Goal: Information Seeking & Learning: Find specific fact

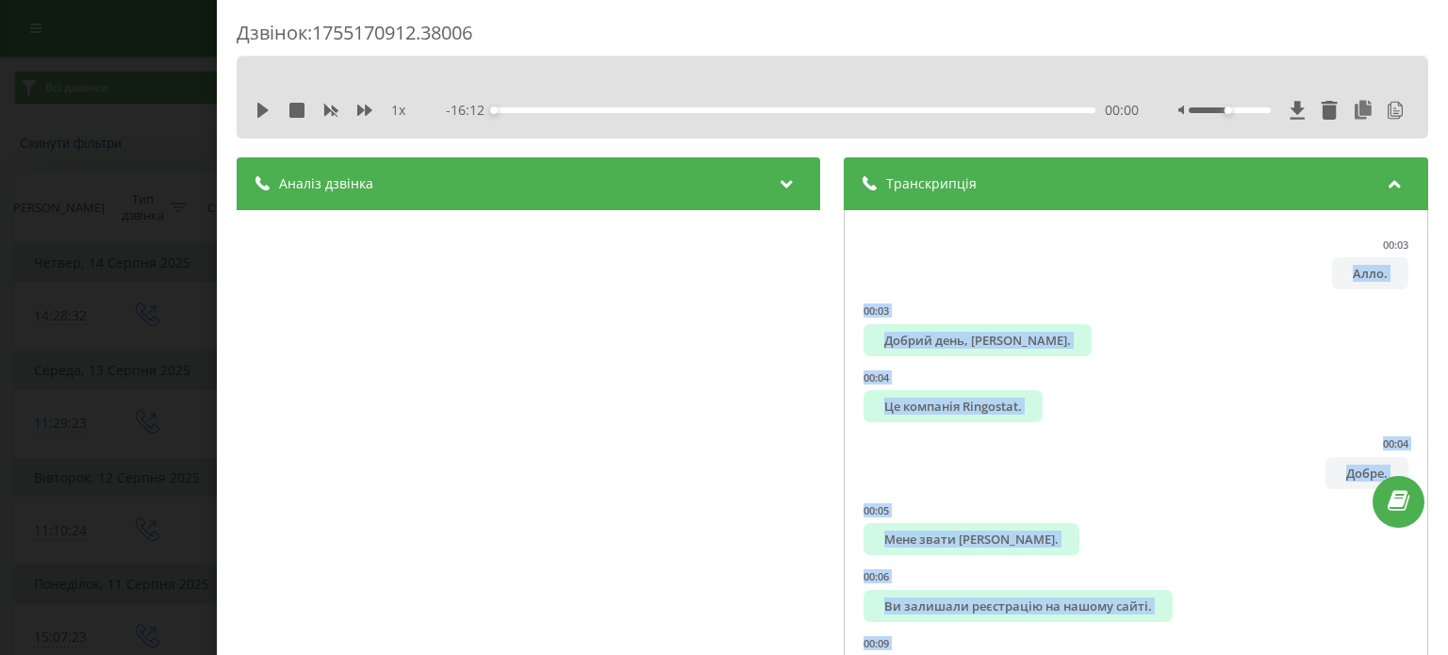
click at [68, 222] on div "Дзвінок : 1755170912.38006 1 x - 16:12 00:00 00:00 Транскрипція 00:03 Алло. 00:…" at bounding box center [724, 327] width 1448 height 655
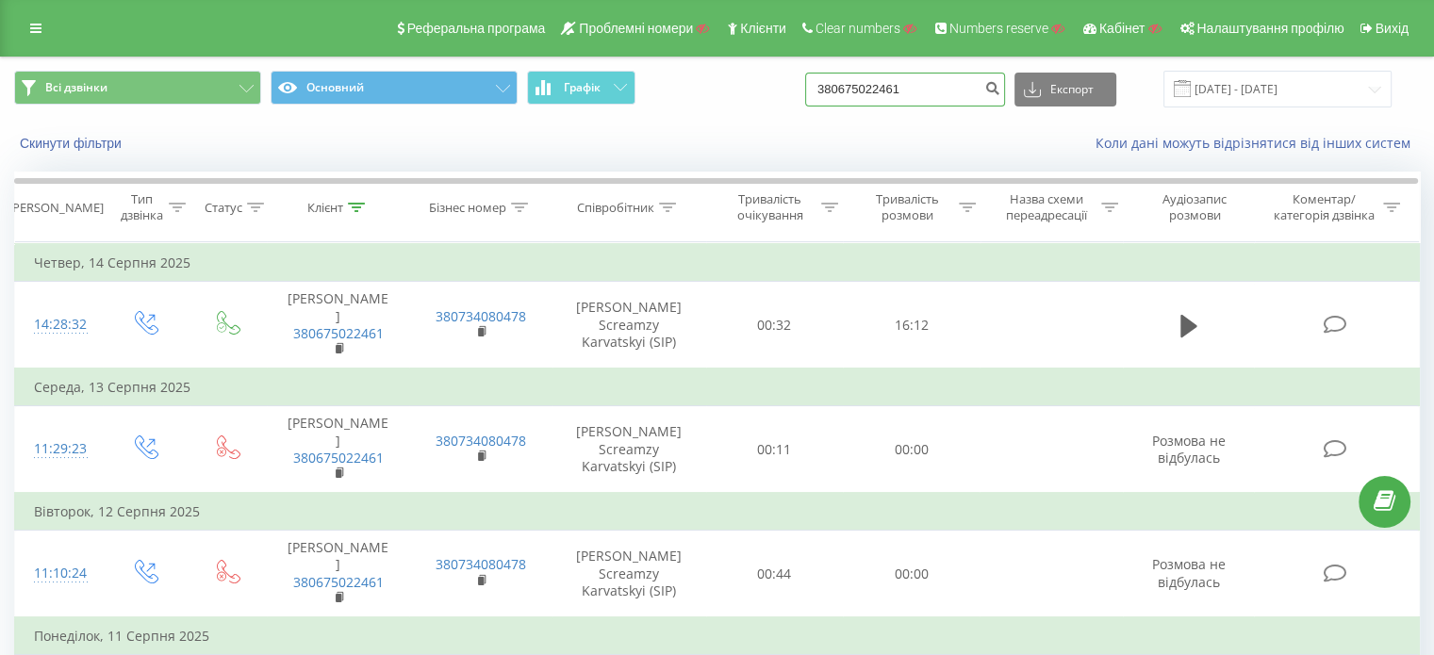
click at [935, 87] on input "380675022461" at bounding box center [905, 90] width 200 height 34
paste input "509600555"
type input "380509600555"
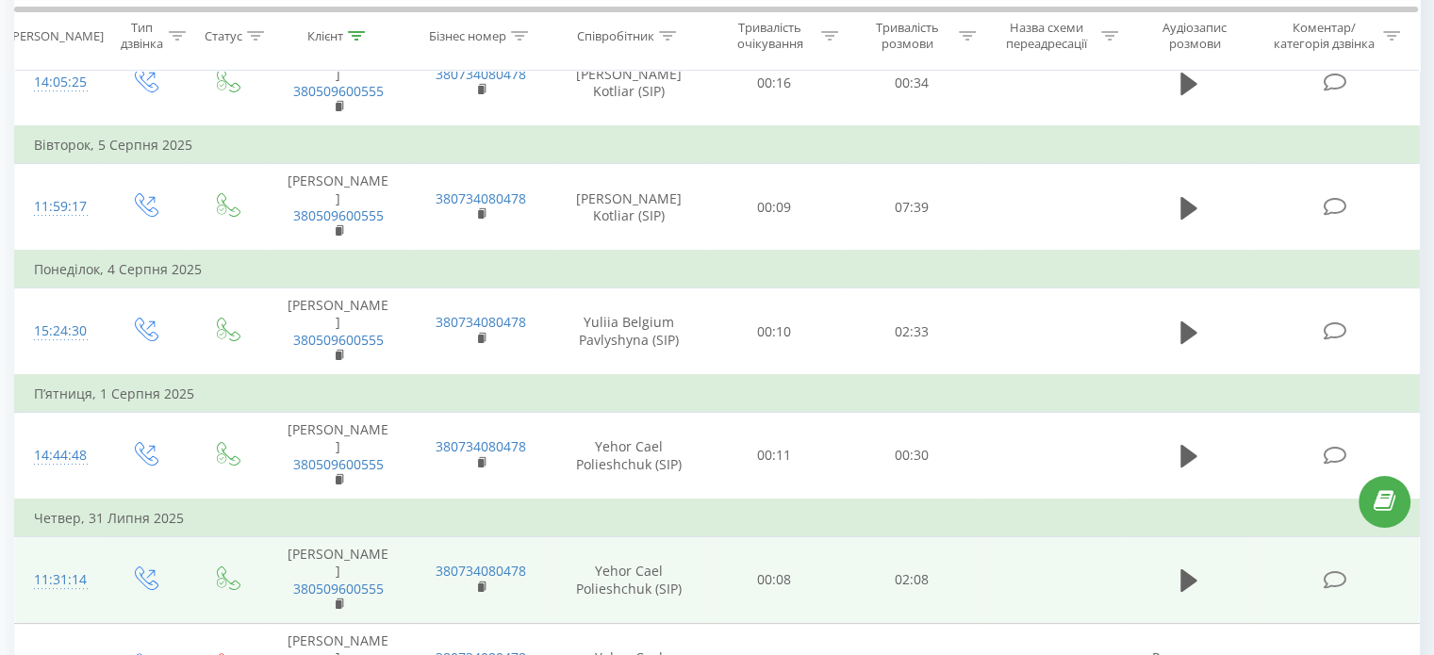
scroll to position [331, 0]
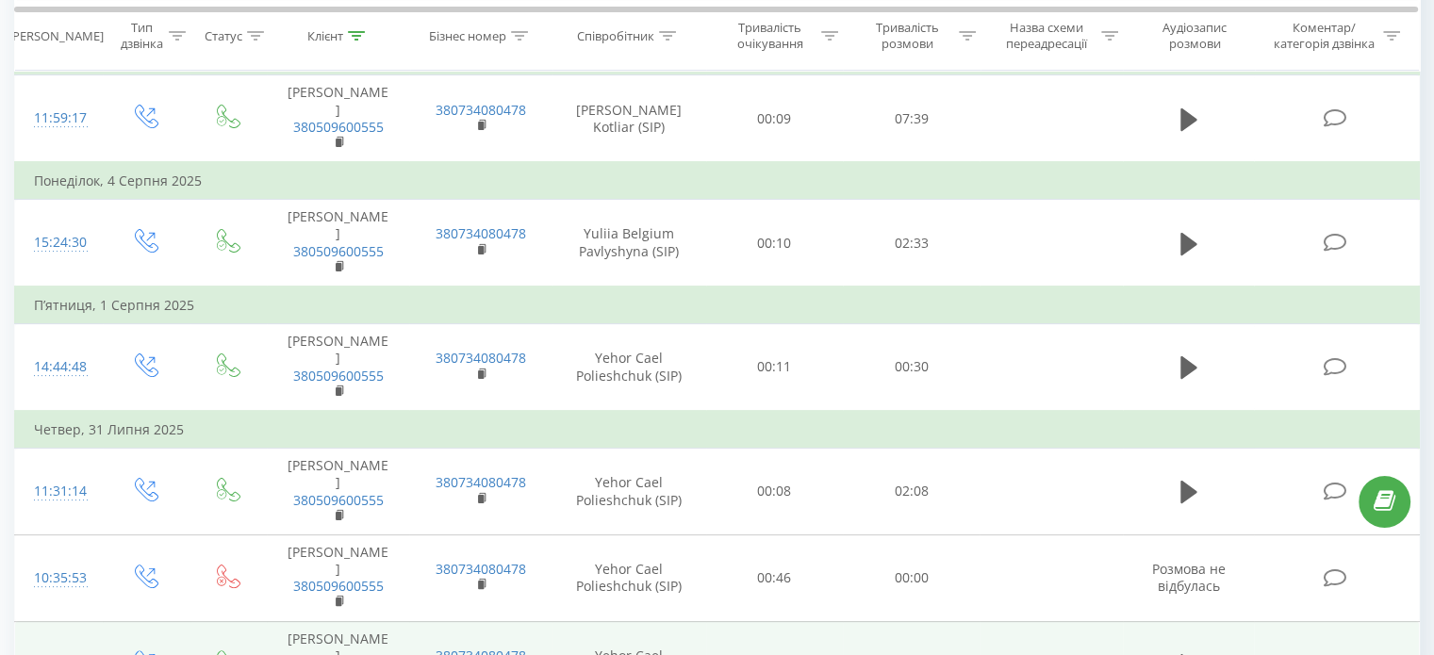
click at [1340, 654] on icon at bounding box center [1335, 665] width 24 height 20
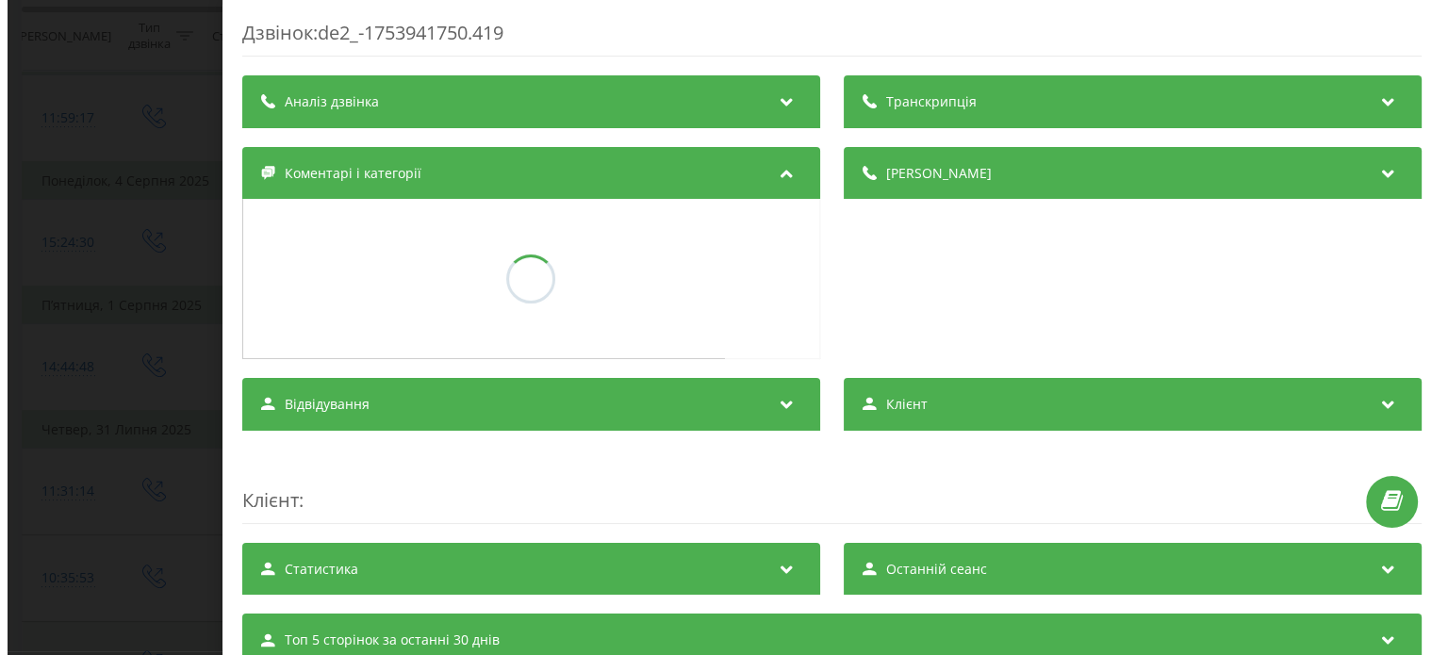
scroll to position [229, 0]
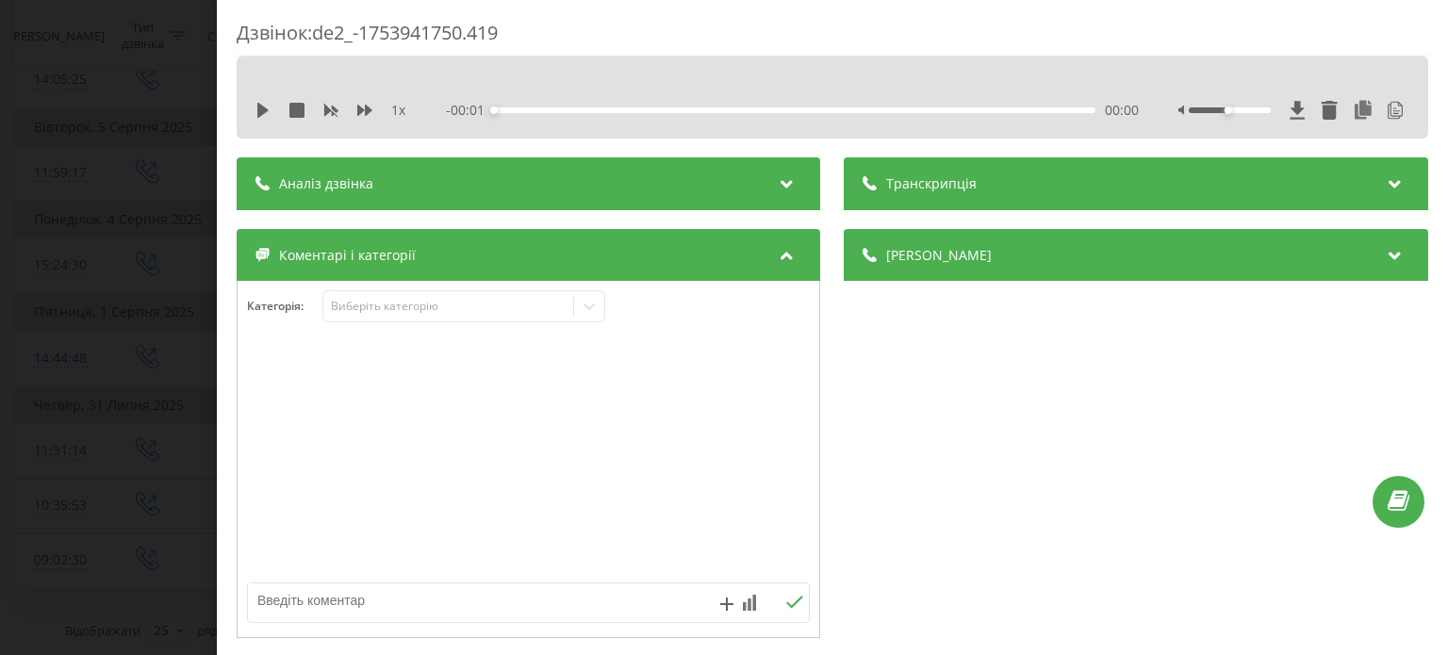
click at [1028, 193] on div "Транскрипція" at bounding box center [1136, 183] width 583 height 53
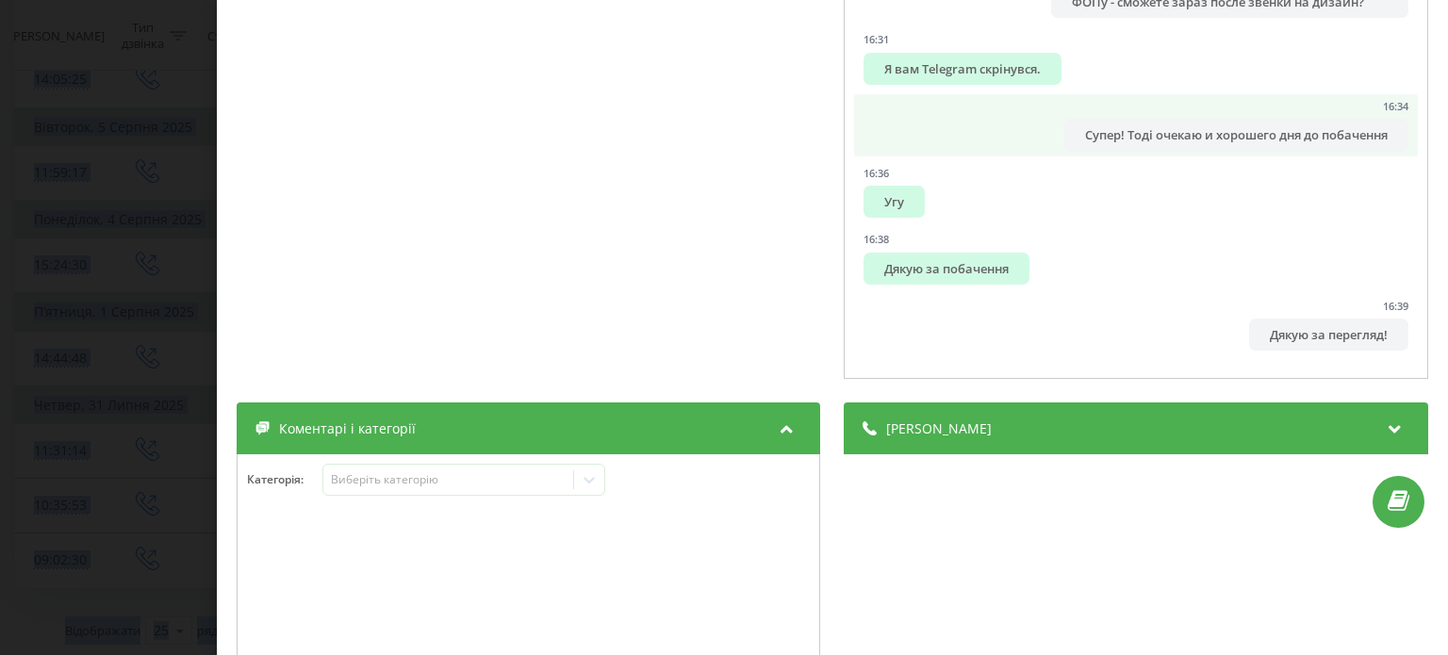
scroll to position [463, 0]
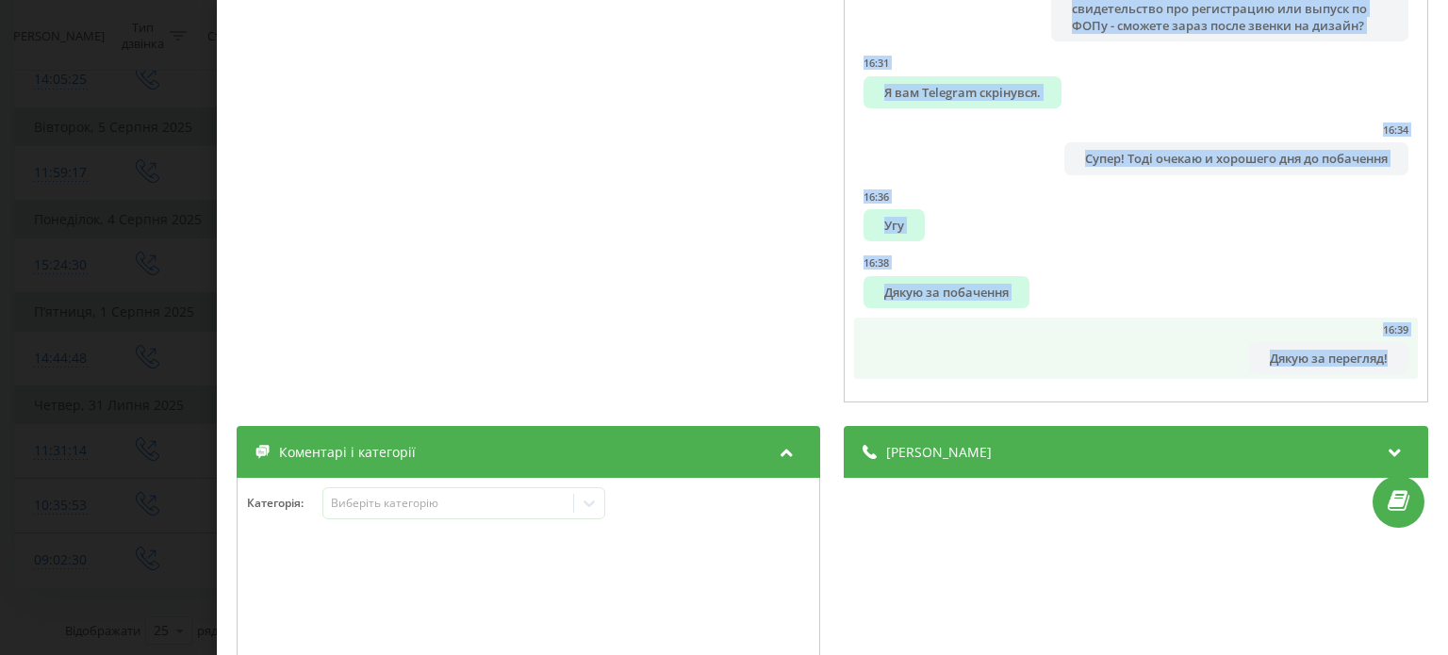
drag, startPoint x: 865, startPoint y: 263, endPoint x: 1361, endPoint y: 376, distance: 508.6
copy ul "Алло. Так, добрий день! Так... Потрібно нам скажемо так щоб ми зрозуміли там як…"
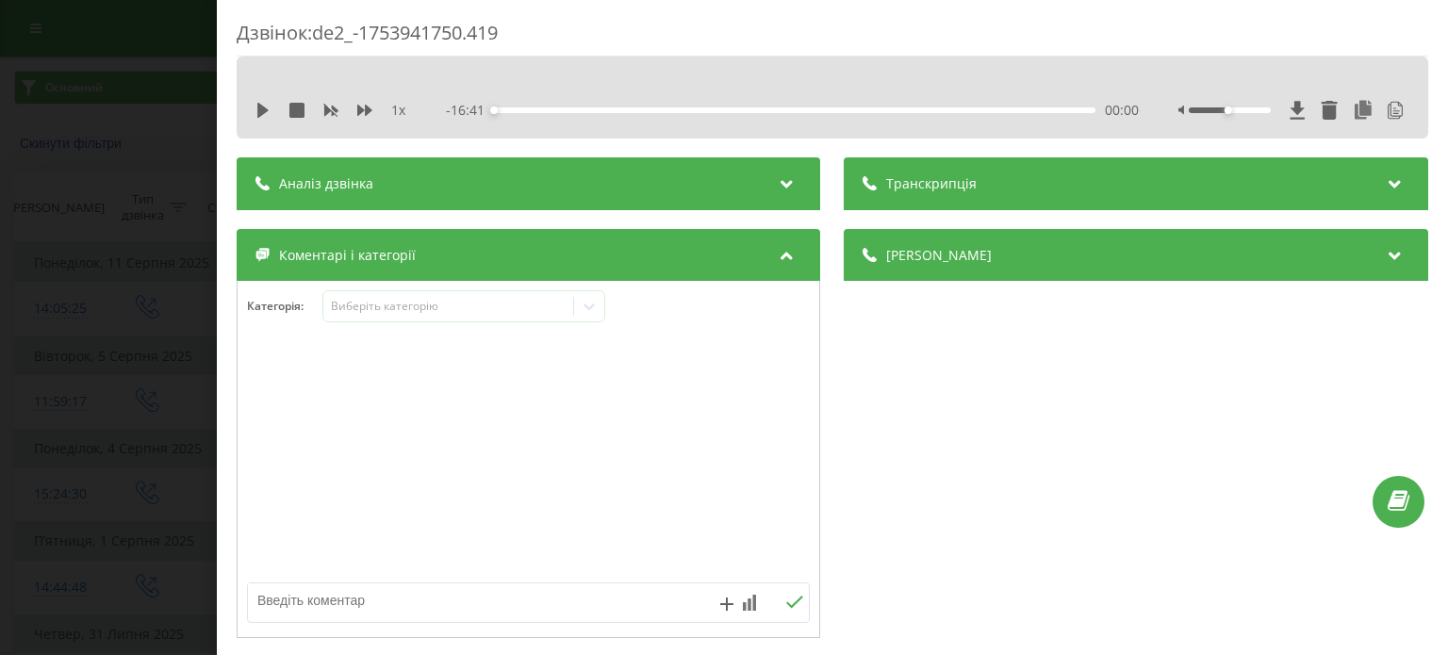
click at [156, 380] on div "Дзвінок : de2_-1753941750.419 1 x - 16:41 00:00 00:00 Транскрипція 00:00 Алло. …" at bounding box center [724, 327] width 1448 height 655
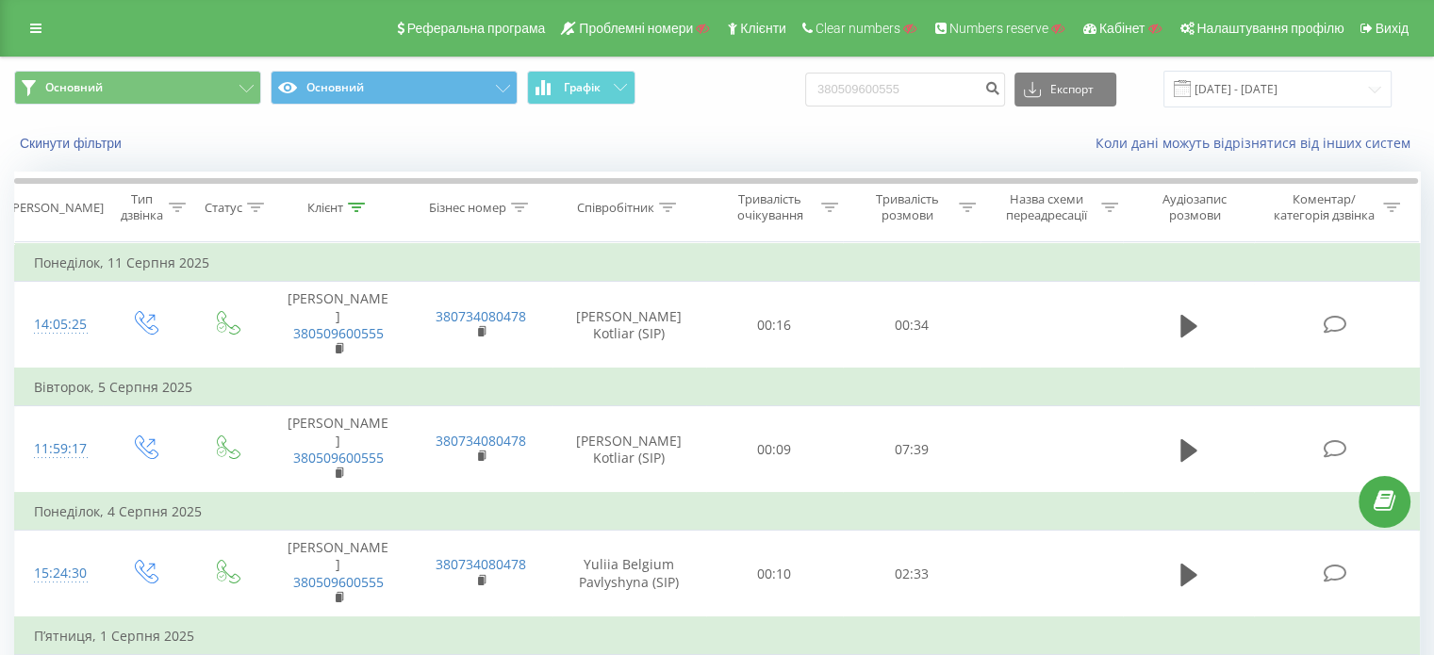
scroll to position [331, 0]
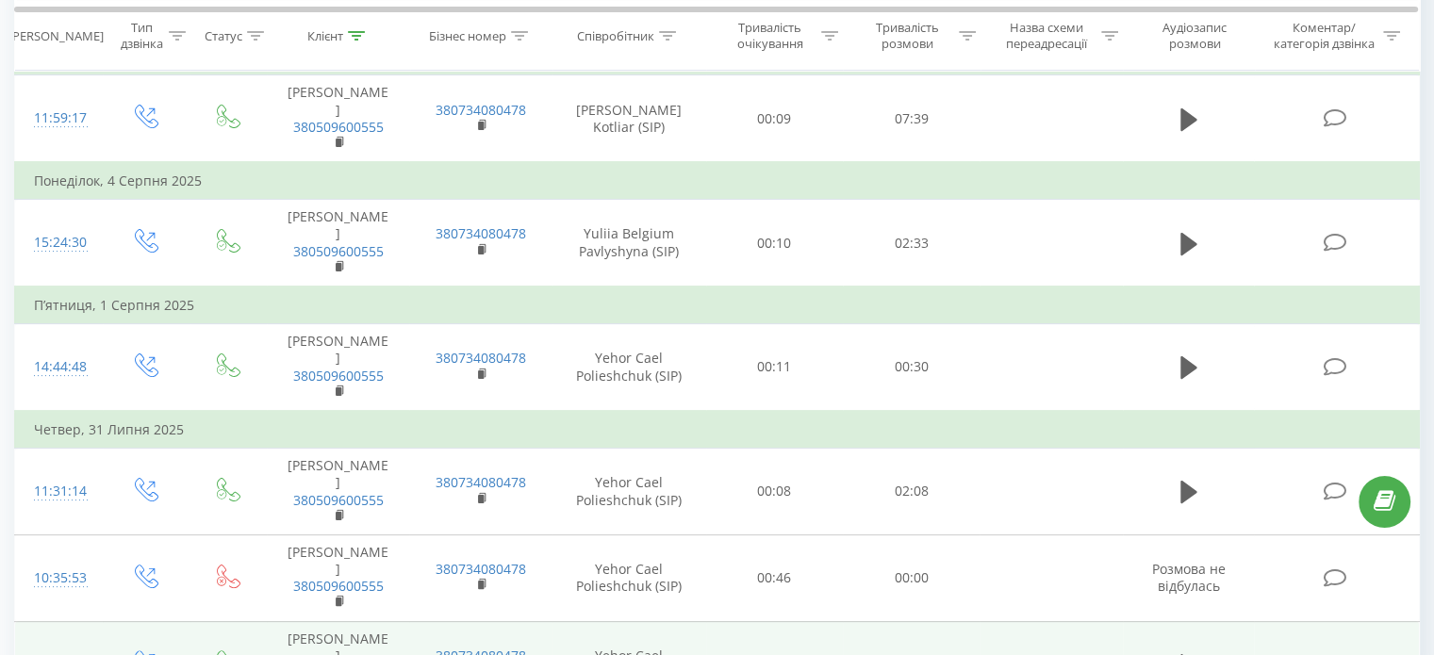
click at [1331, 654] on icon at bounding box center [1335, 665] width 24 height 20
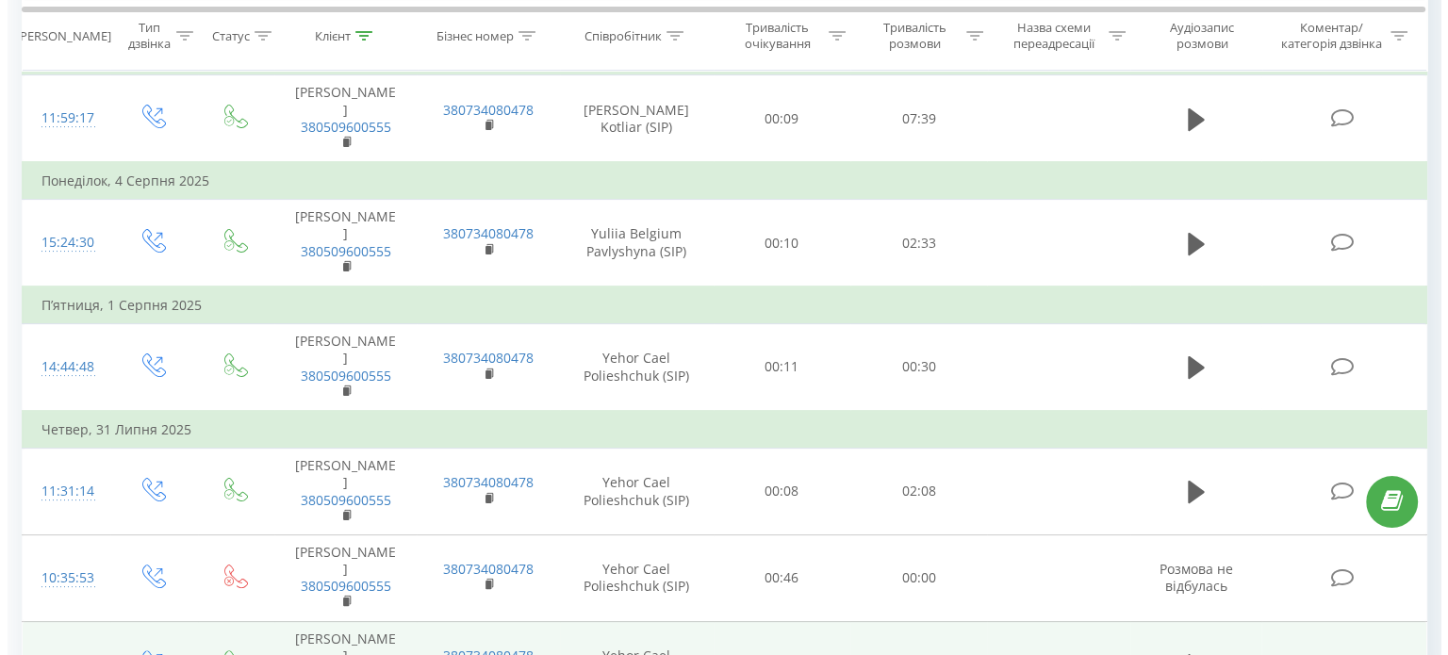
scroll to position [229, 0]
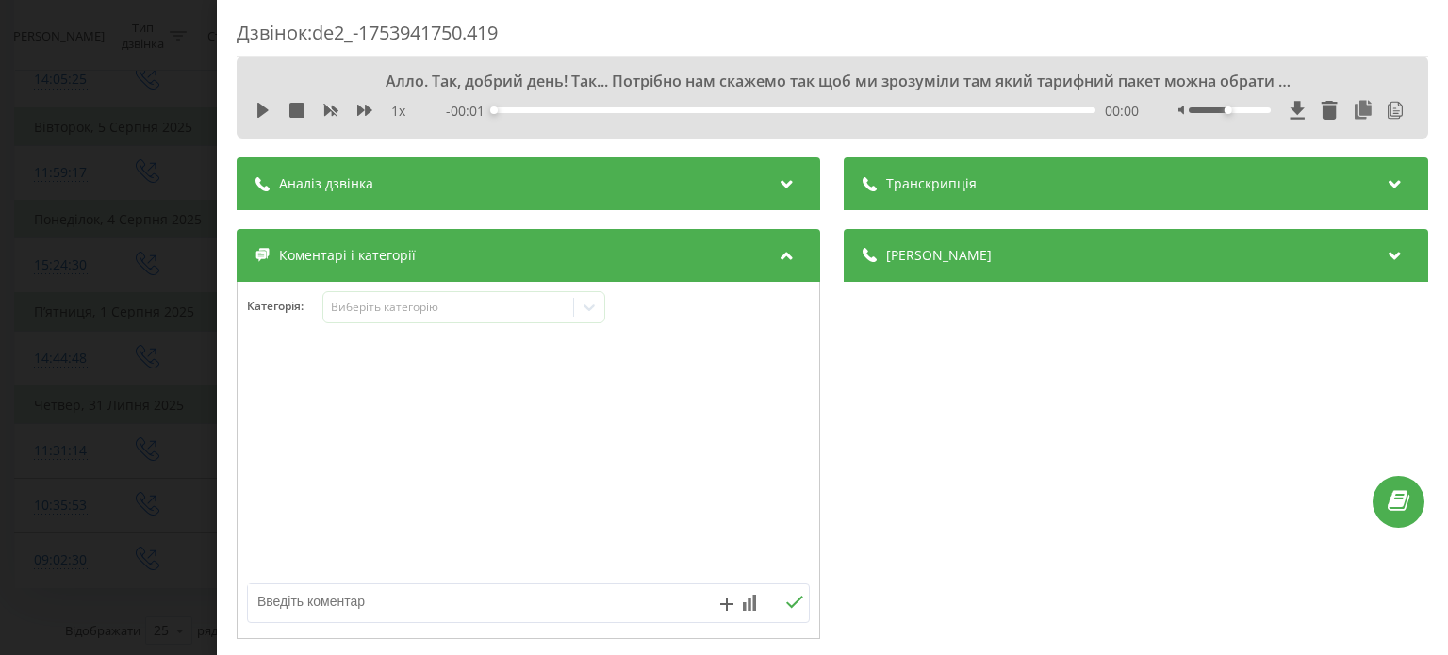
click at [1104, 169] on div "Транскрипція" at bounding box center [1136, 183] width 583 height 53
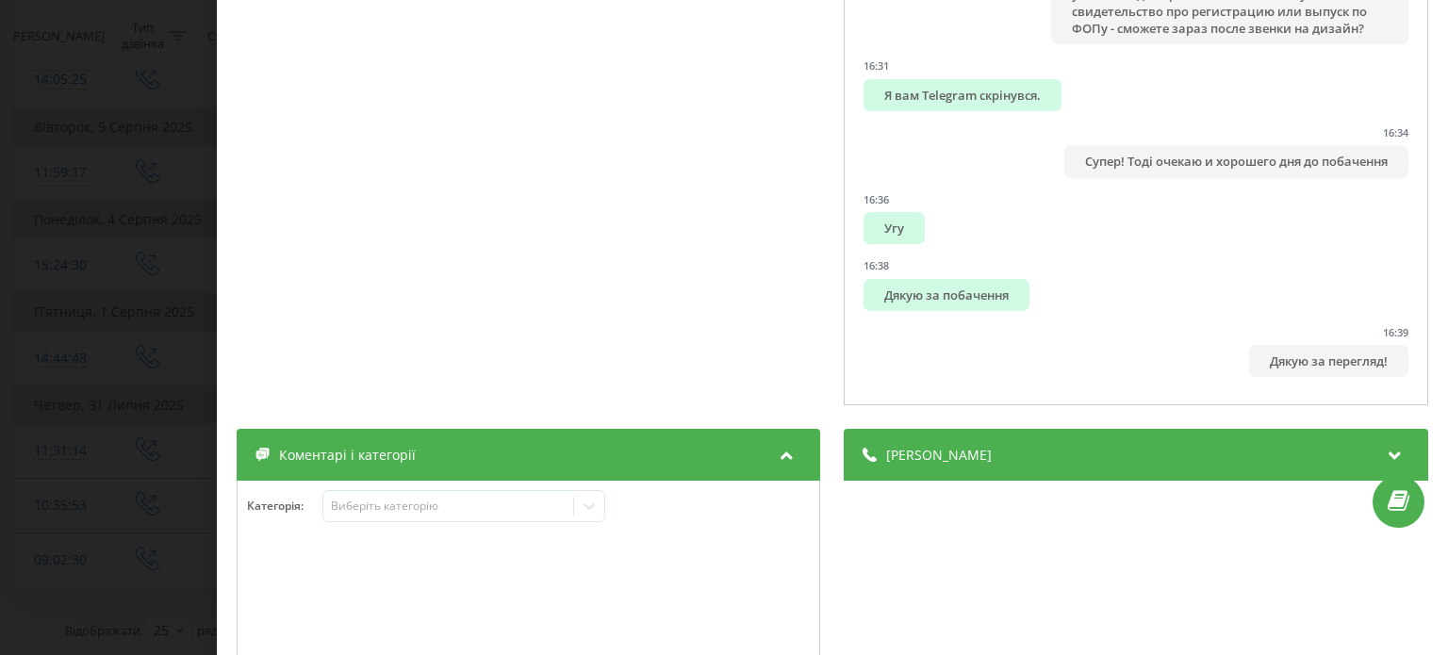
scroll to position [540, 0]
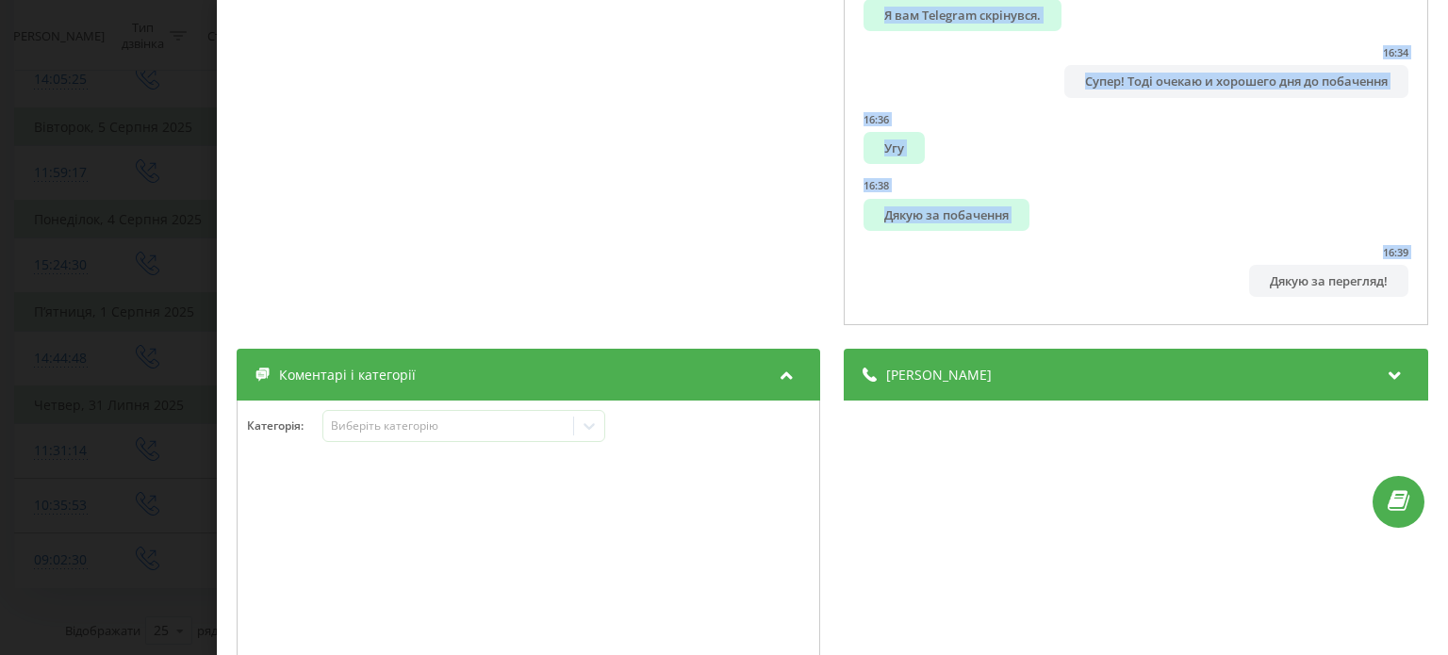
drag, startPoint x: 872, startPoint y: 263, endPoint x: 1158, endPoint y: 307, distance: 289.0
copy ul "Lore. Ips, dolors amet! Con... Adipisci eli seddoei tem inc ut laboreetd mag al…"
click at [167, 222] on div "Дзвінок : de2_-1753941750.419 1 x - 16:41 00:00 00:00 Транскрипція 00:00 Алло. …" at bounding box center [724, 327] width 1448 height 655
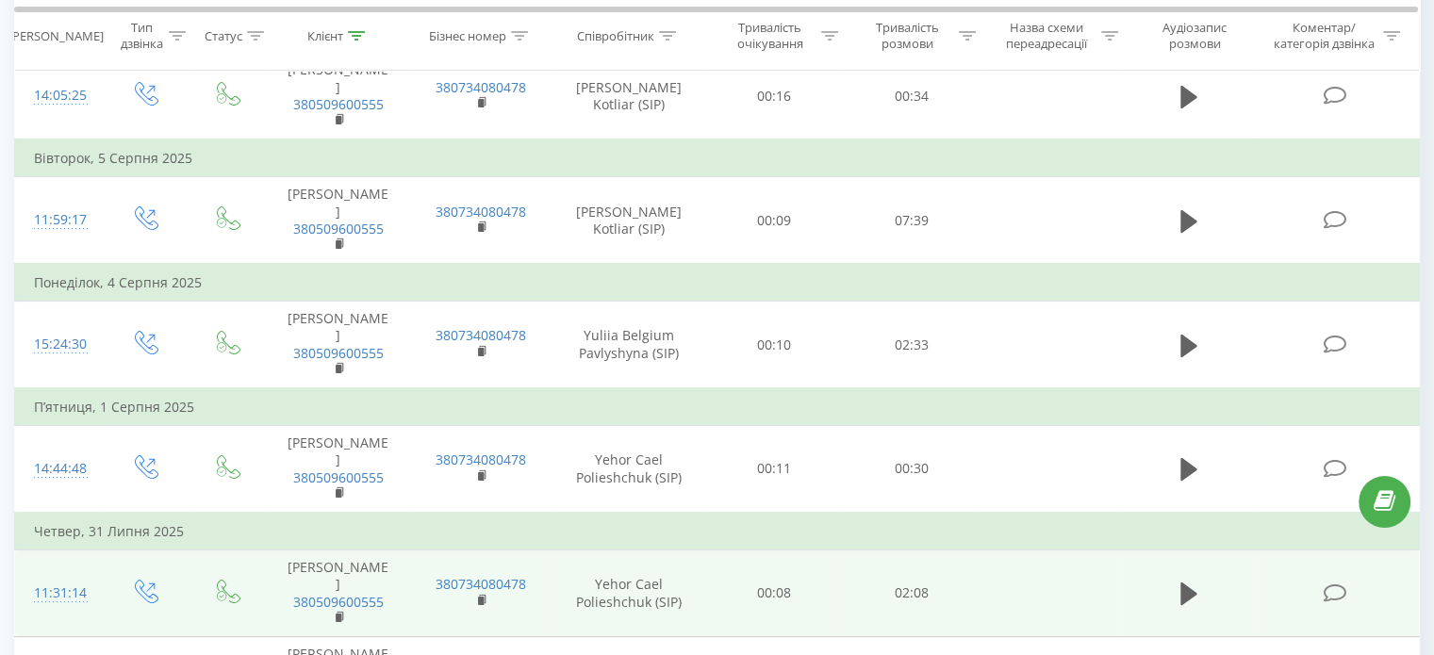
click at [1339, 583] on icon at bounding box center [1335, 593] width 24 height 20
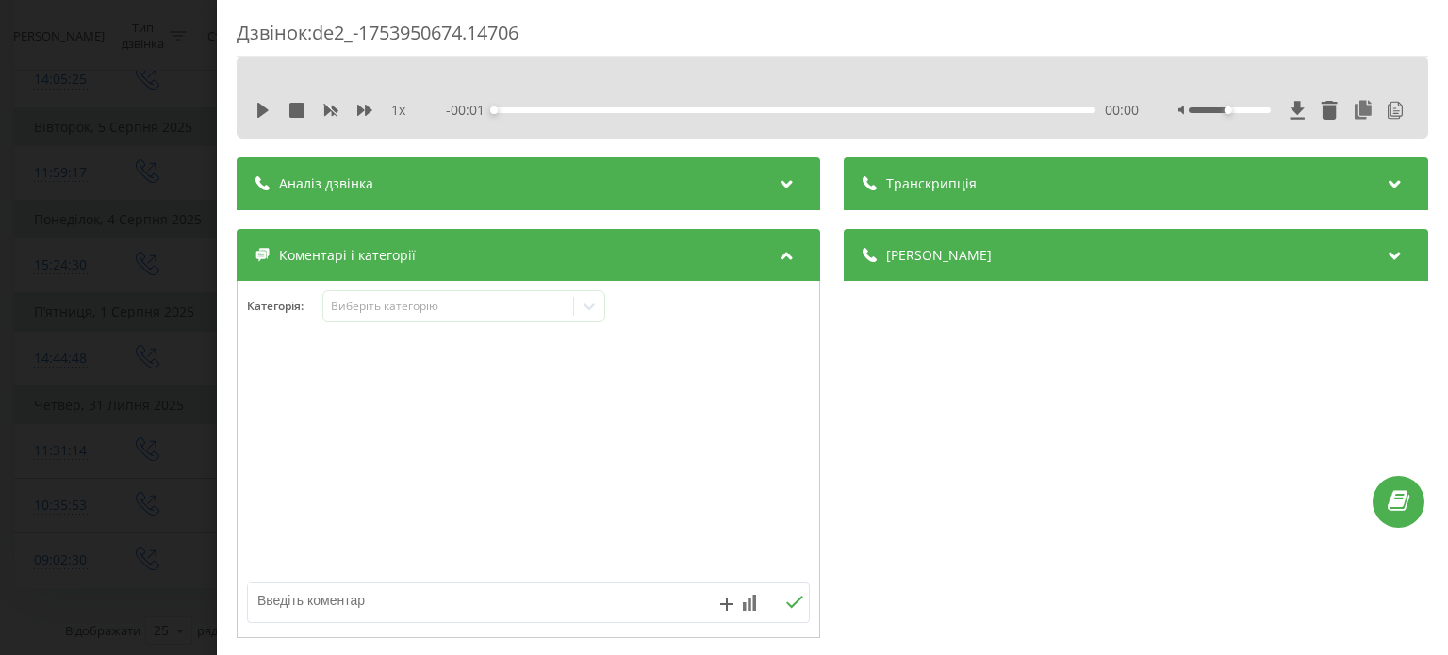
click at [961, 179] on span "Транскрипція" at bounding box center [932, 183] width 90 height 19
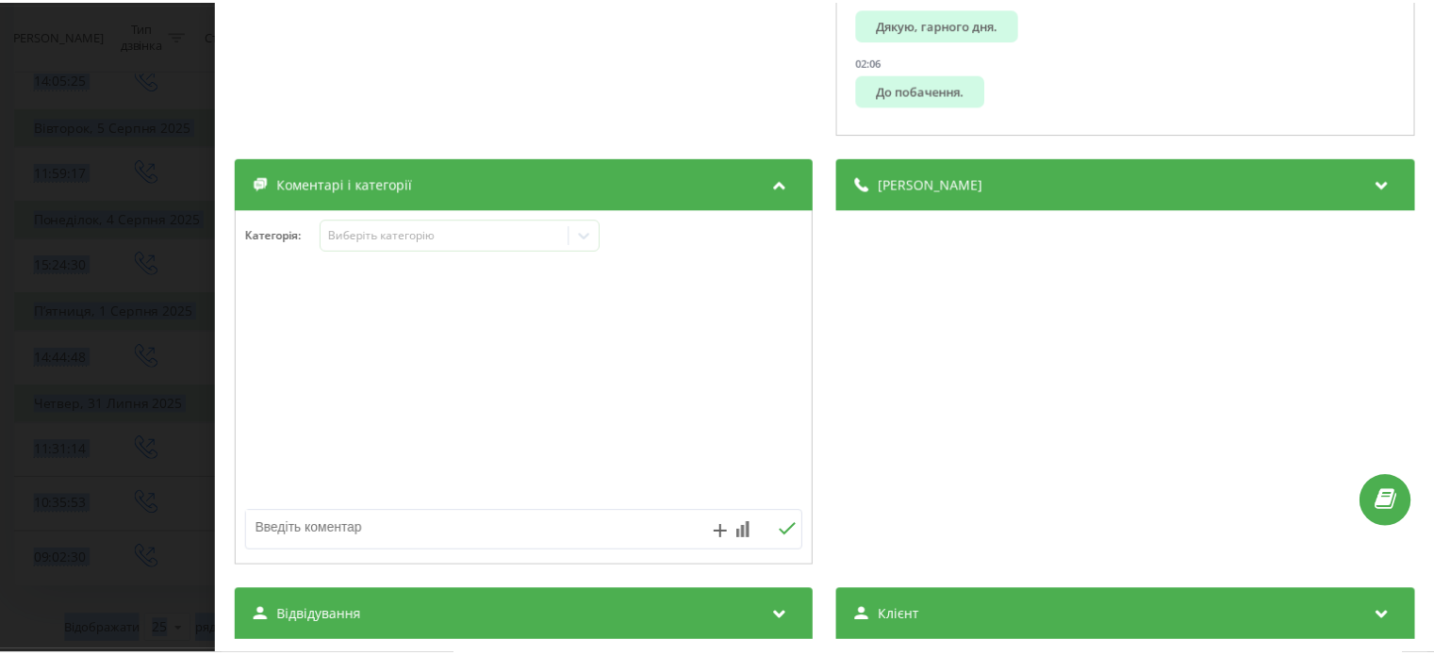
scroll to position [503, 0]
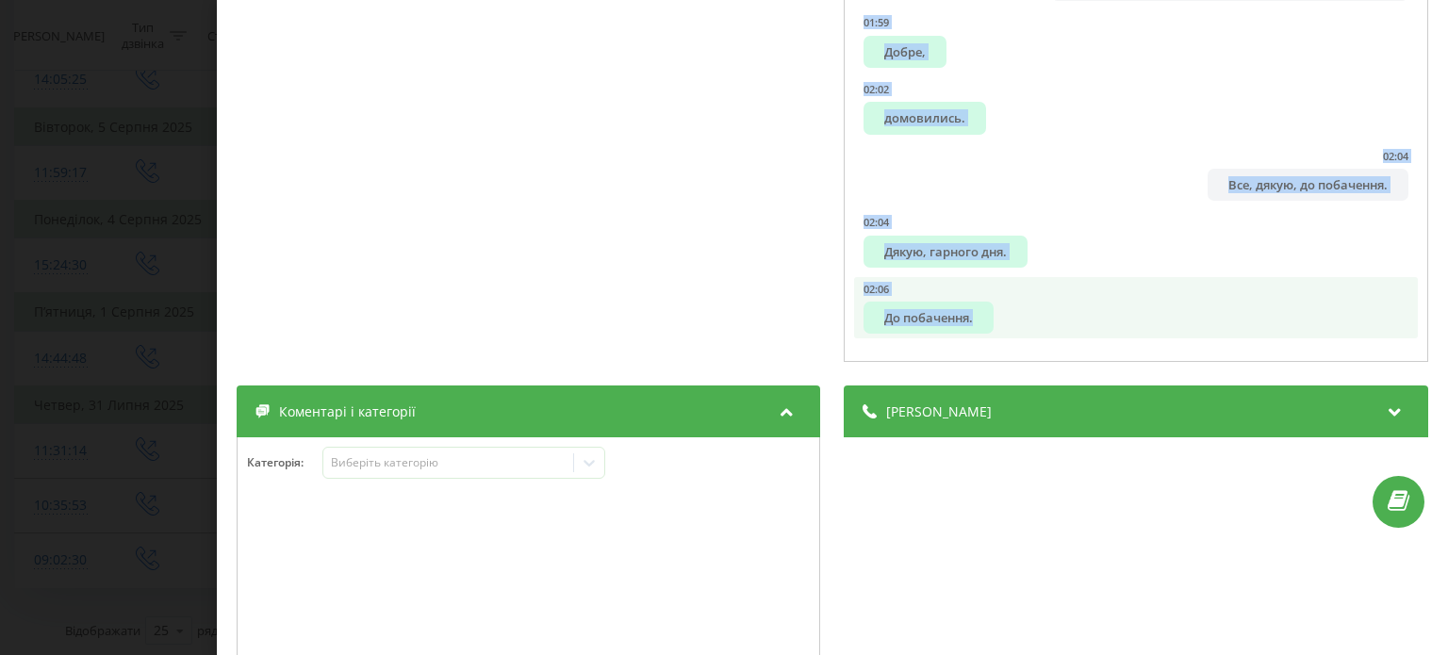
drag, startPoint x: 864, startPoint y: 269, endPoint x: 1037, endPoint y: 310, distance: 177.4
copy ul "Алло. 00:02 Та, Віталій, я вас слухаю. 00:04 Скажіть питання. 00:06 Ви ще казал…"
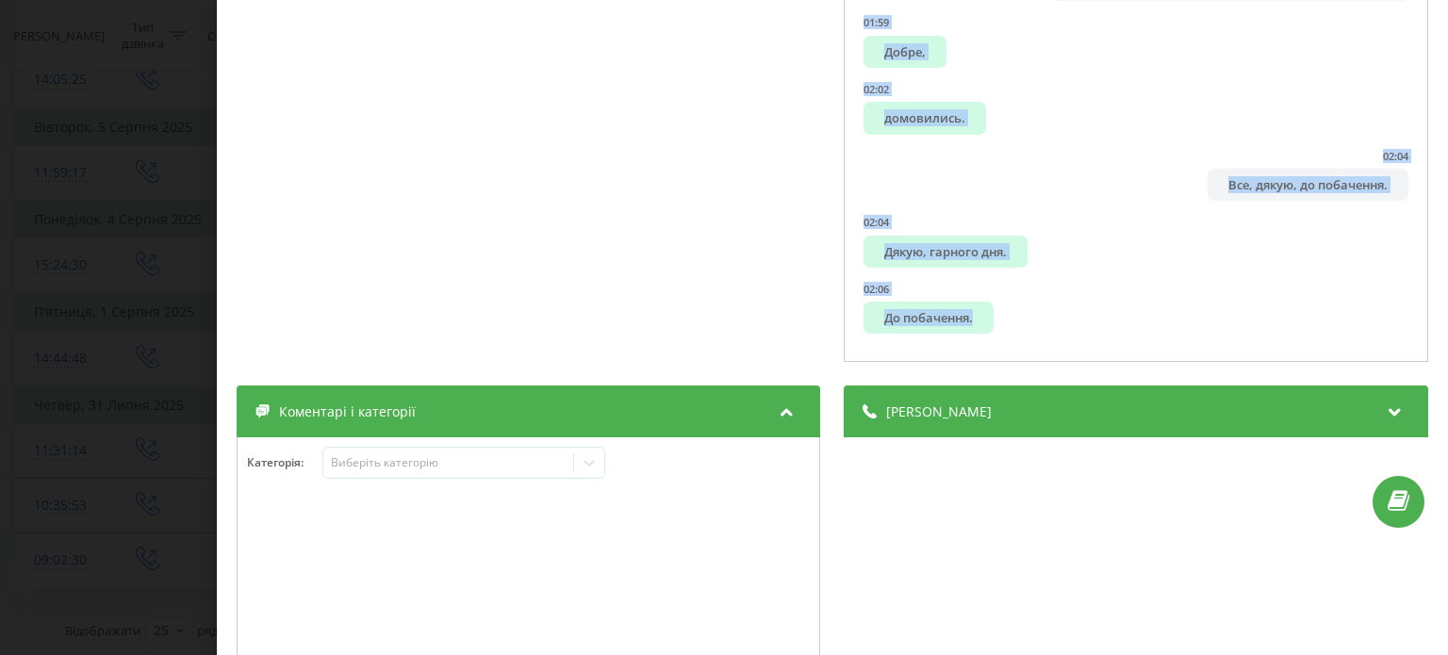
click at [186, 306] on div "Дзвінок : de2_-1753950674.14706 1 x - 02:09 00:00 00:00 Транскрипція 00:01 Алло…" at bounding box center [724, 327] width 1448 height 655
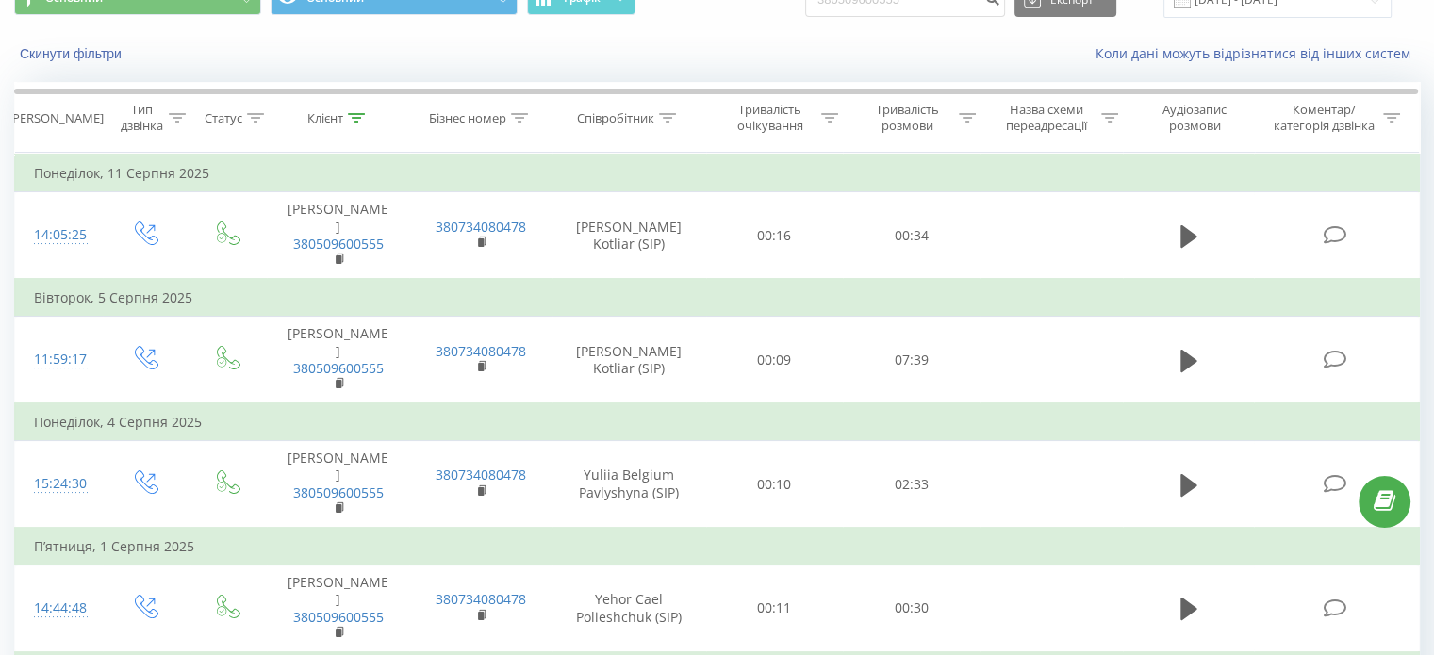
scroll to position [142, 0]
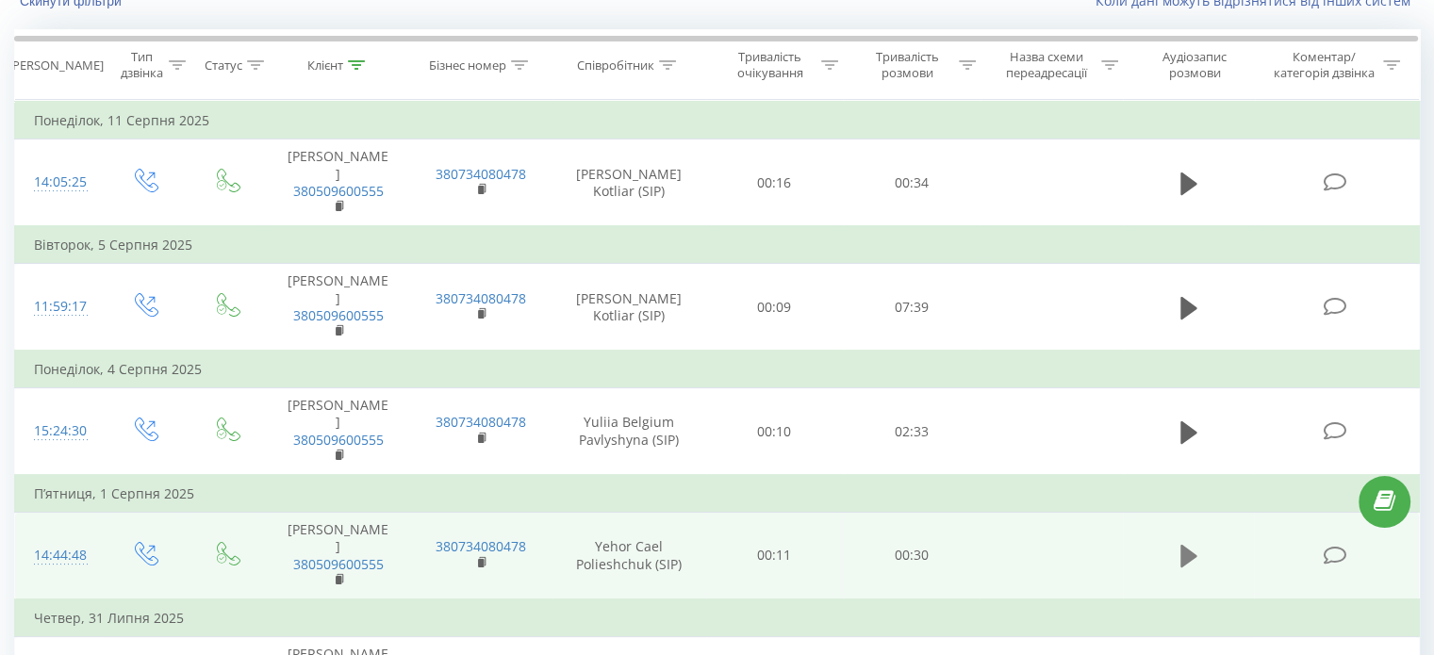
click at [1175, 542] on button at bounding box center [1189, 556] width 28 height 28
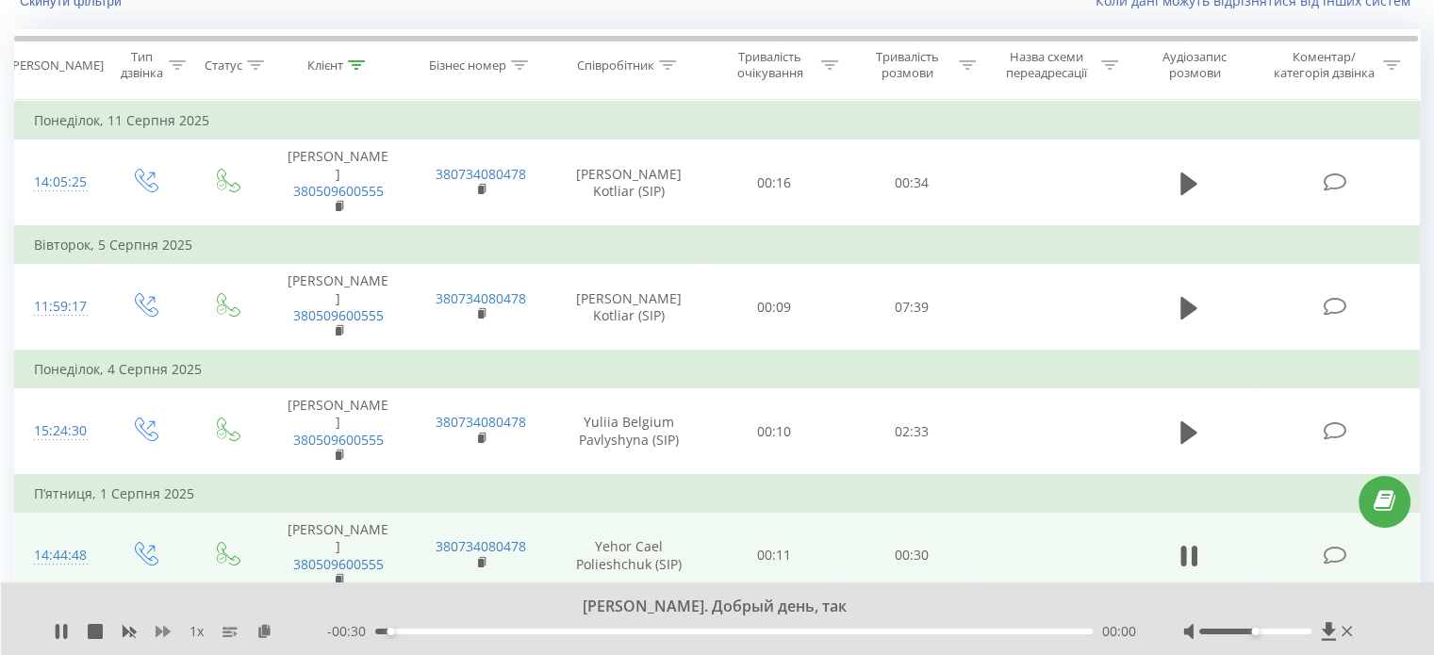
click at [166, 631] on icon at bounding box center [163, 631] width 15 height 11
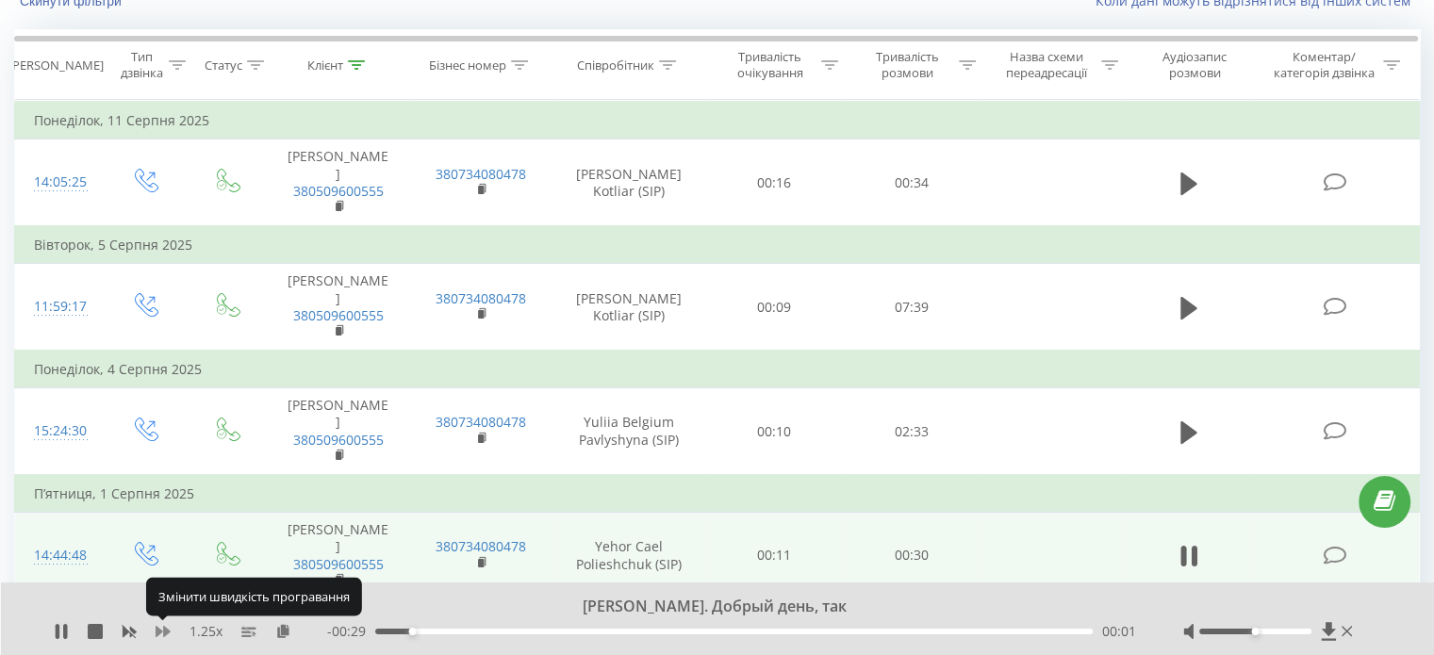
click at [166, 631] on icon at bounding box center [163, 631] width 15 height 11
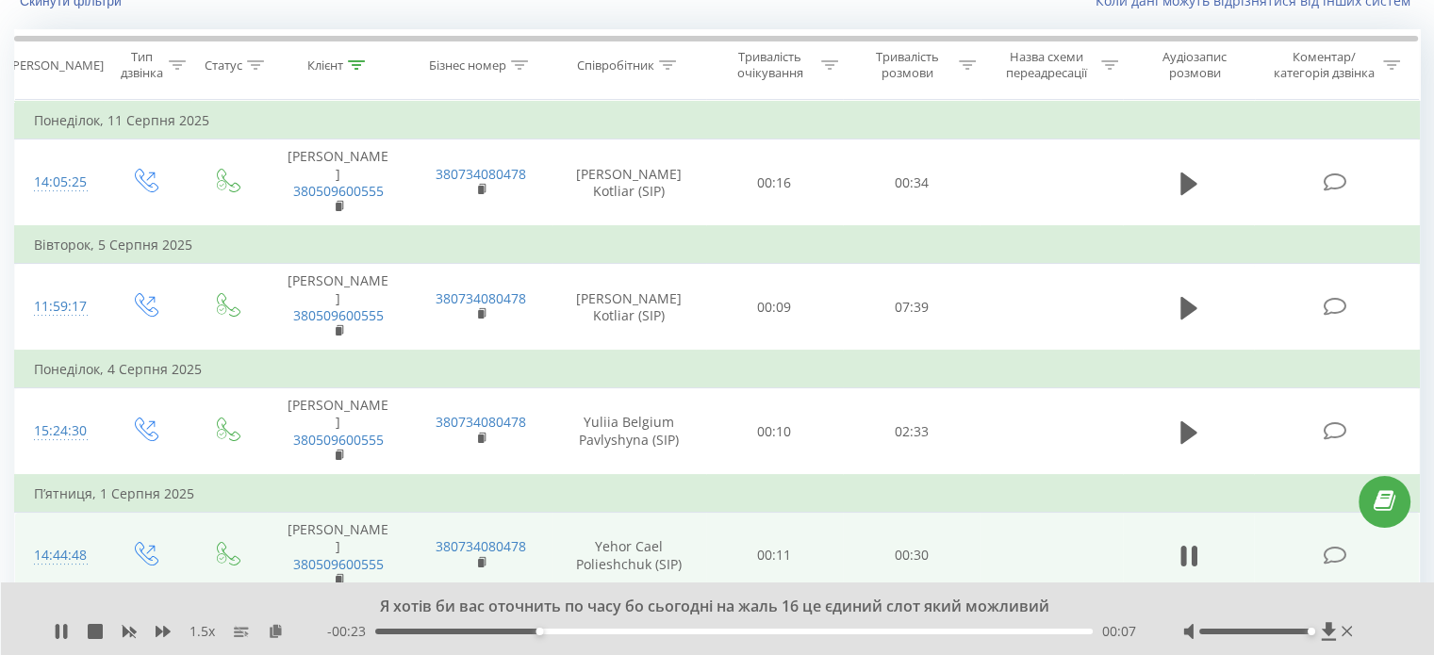
drag, startPoint x: 1251, startPoint y: 629, endPoint x: 1315, endPoint y: 638, distance: 64.8
click at [1315, 638] on div at bounding box center [1269, 631] width 173 height 19
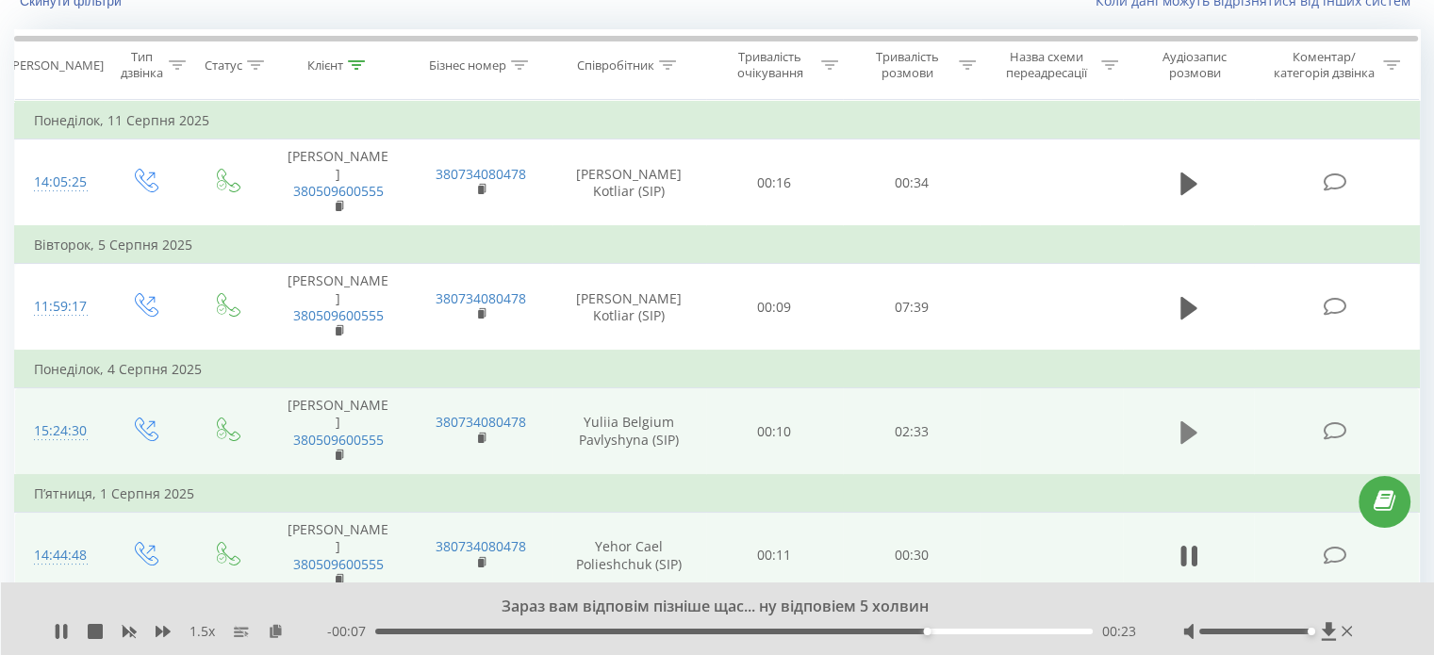
click at [1185, 420] on icon at bounding box center [1188, 431] width 17 height 23
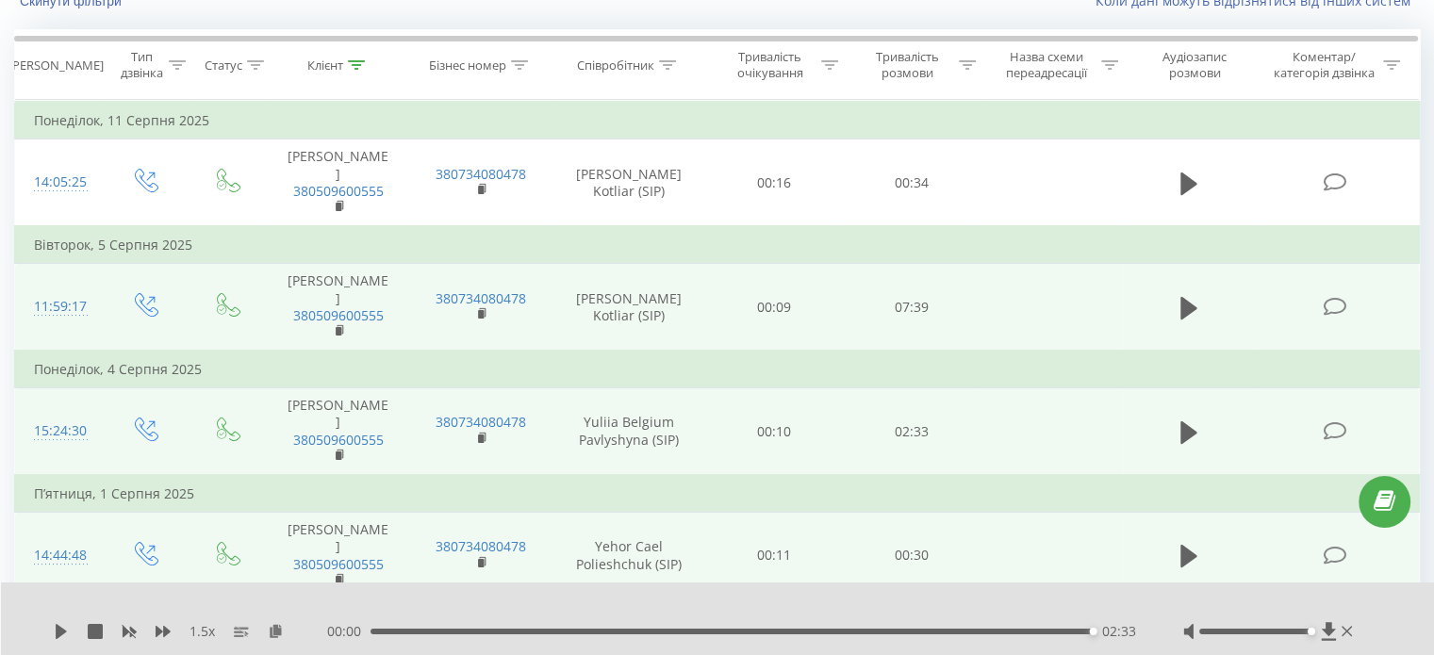
scroll to position [0, 0]
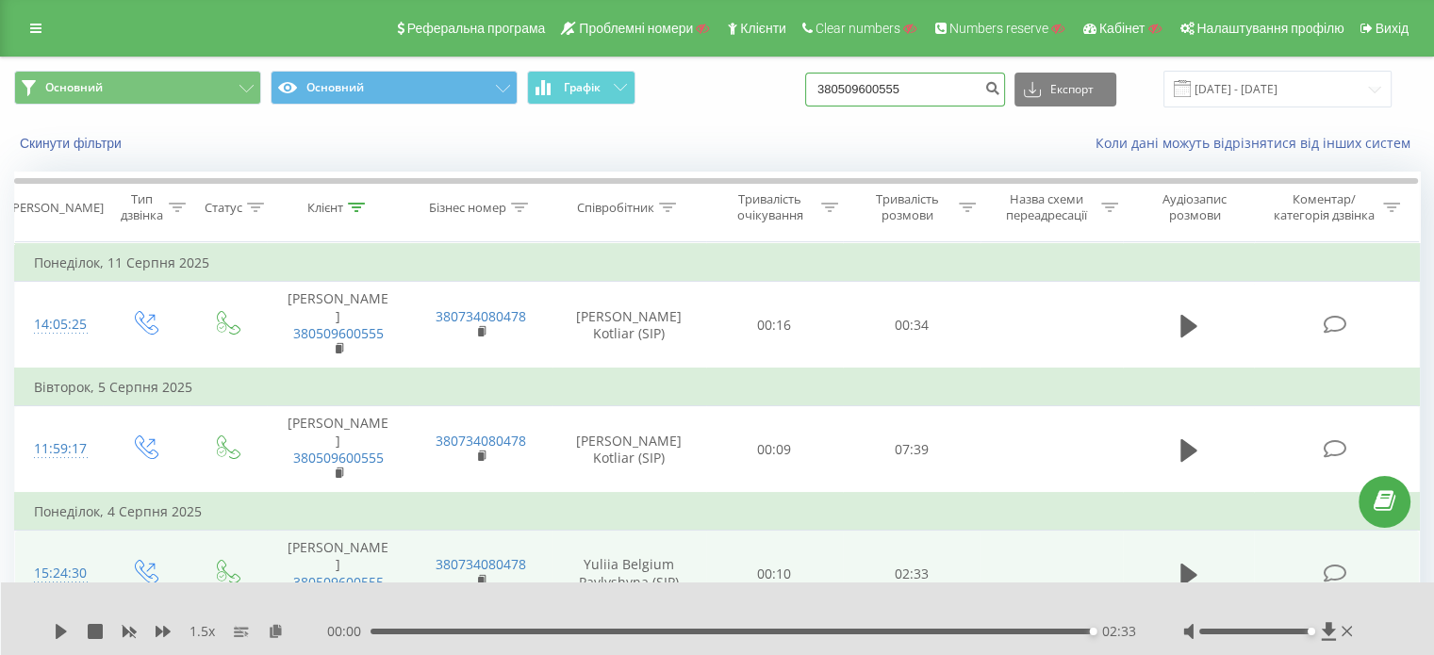
click at [929, 88] on input "380509600555" at bounding box center [905, 90] width 200 height 34
paste input "77072025000"
type input "77072025000"
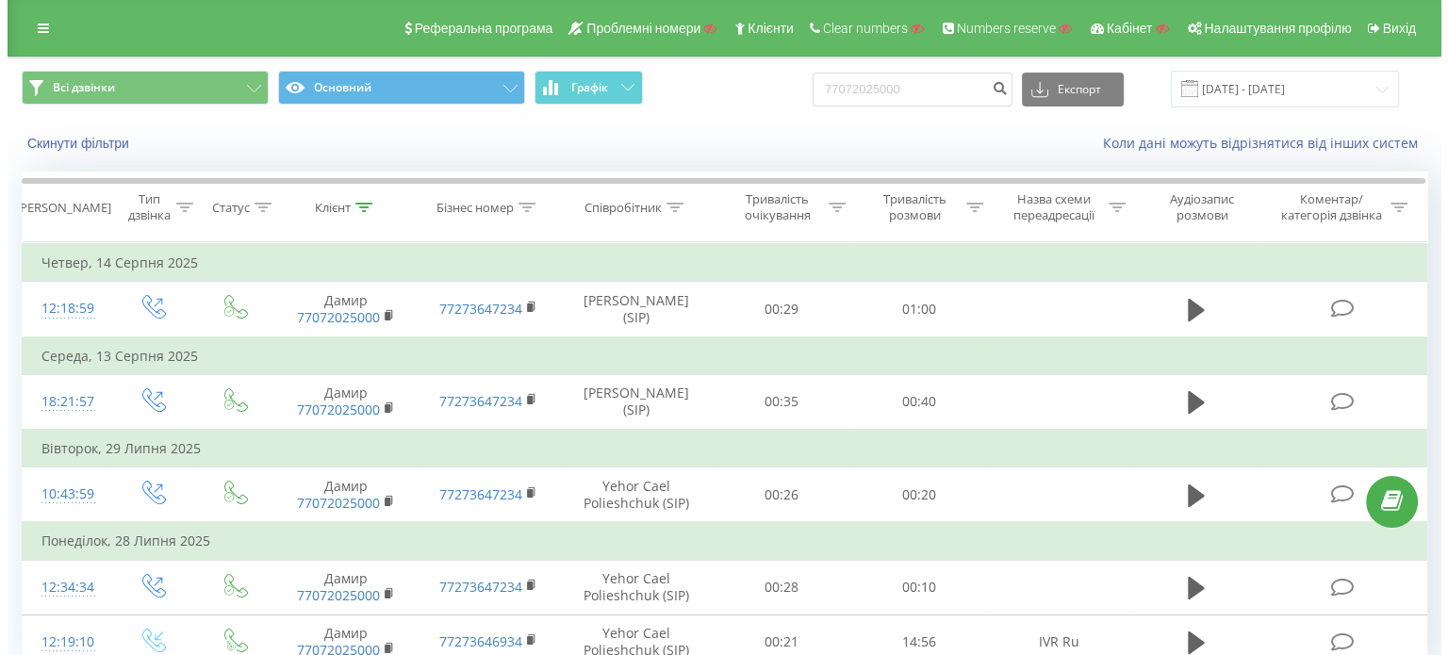
scroll to position [82, 0]
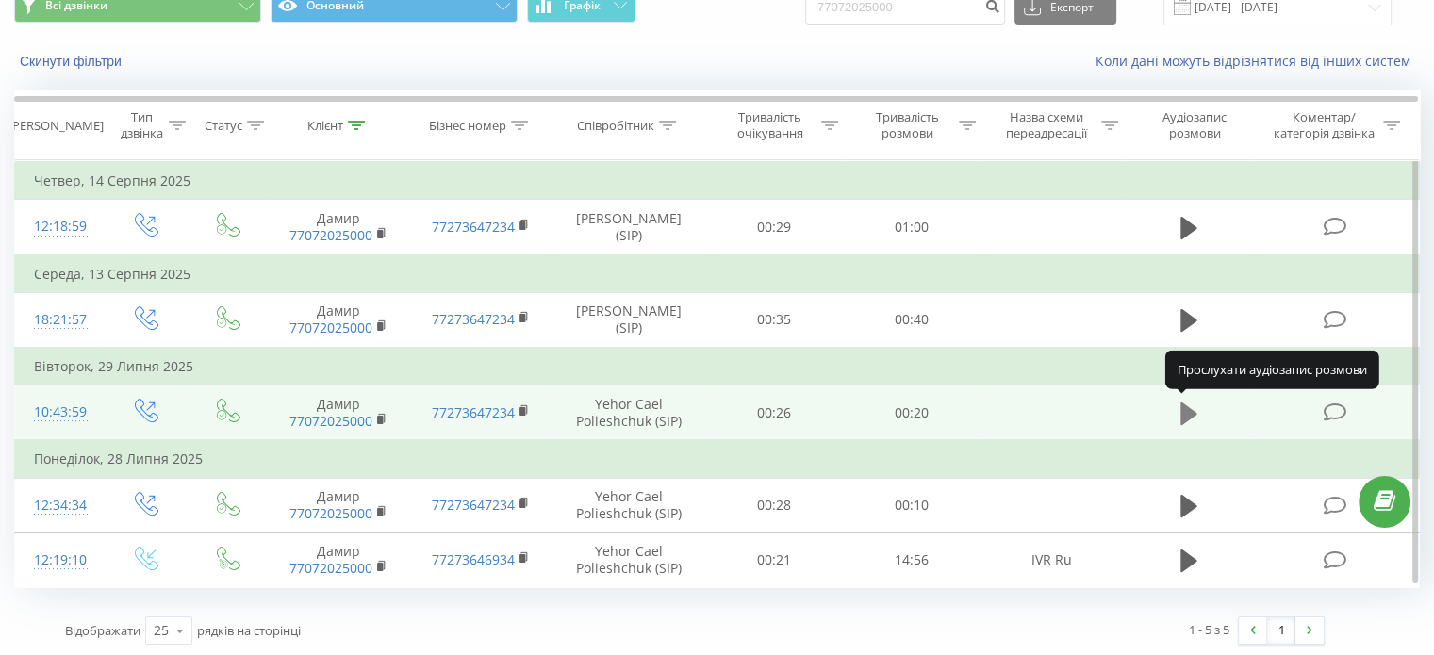
click at [1191, 407] on icon at bounding box center [1188, 413] width 17 height 23
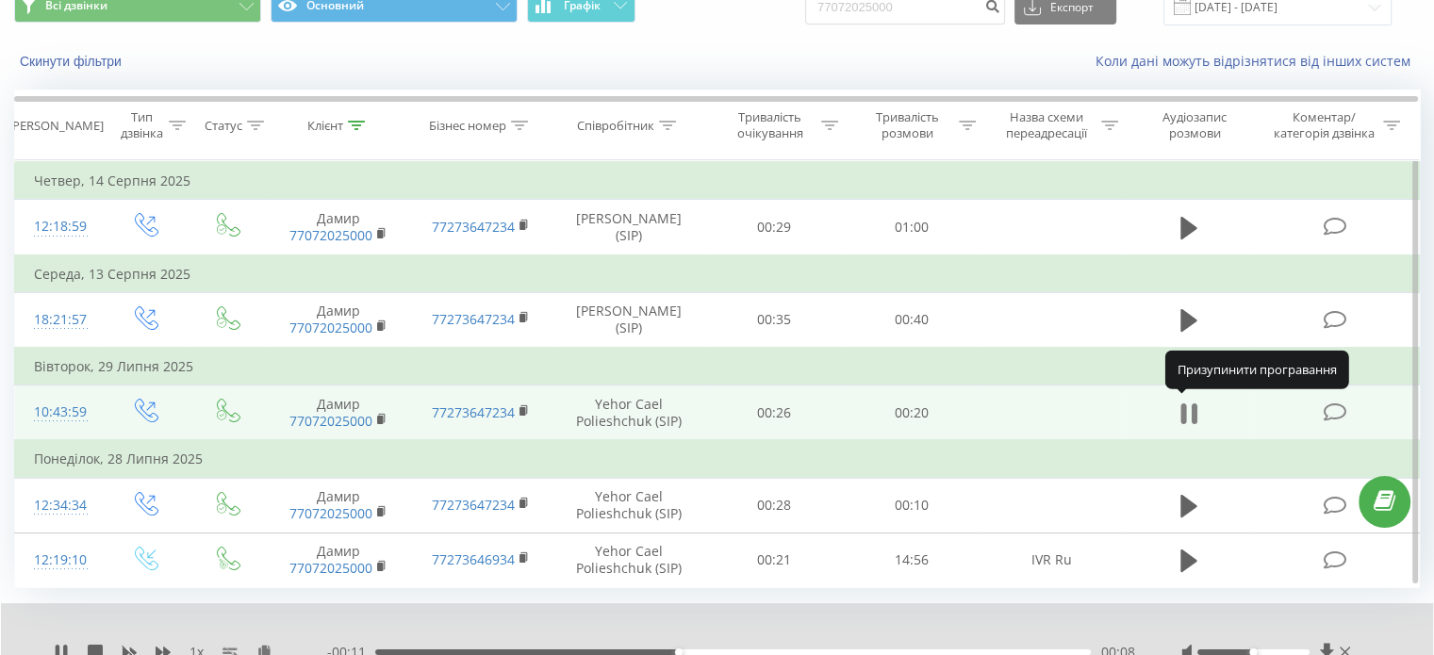
click at [1189, 410] on icon at bounding box center [1188, 414] width 17 height 26
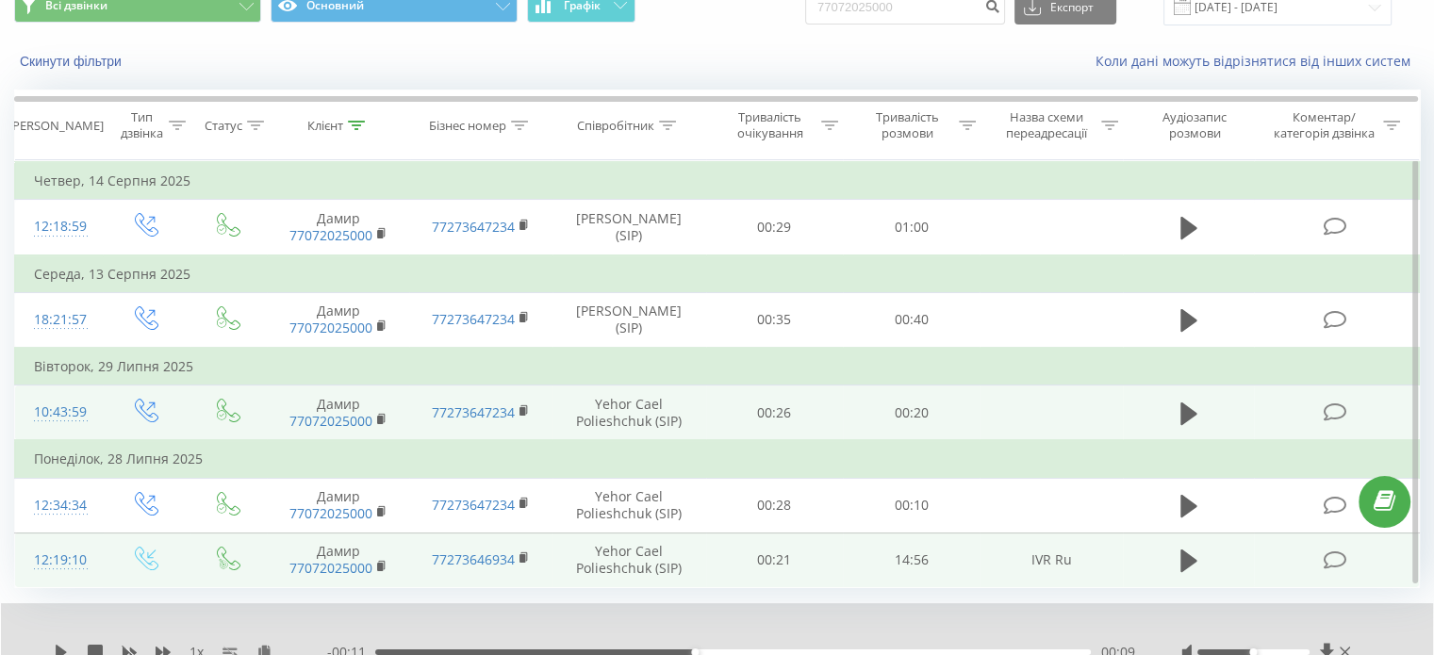
click at [1329, 551] on icon at bounding box center [1335, 561] width 24 height 20
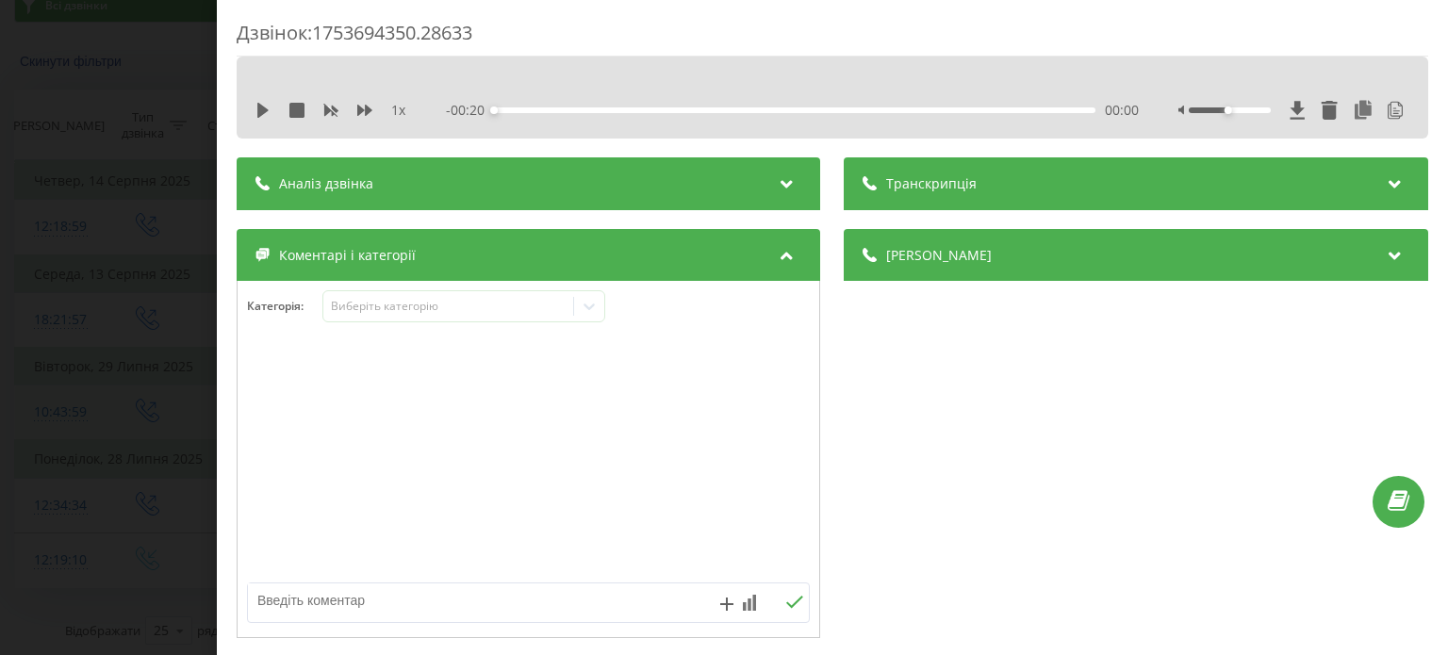
click at [1099, 187] on div "Транскрипція" at bounding box center [1136, 183] width 583 height 53
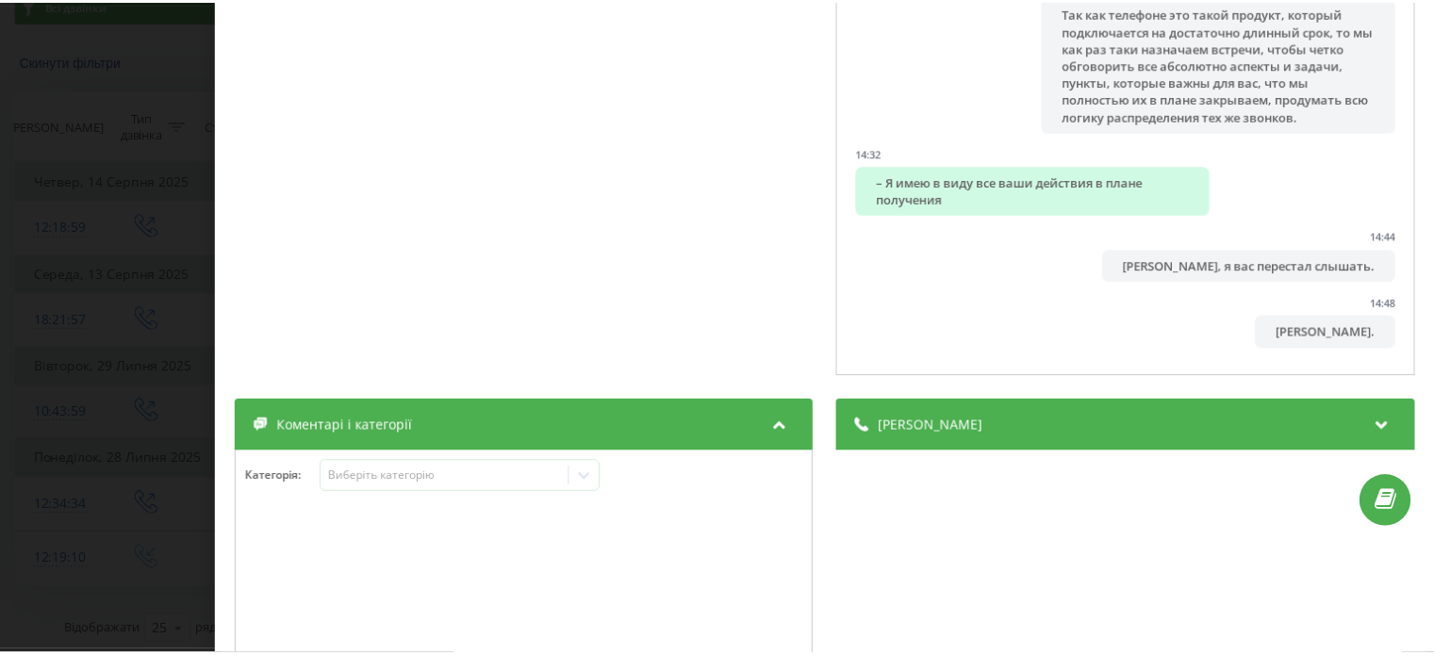
scroll to position [636, 0]
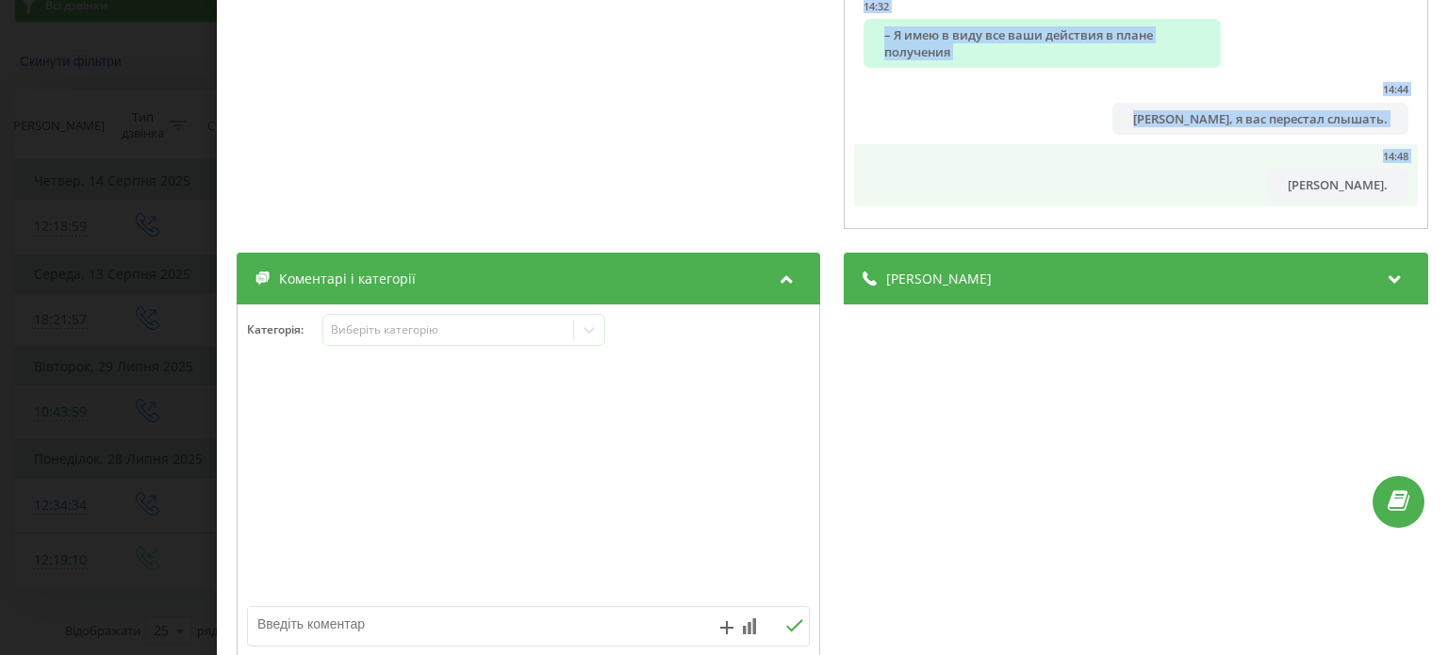
drag, startPoint x: 1057, startPoint y: 271, endPoint x: 1260, endPoint y: 203, distance: 214.9
copy ul "Добрый день, это Ringostat. 00:03 Меня зовут Егор. 00:04 Чем я могу вам помочь?…"
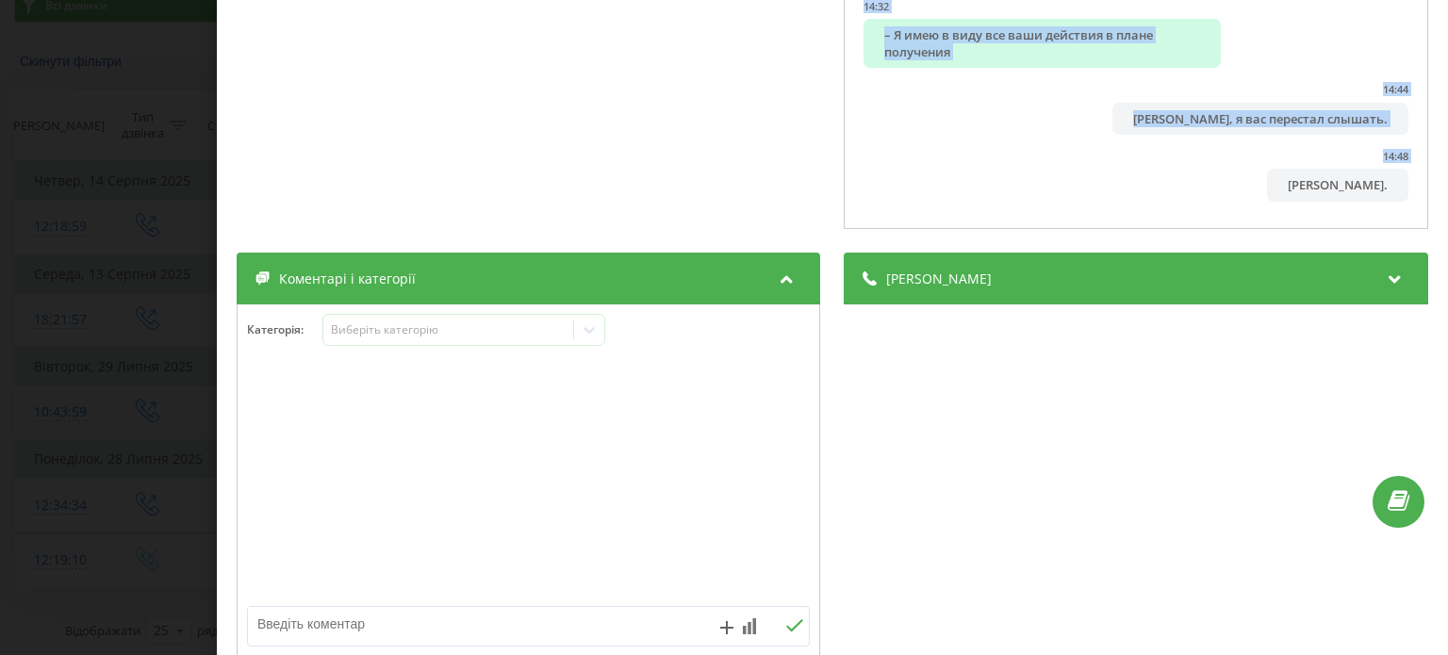
click at [140, 193] on div "Дзвінок : 1753694350.28633 1 x - 14:55 00:00 00:00 Транскрипція 00:01 Добрый де…" at bounding box center [724, 327] width 1448 height 655
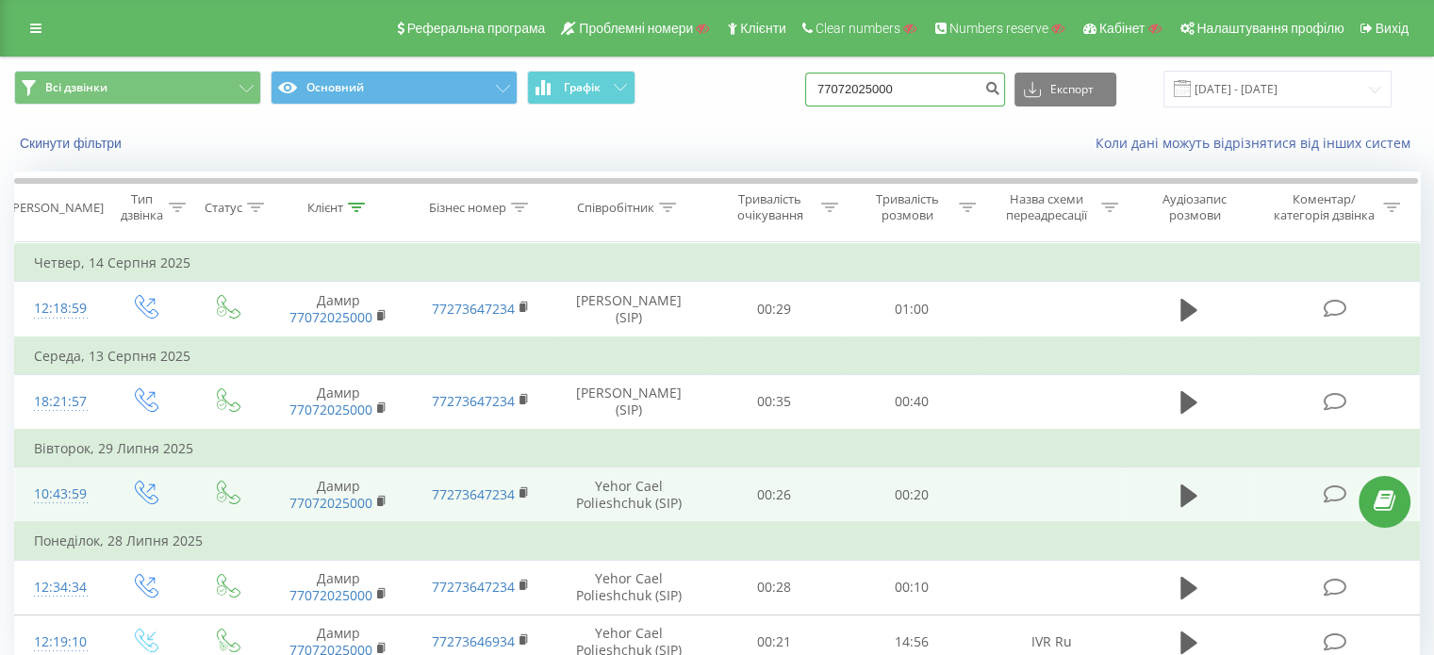
click at [939, 89] on input "77072025000" at bounding box center [905, 90] width 200 height 34
paste input "35193282374"
type input "351932823740"
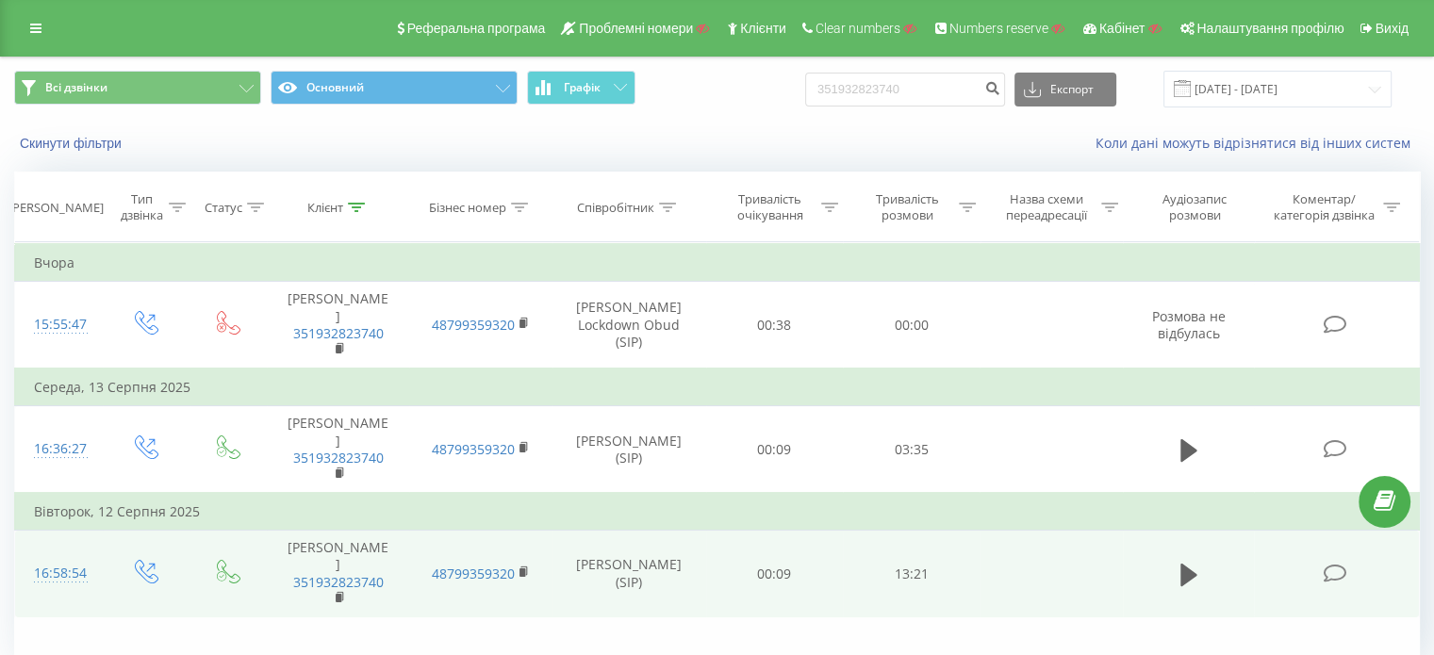
click at [1326, 564] on icon at bounding box center [1335, 574] width 24 height 20
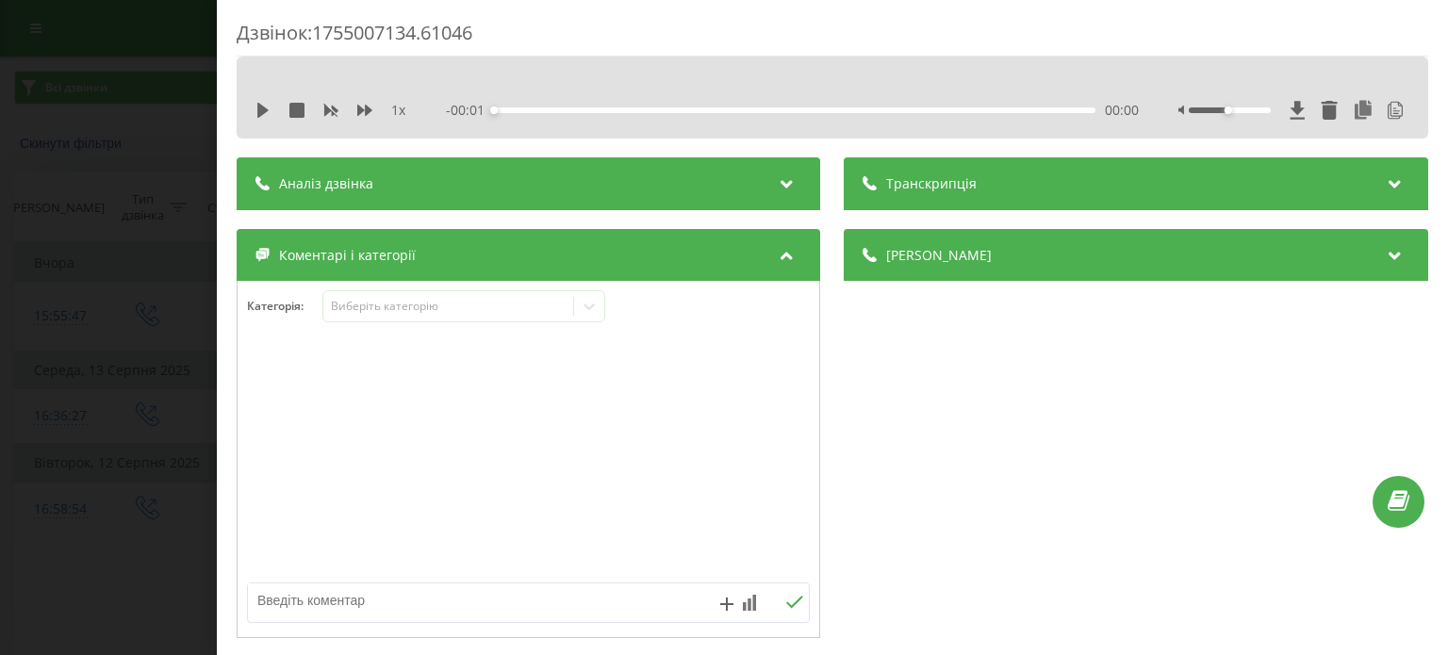
click at [1033, 176] on div "Транскрипція" at bounding box center [1136, 183] width 583 height 53
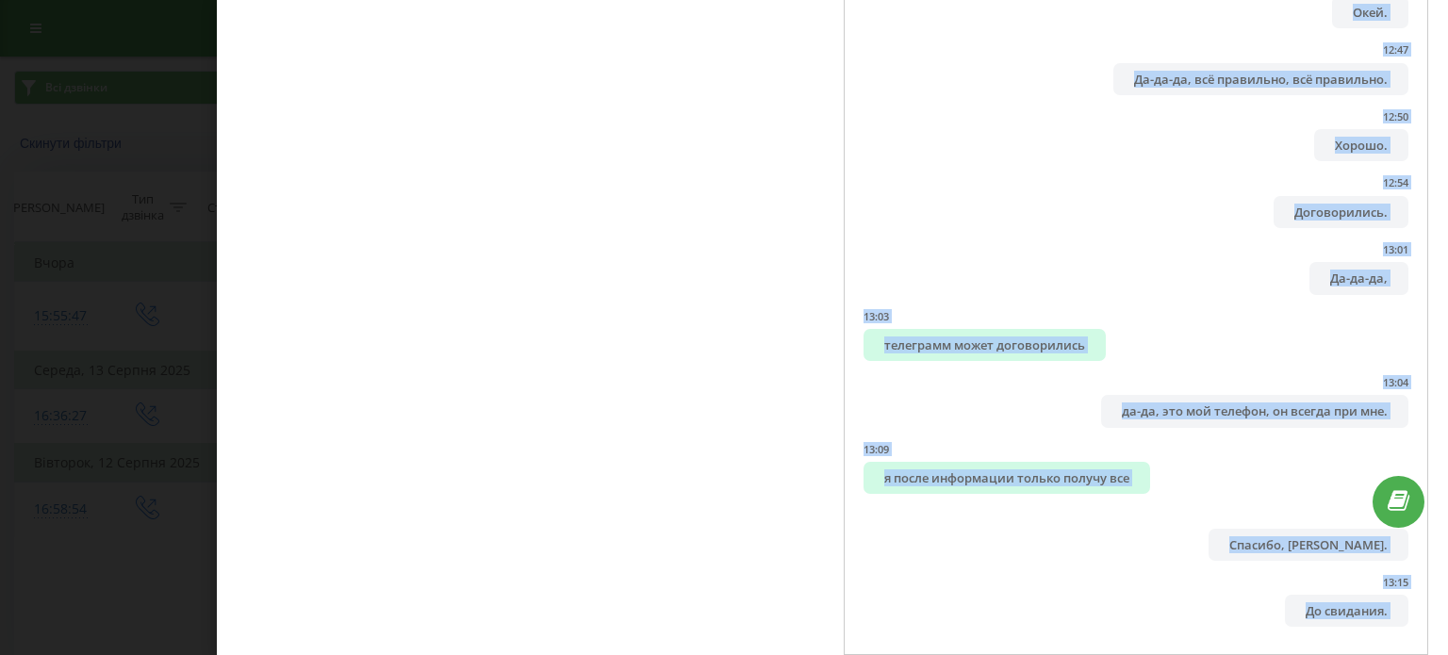
scroll to position [348, 0]
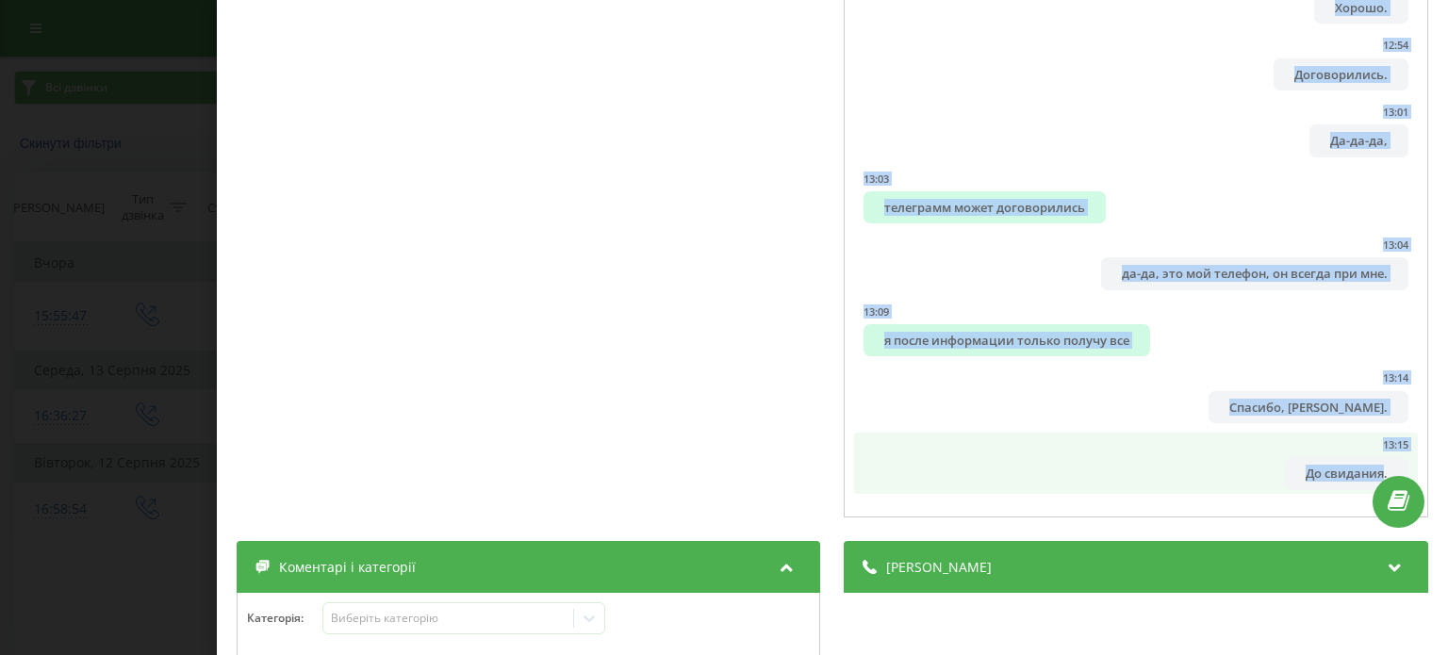
drag, startPoint x: 860, startPoint y: 256, endPoint x: 1356, endPoint y: 480, distance: 543.8
copy ul "Lore. 81:73 Ip, Dolo, sitame cons. 60:07 Adipis. 77:15 Elit seddo eiusm Temp, i…"
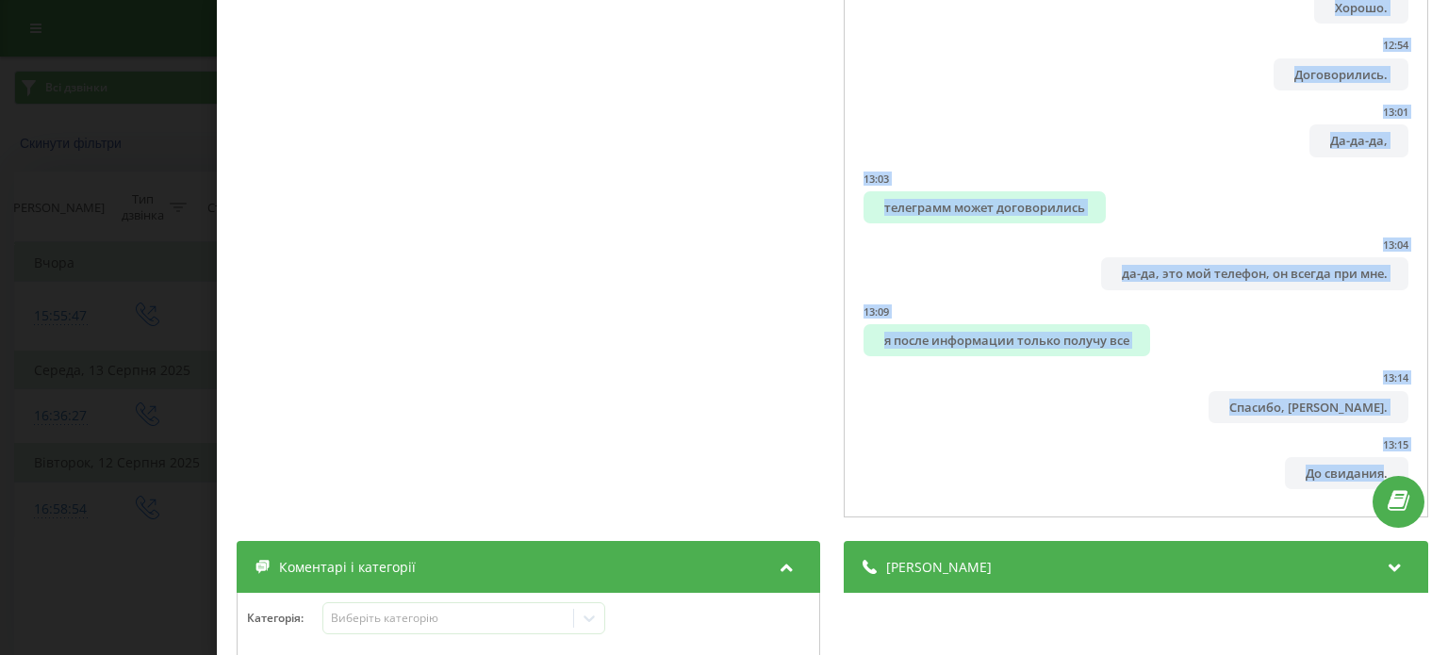
click at [171, 331] on div "Дзвінок : 1755007134.61046 1 x - 13:18 00:00 00:00 Транскрипція 00:00 Алло. 00:…" at bounding box center [724, 327] width 1448 height 655
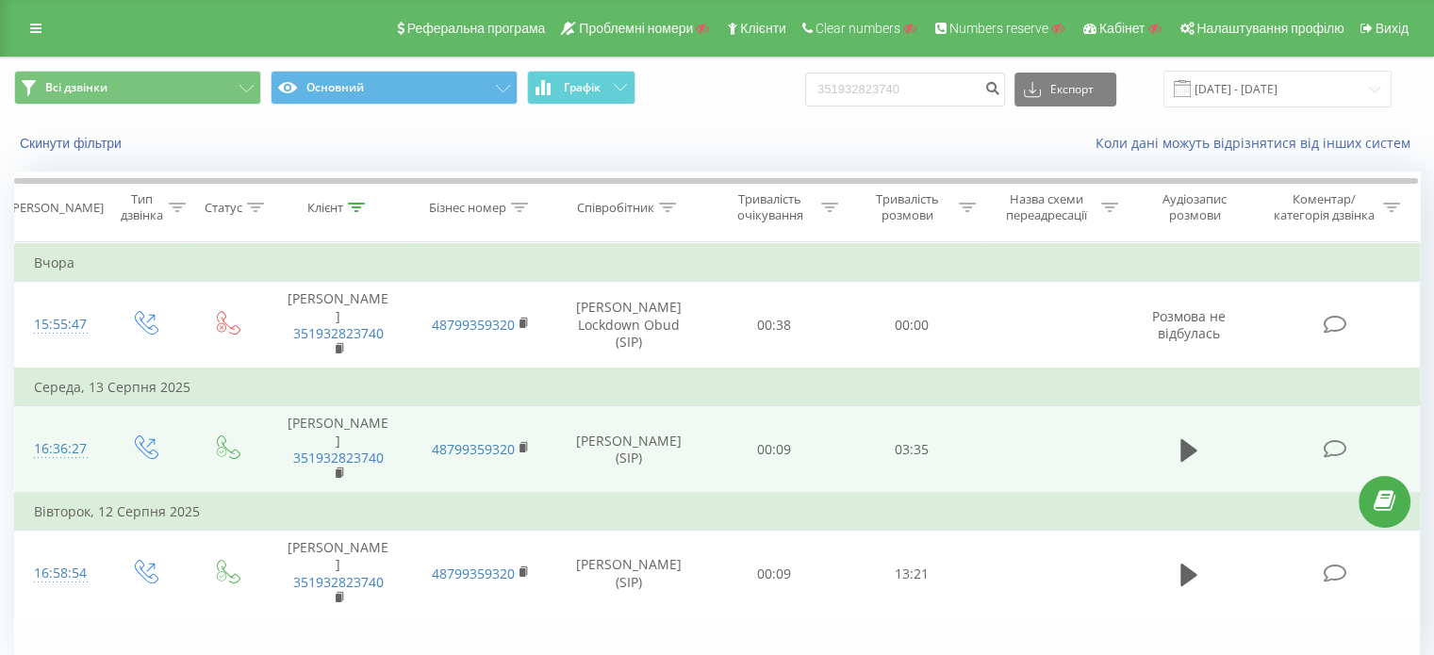
click at [1325, 439] on icon at bounding box center [1335, 449] width 24 height 20
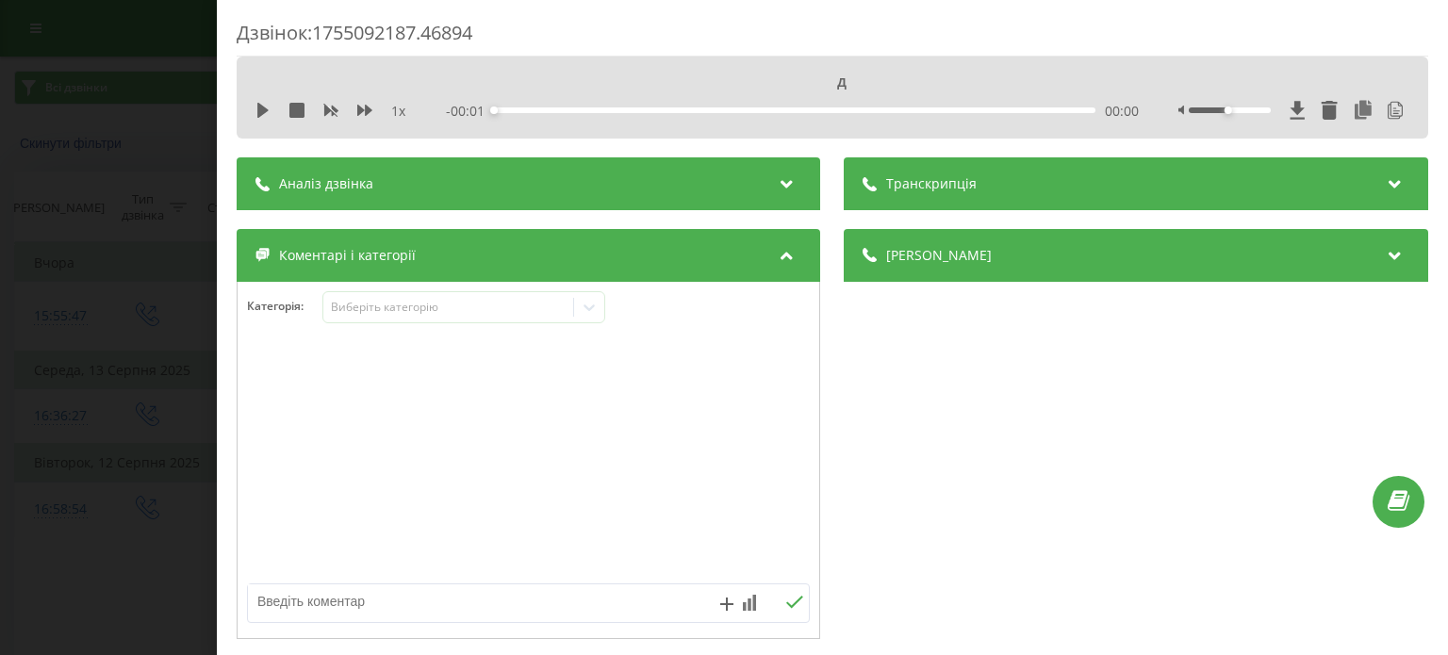
click at [974, 176] on div "Транскрипція" at bounding box center [1136, 183] width 583 height 53
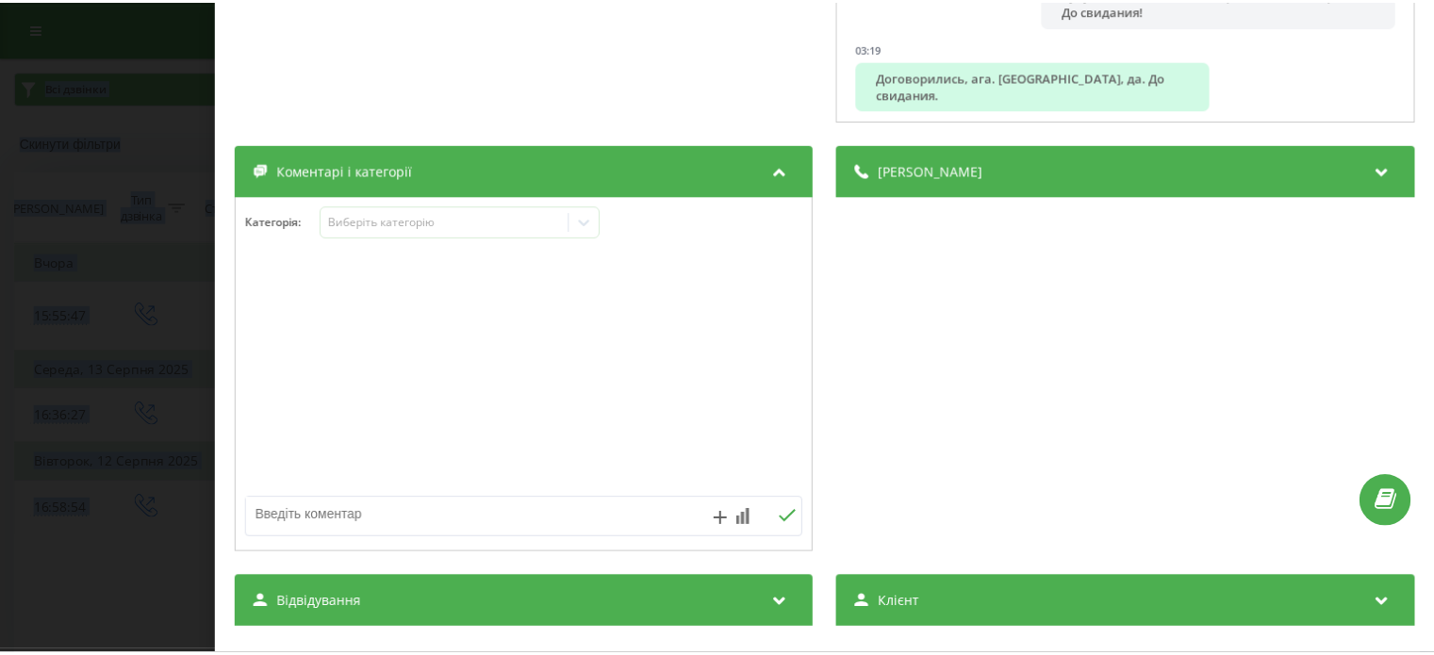
scroll to position [475, 0]
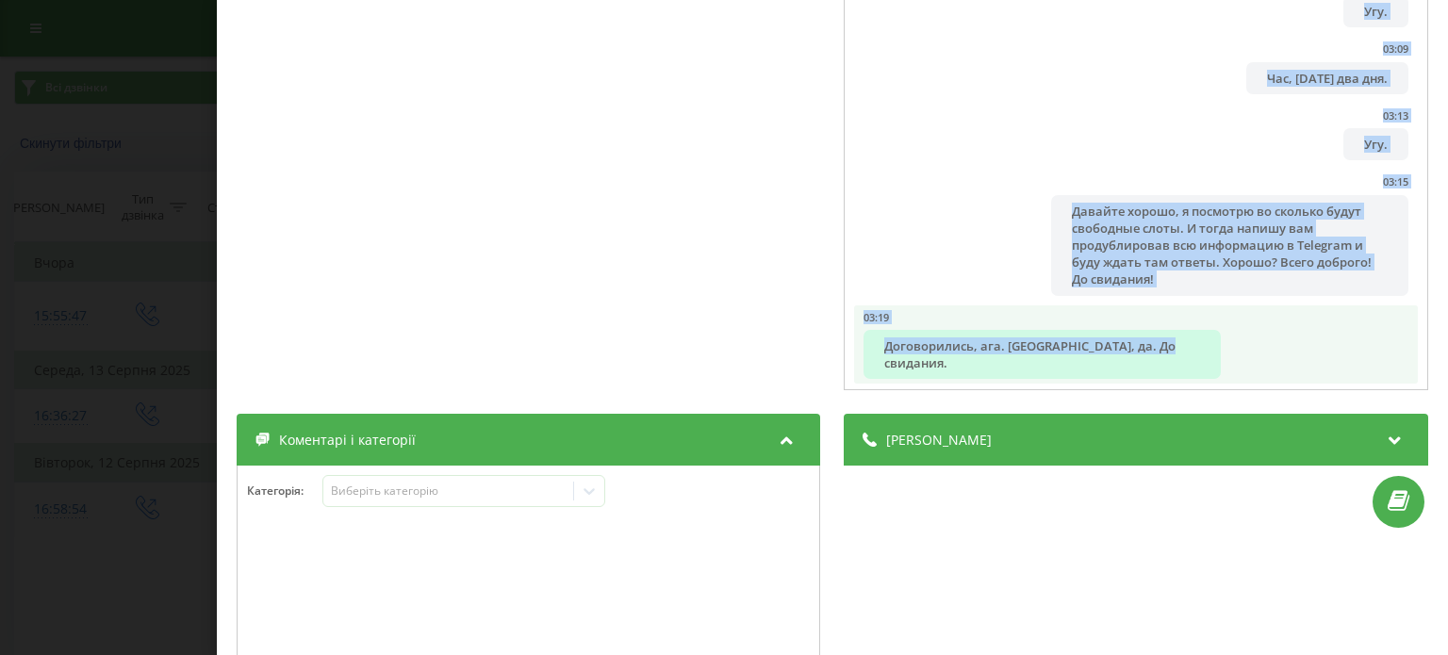
drag, startPoint x: 1036, startPoint y: 331, endPoint x: 1213, endPoint y: 353, distance: 178.7
copy ul "Егор, добрый день! Это Егор. Мы вчера с вами разговаривали по поводу подключени…"
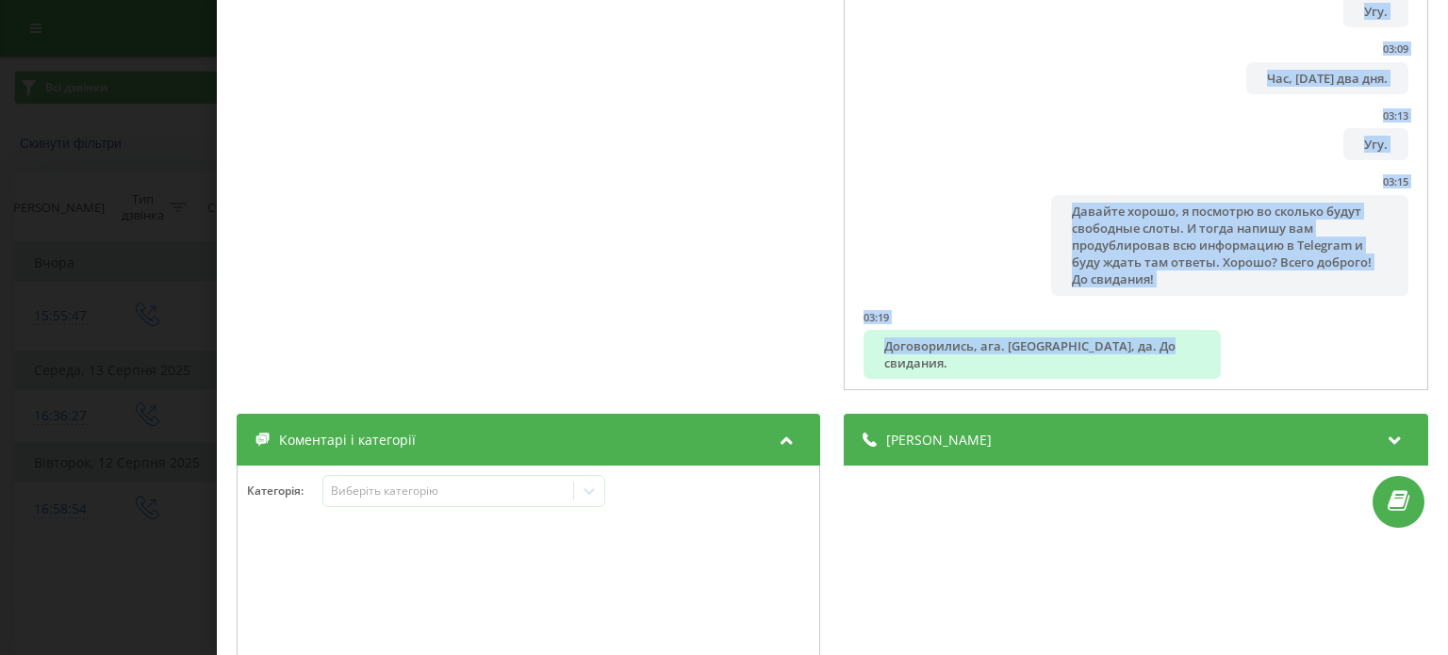
click at [119, 175] on div "Дзвінок : 1755092187.46894 1 x - 03:35 00:00 00:00 Транскрипція 00:00 д 00:00 Е…" at bounding box center [724, 327] width 1448 height 655
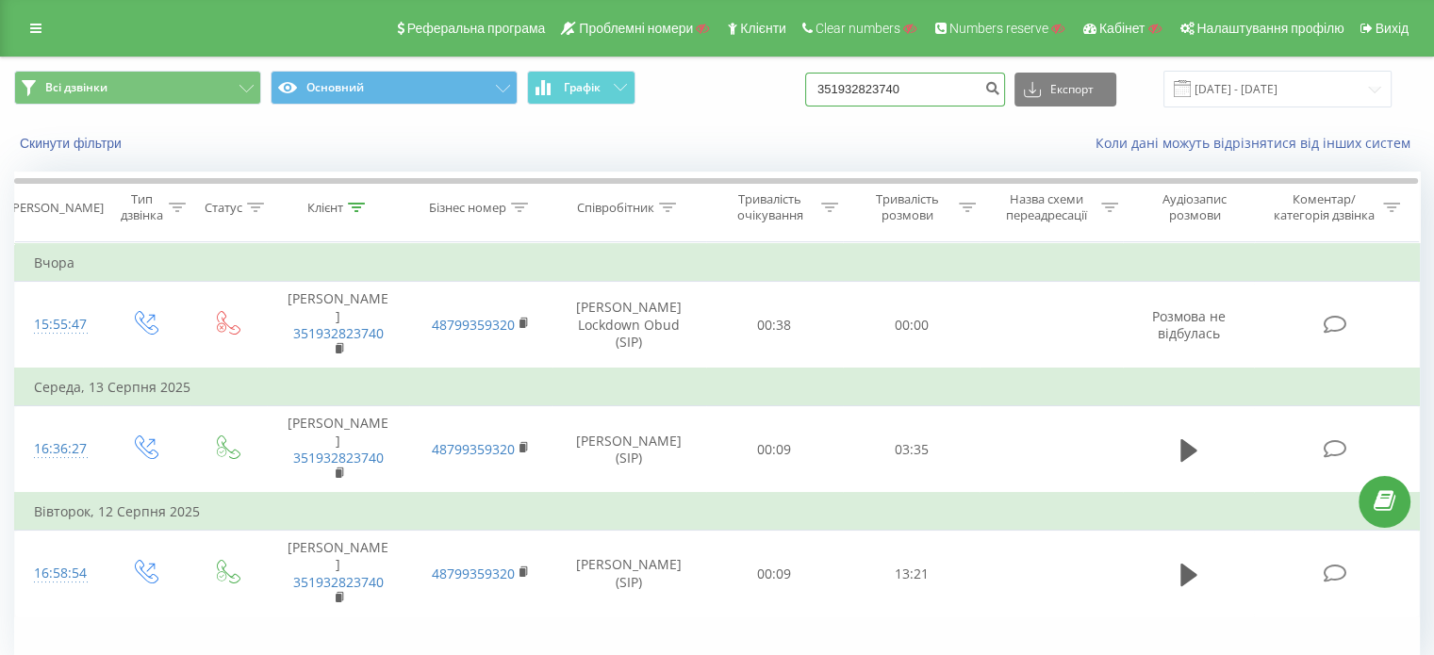
click at [946, 79] on input "351932823740" at bounding box center [905, 90] width 200 height 34
paste input "8097215520"
type input "380972155200"
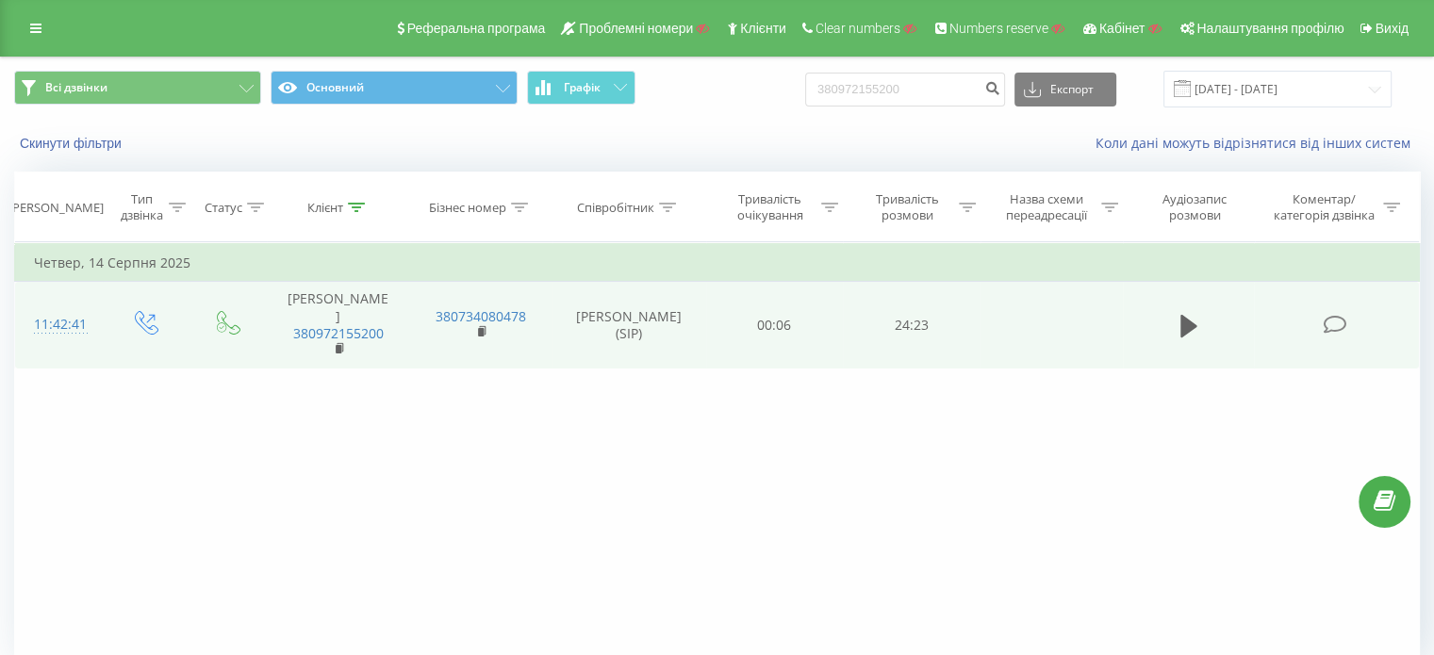
click at [1327, 316] on icon at bounding box center [1335, 325] width 24 height 20
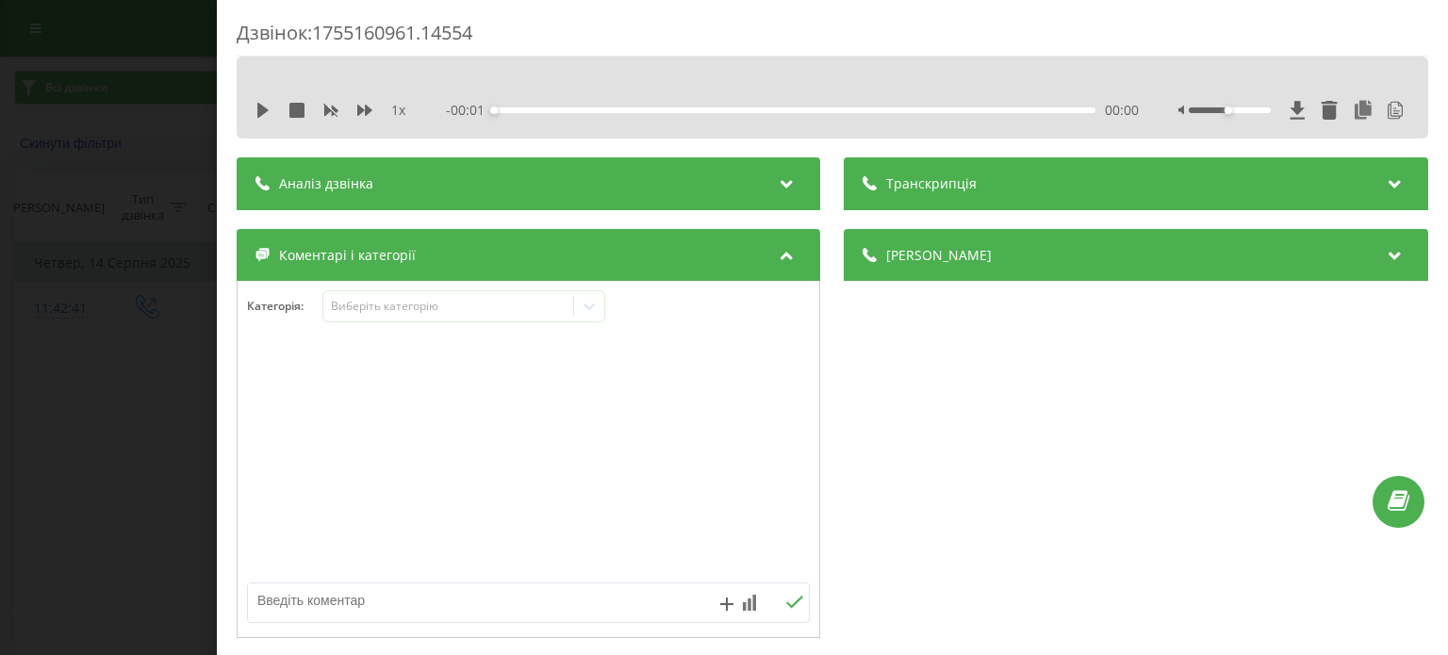
click at [1027, 176] on div "Транскрипція" at bounding box center [1136, 183] width 583 height 53
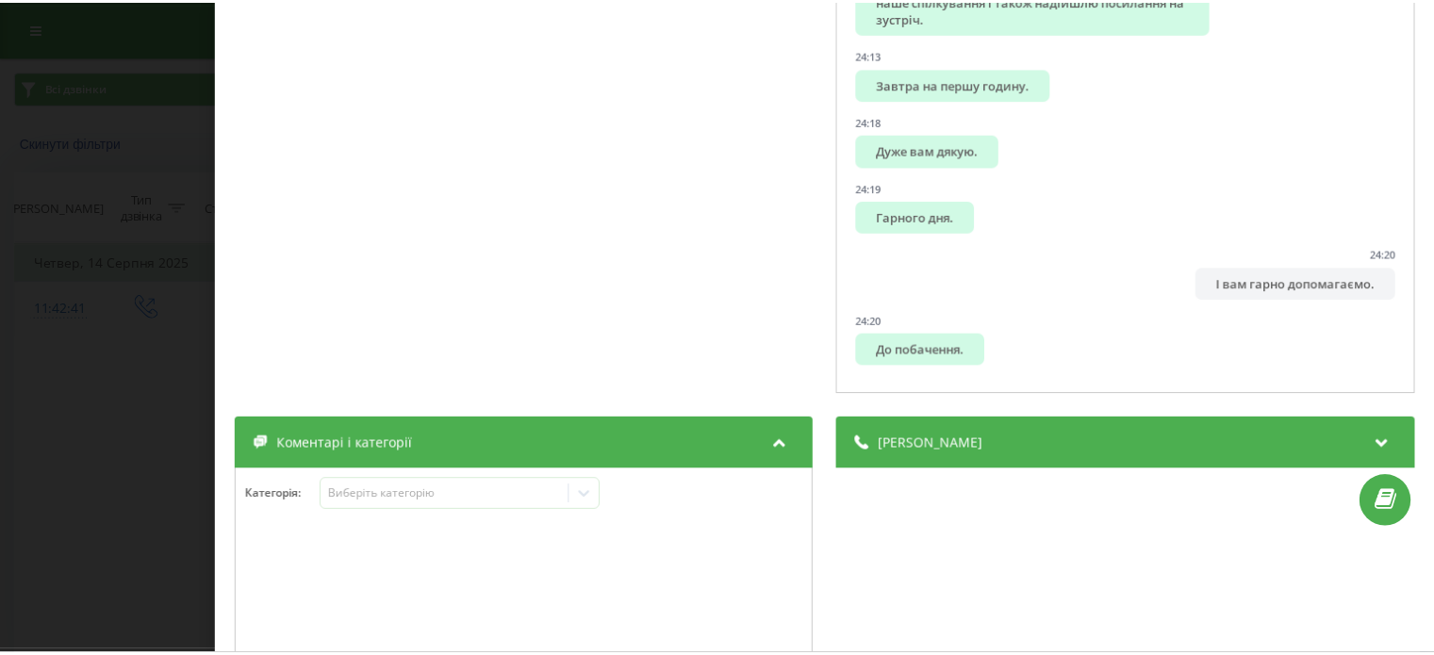
scroll to position [477, 0]
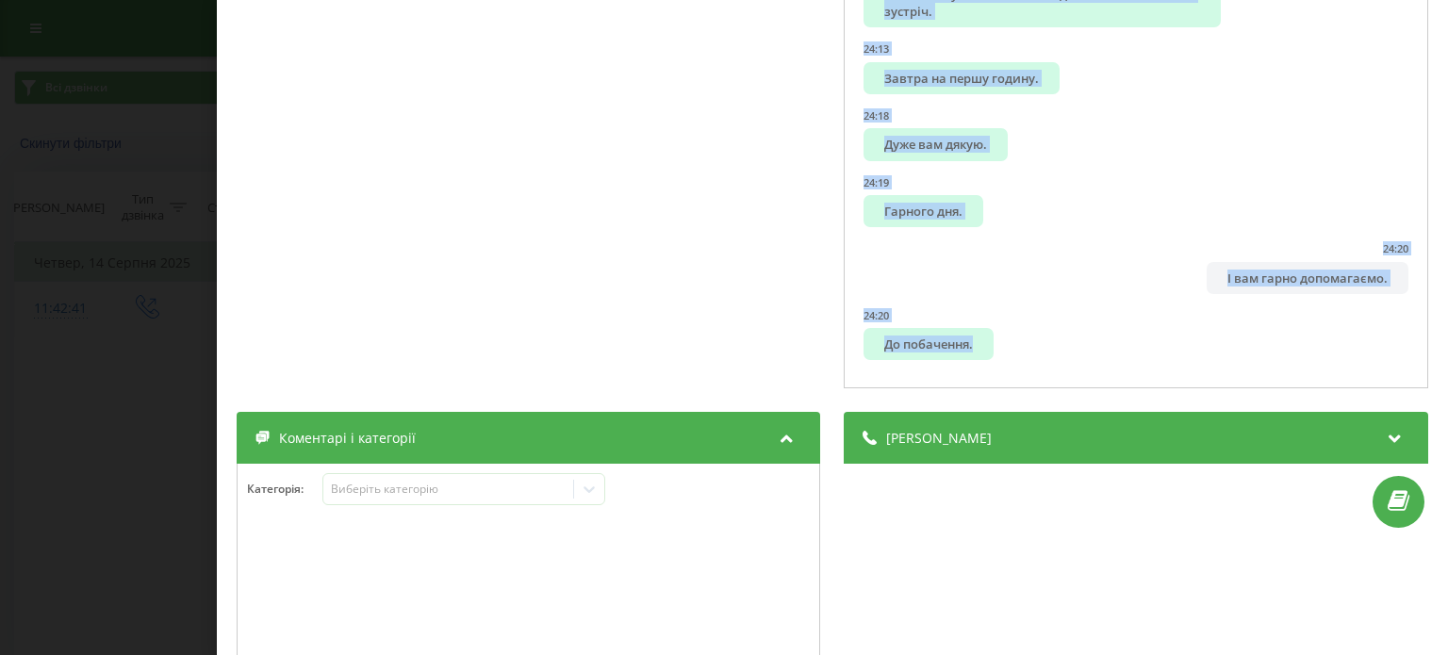
drag, startPoint x: 867, startPoint y: 255, endPoint x: 1052, endPoint y: 369, distance: 217.1
click at [1052, 369] on div "00:01 Доброго дня. 00:03 Так, Ірина, доброго дня. 00:07 Мене звати Єгор, я теле…" at bounding box center [1136, 61] width 583 height 656
copy ul "Доброго дня. 00:03 Так, Ірина, доброго дня. 00:07 Мене звати Єгор, я телефоную …"
click at [108, 233] on div "Дзвінок : 1755160961.14554 1 x - 24:23 00:00 00:00 Транскрипція 00:01 Доброго д…" at bounding box center [724, 327] width 1448 height 655
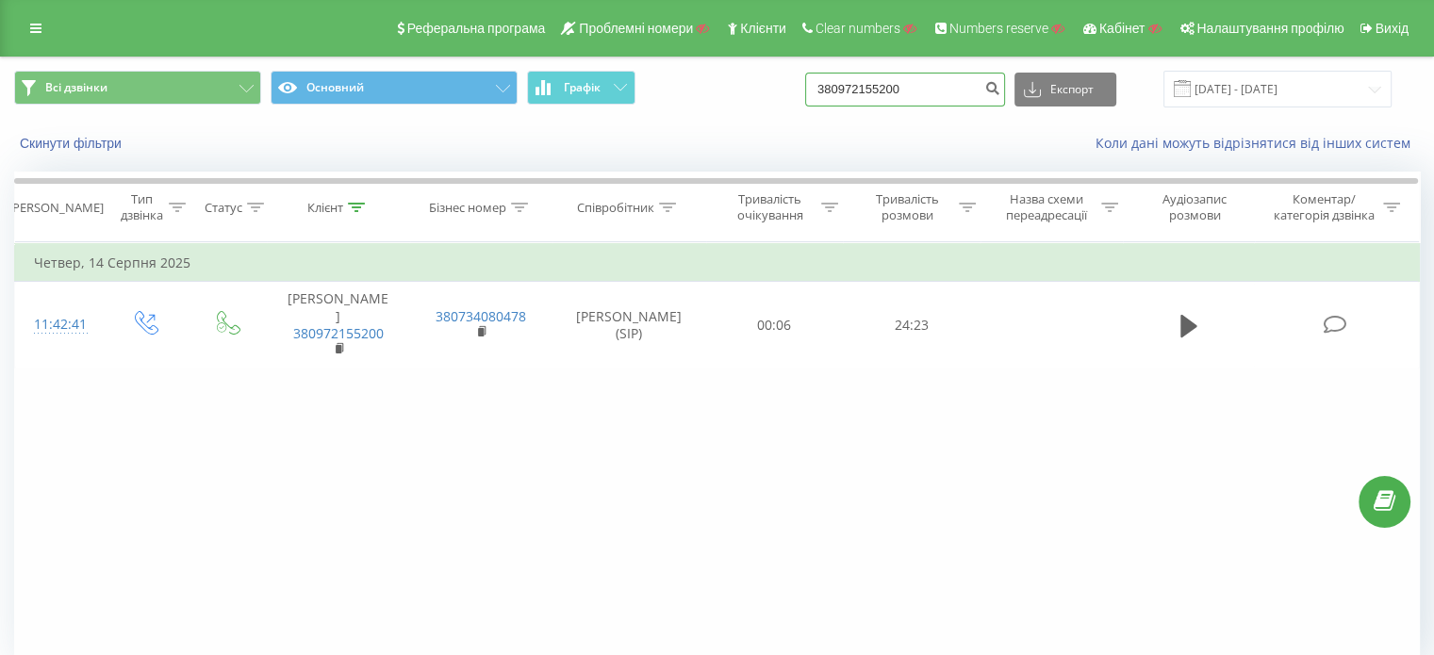
click at [955, 80] on input "380972155200" at bounding box center [905, 90] width 200 height 34
paste input "48453465385"
type input "48453465385"
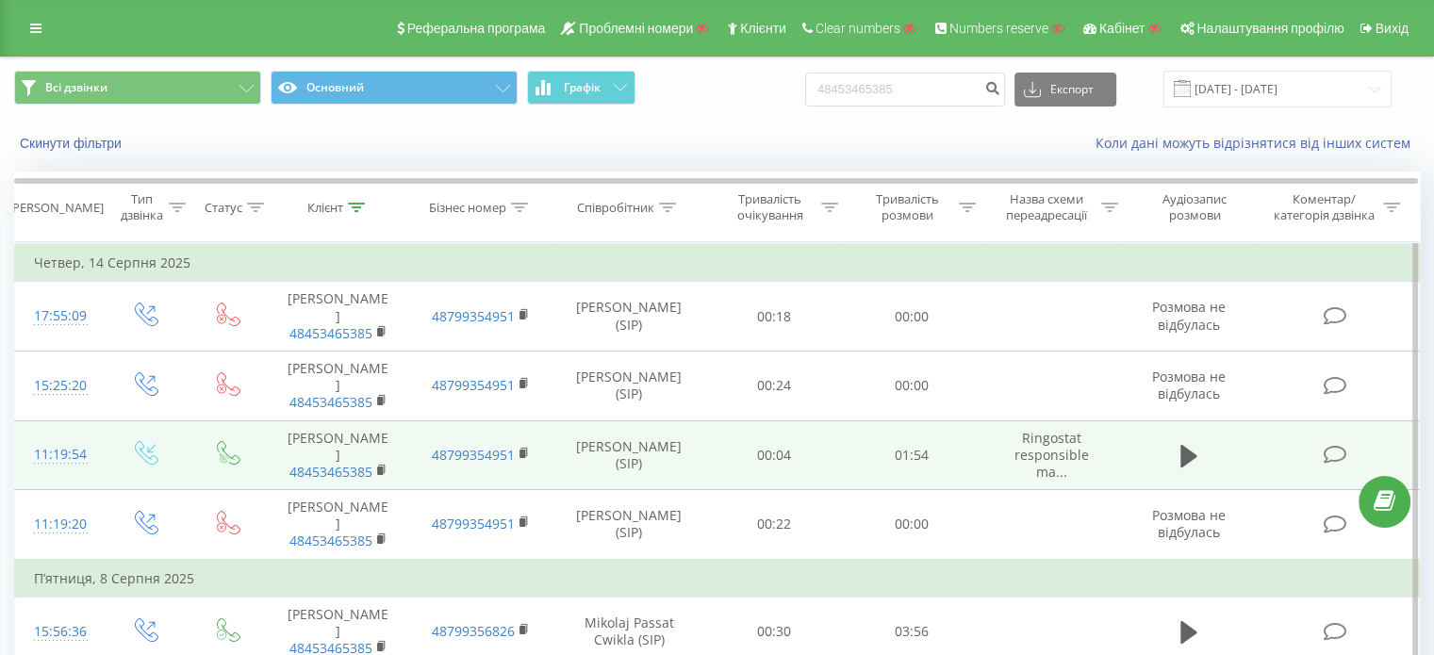
scroll to position [131, 0]
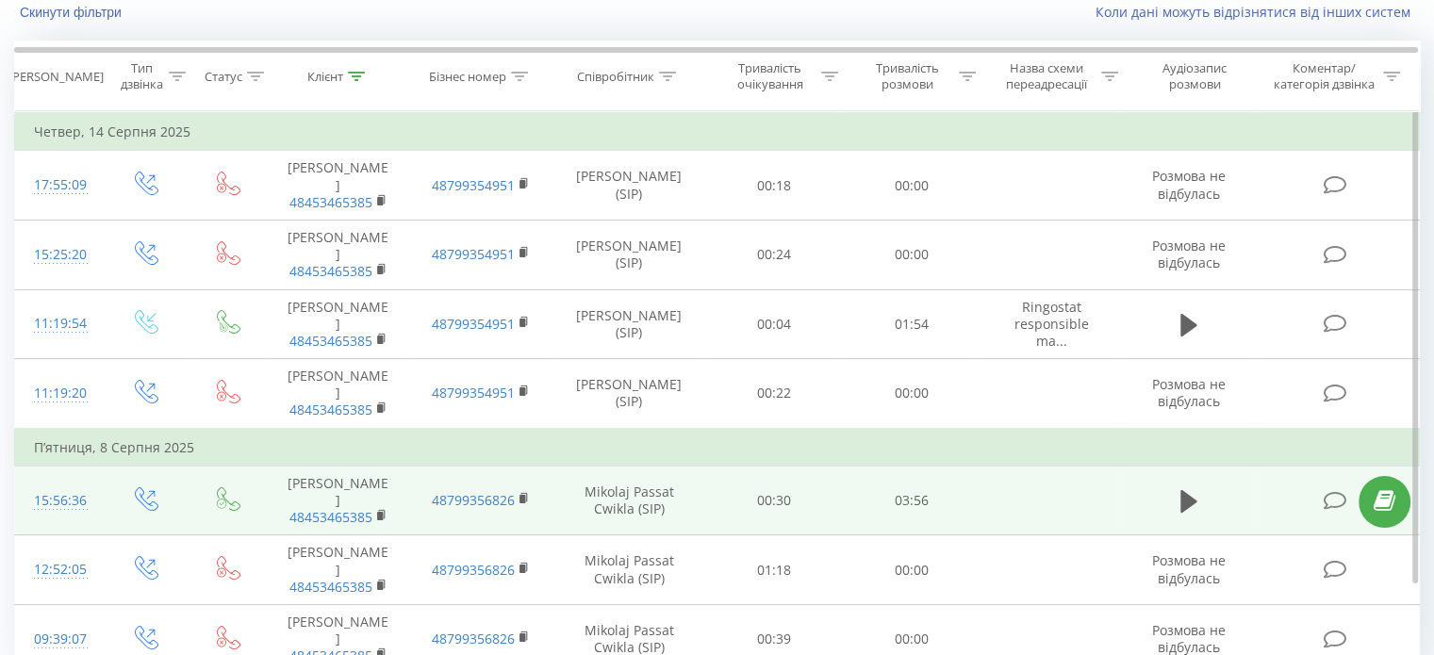
click at [1339, 491] on icon at bounding box center [1335, 501] width 24 height 20
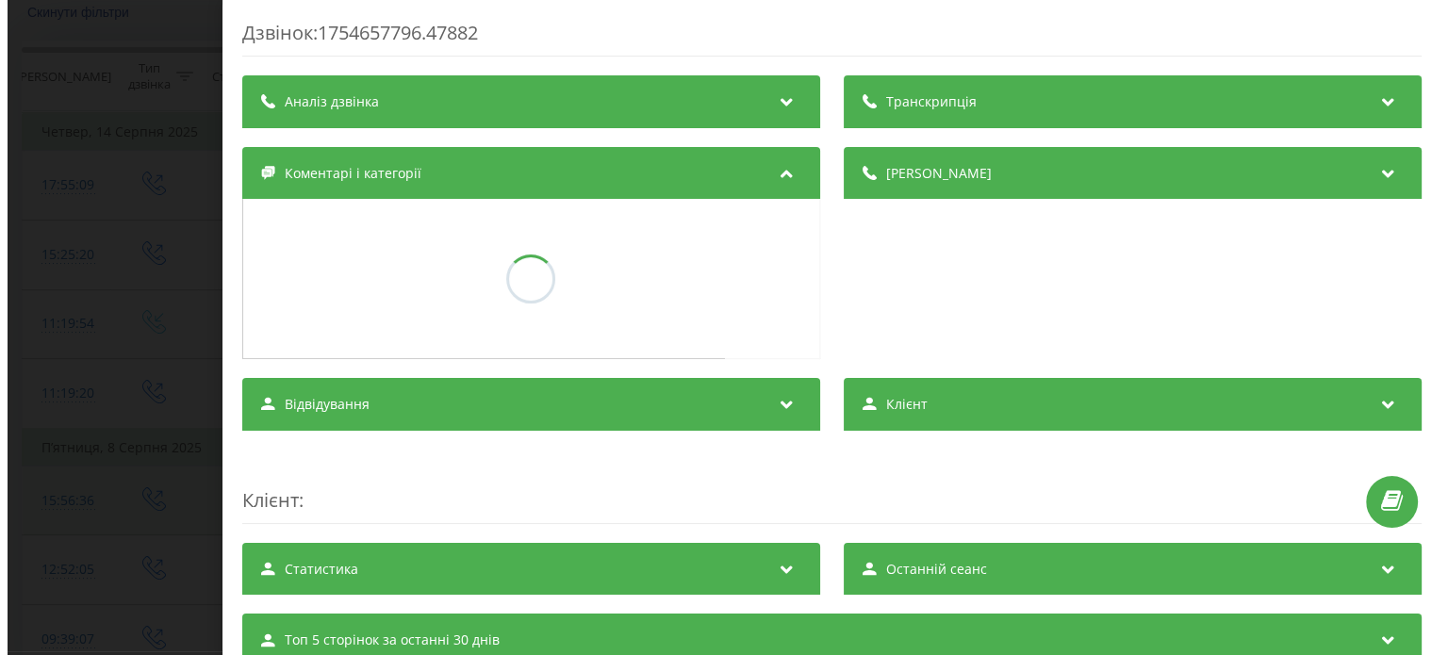
scroll to position [117, 0]
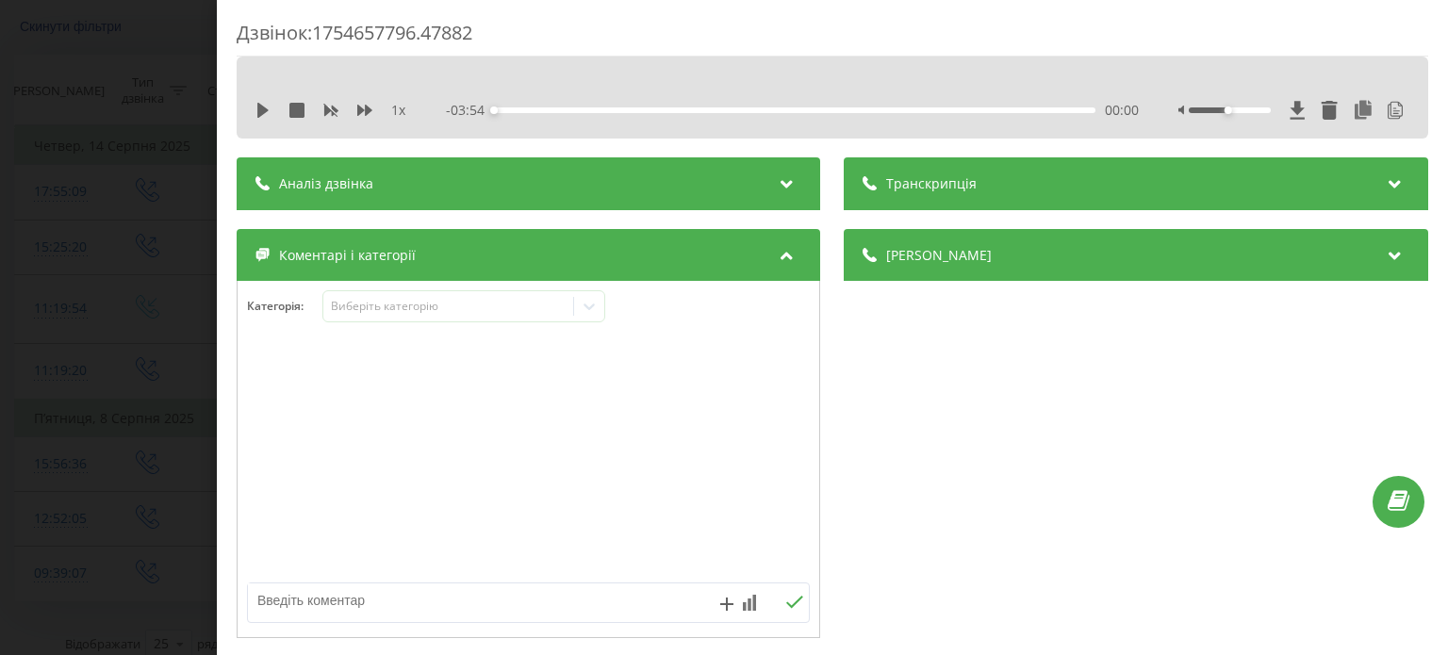
click at [936, 189] on span "Транскрипція" at bounding box center [932, 183] width 90 height 19
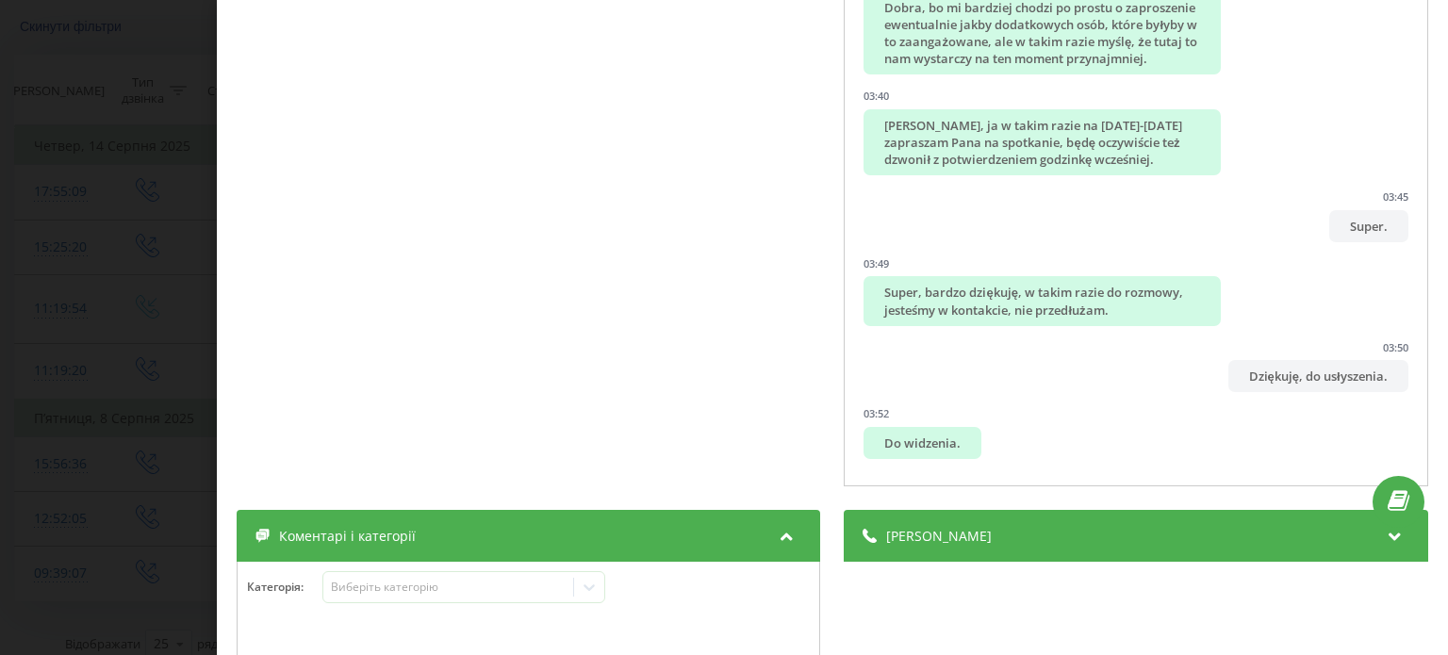
scroll to position [530, 0]
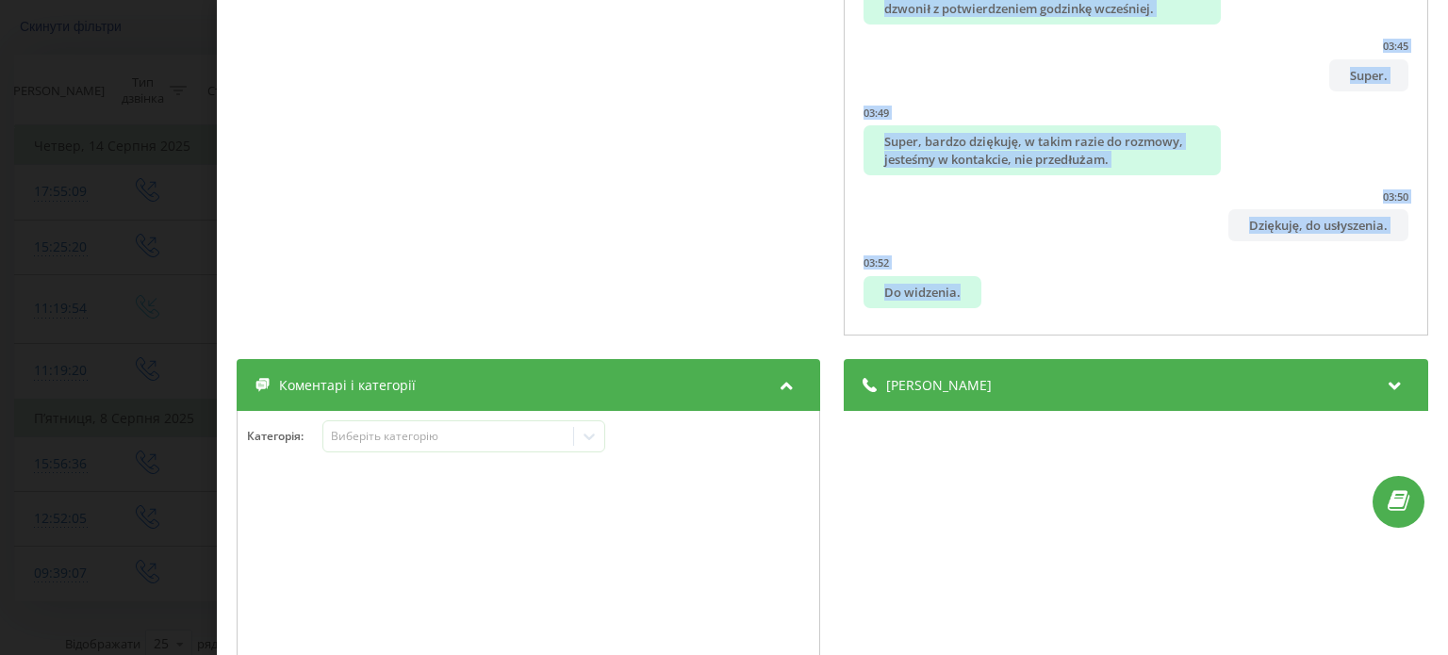
drag, startPoint x: 886, startPoint y: 281, endPoint x: 1108, endPoint y: 324, distance: 225.7
click at [1108, 324] on div "00:01 Tak, słucham? 00:02 Dzień dobry, Ćwikła Mikołaj z tej strony, dzwonię z f…" at bounding box center [1136, 8] width 583 height 656
copy ul "Tak, słucham? 00:02 Dzień dobry, Ćwikła Mikołaj z tej strony, dzwonię z firmy R…"
click at [178, 243] on div "Дзвінок : 1754657796.47882 1 x - 03:54 00:00 00:00 Транскрипція 00:01 Tak, słuc…" at bounding box center [724, 327] width 1448 height 655
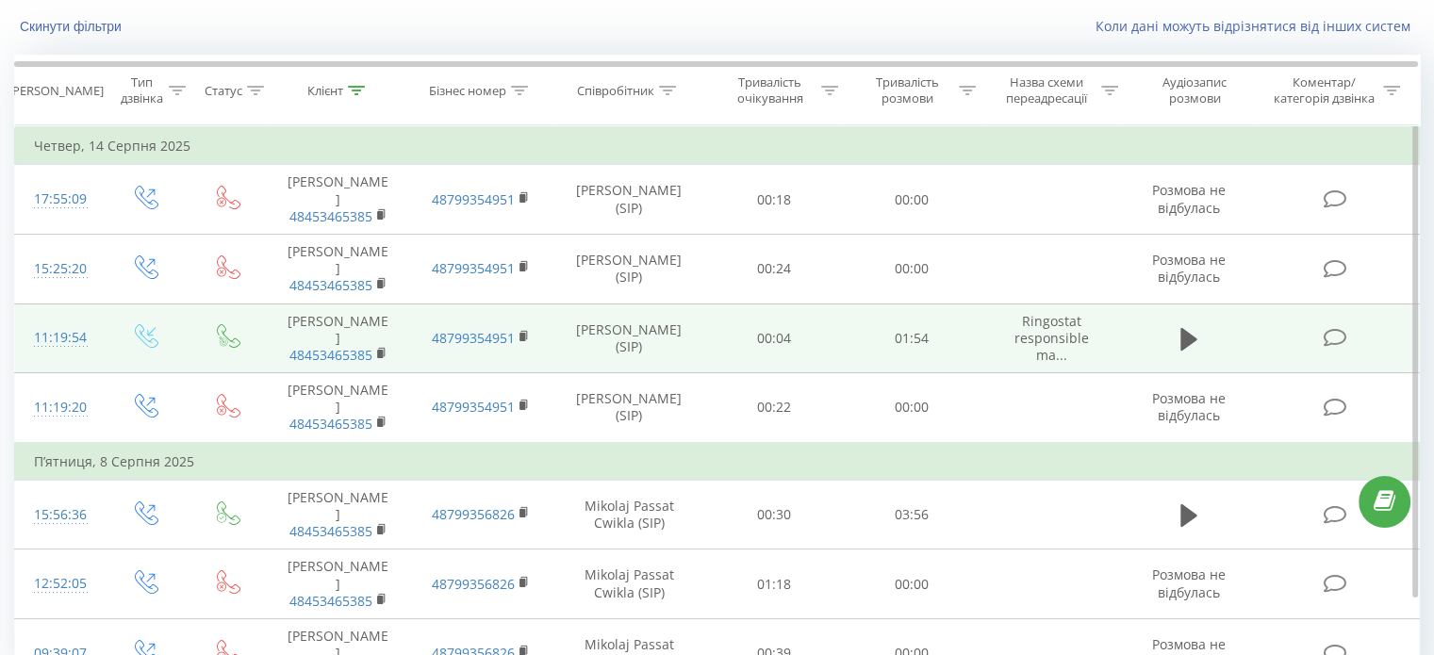
click at [1332, 328] on icon at bounding box center [1335, 338] width 24 height 20
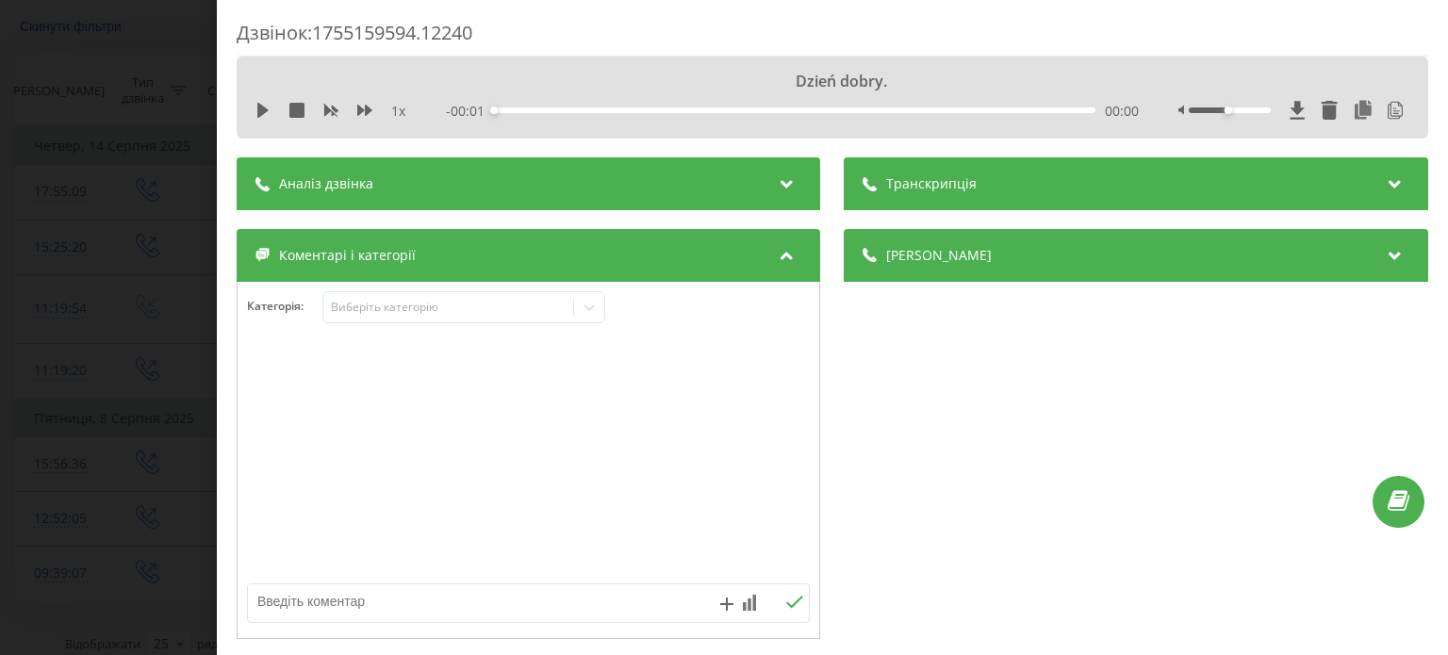
click at [1028, 192] on div "Транскрипція" at bounding box center [1136, 183] width 583 height 53
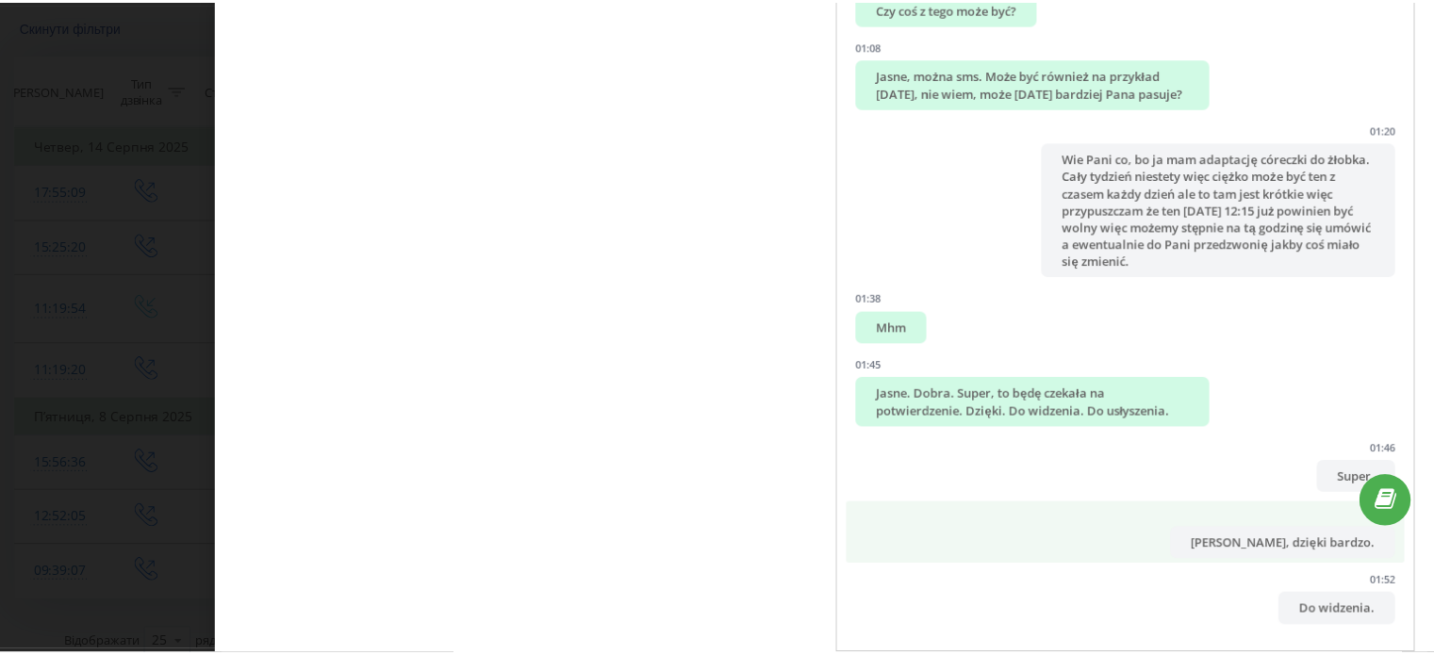
scroll to position [355, 0]
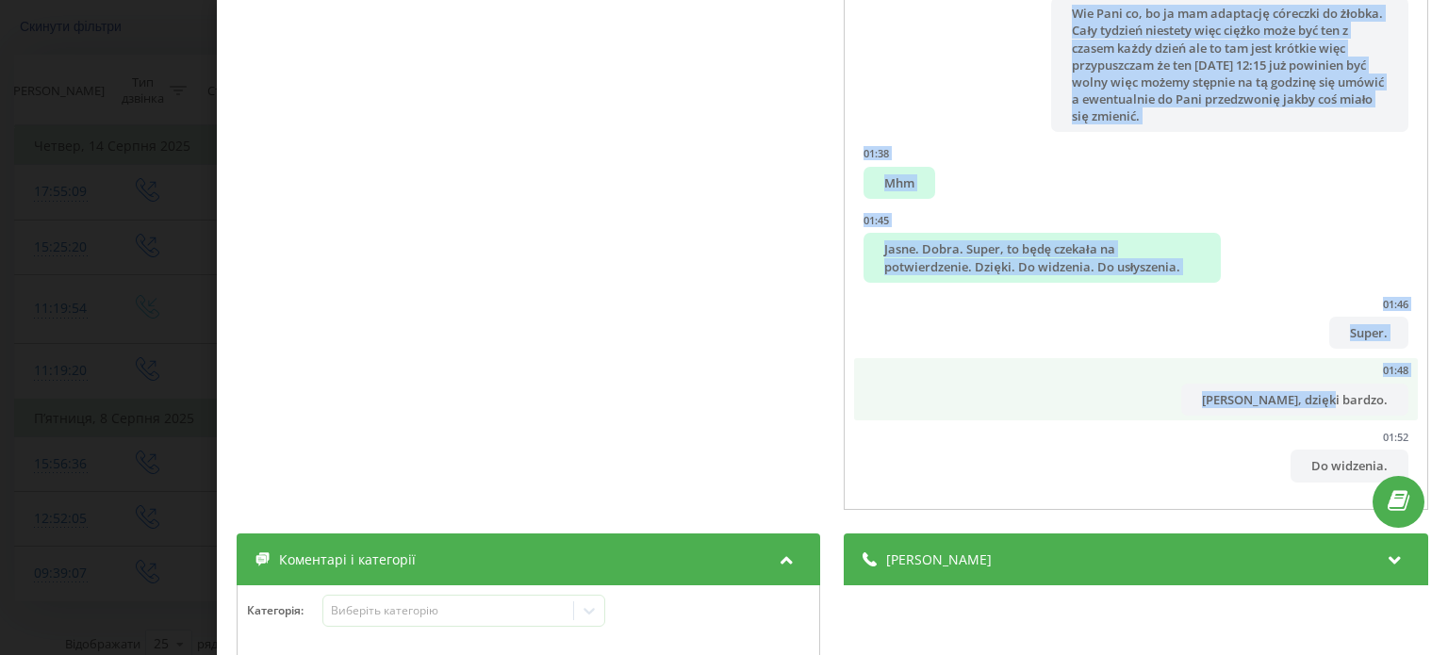
drag, startPoint x: 859, startPoint y: 267, endPoint x: 1354, endPoint y: 395, distance: 511.2
copy ul "Dzień dobry. 00:00 Dzień dobry, oddzwoniam. 00:04 Dzień dobry, dzwoniłam z firm…"
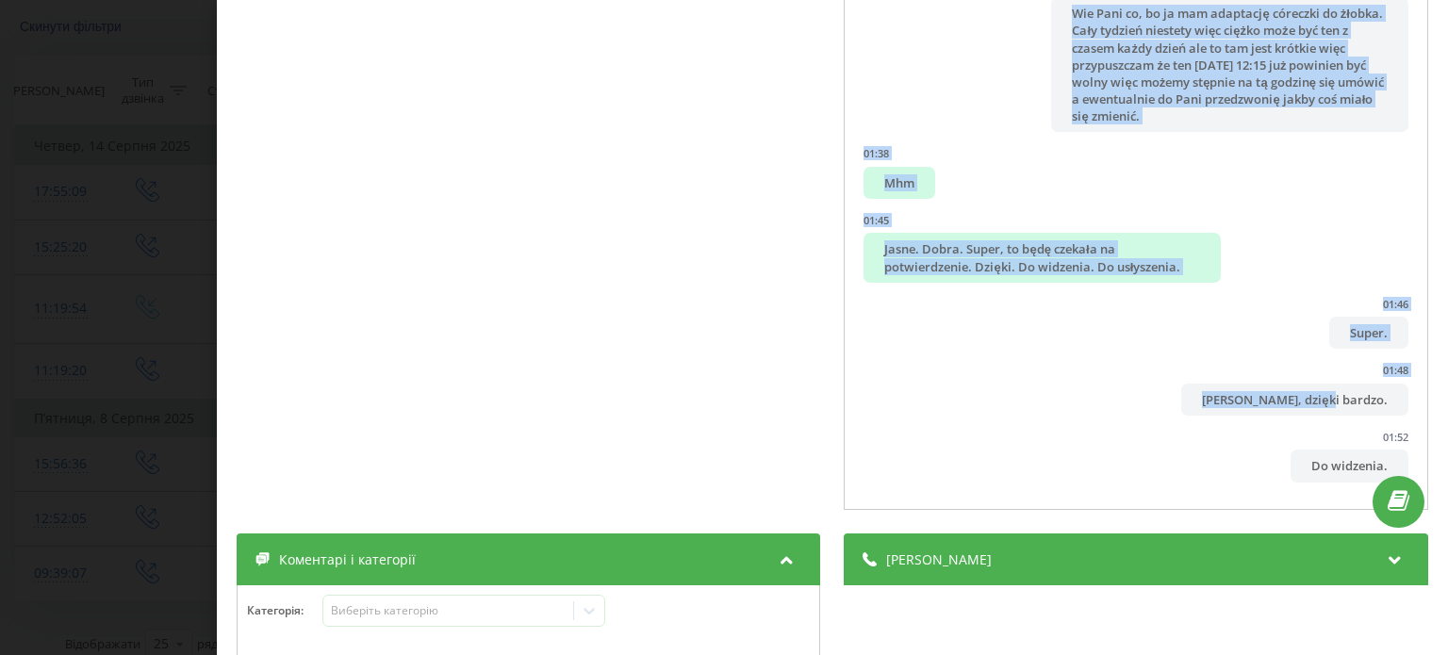
click at [99, 160] on div "Дзвінок : 1755159594.12240 1 x - 01:54 00:00 00:00 Транскрипція 00:00 Dzień dob…" at bounding box center [724, 327] width 1448 height 655
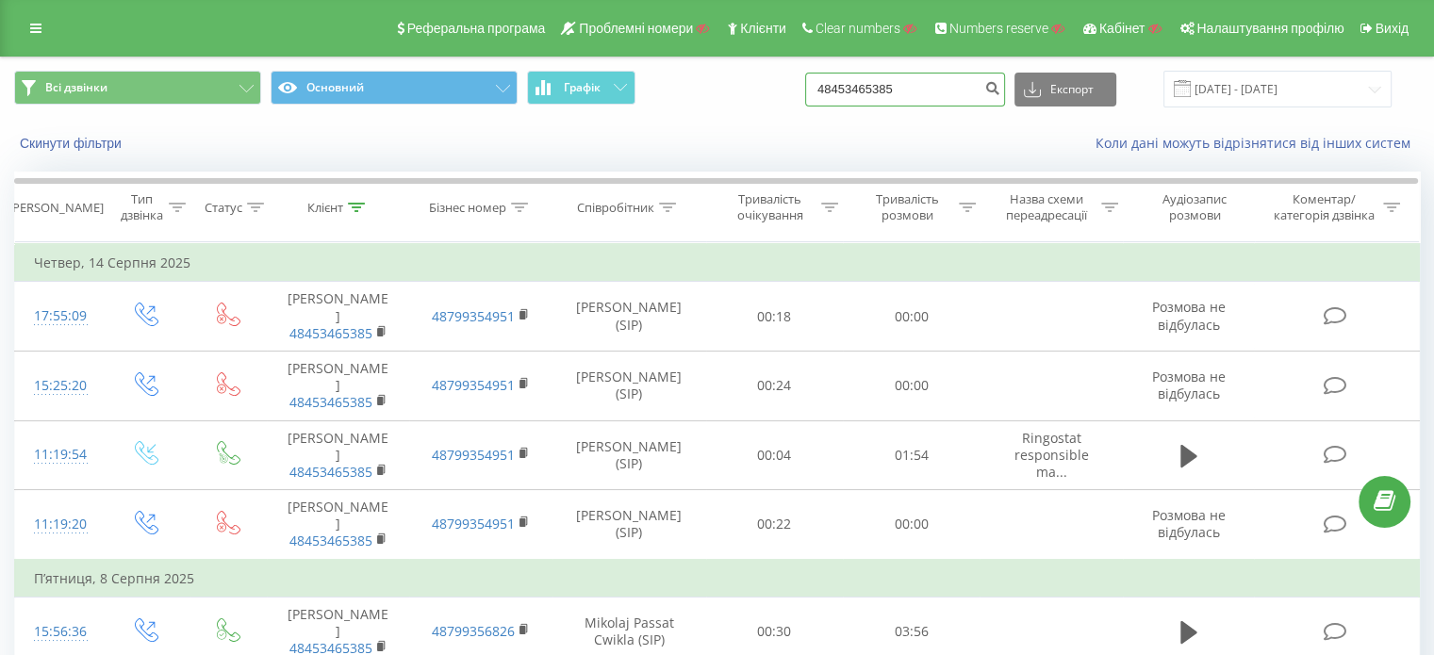
click at [941, 78] on input "48453465385" at bounding box center [905, 90] width 200 height 34
paste input "608816917"
type input "48608816917"
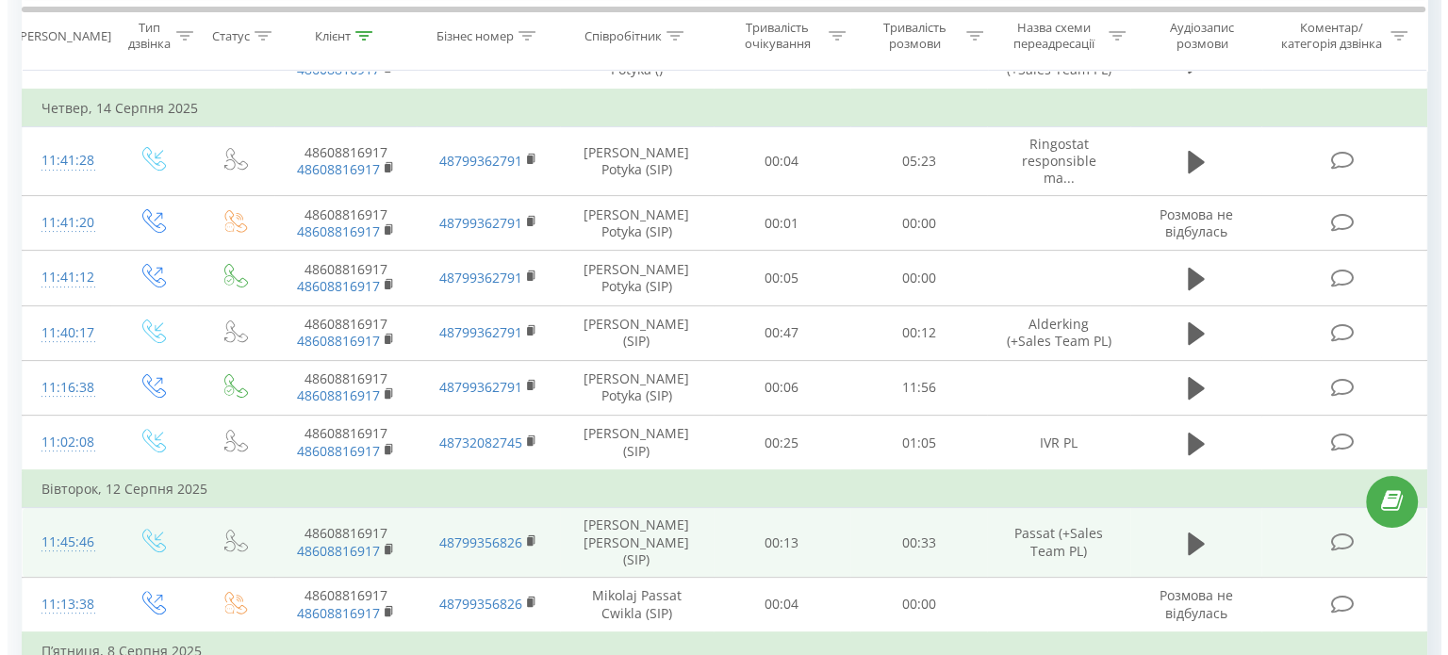
scroll to position [713, 0]
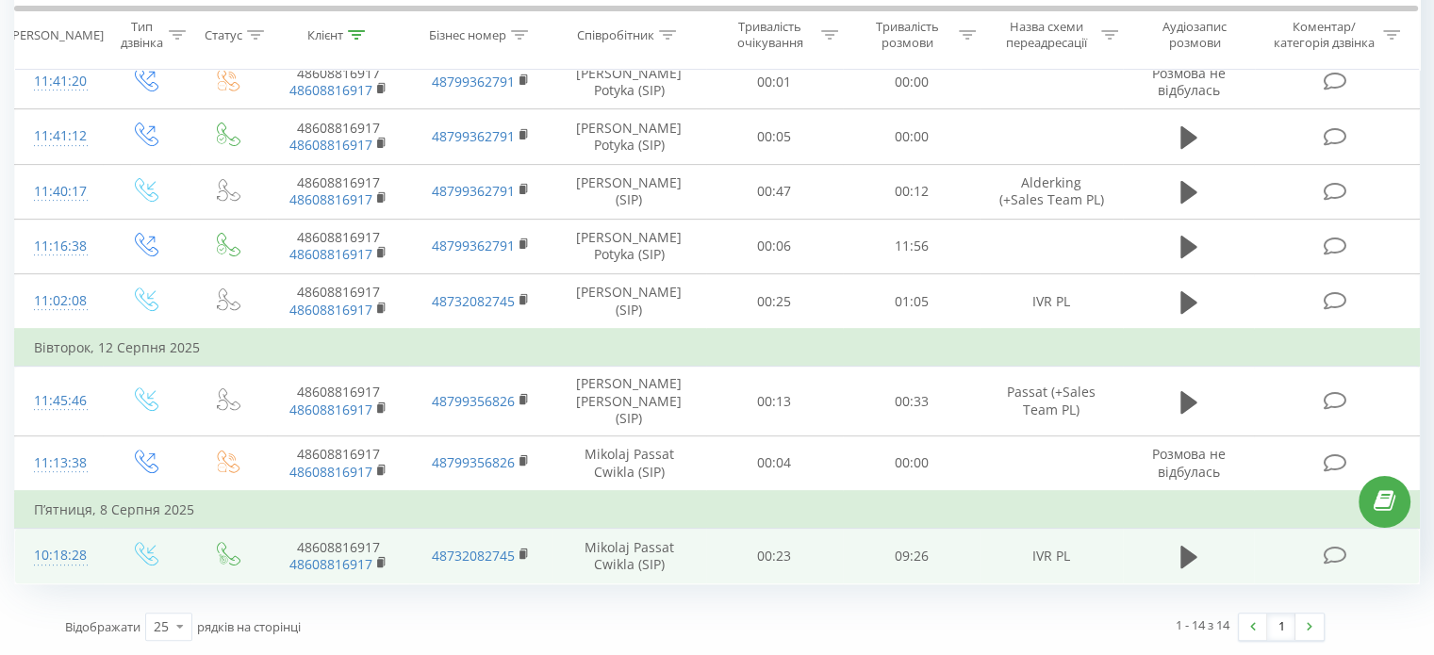
click at [1337, 558] on icon at bounding box center [1335, 556] width 24 height 20
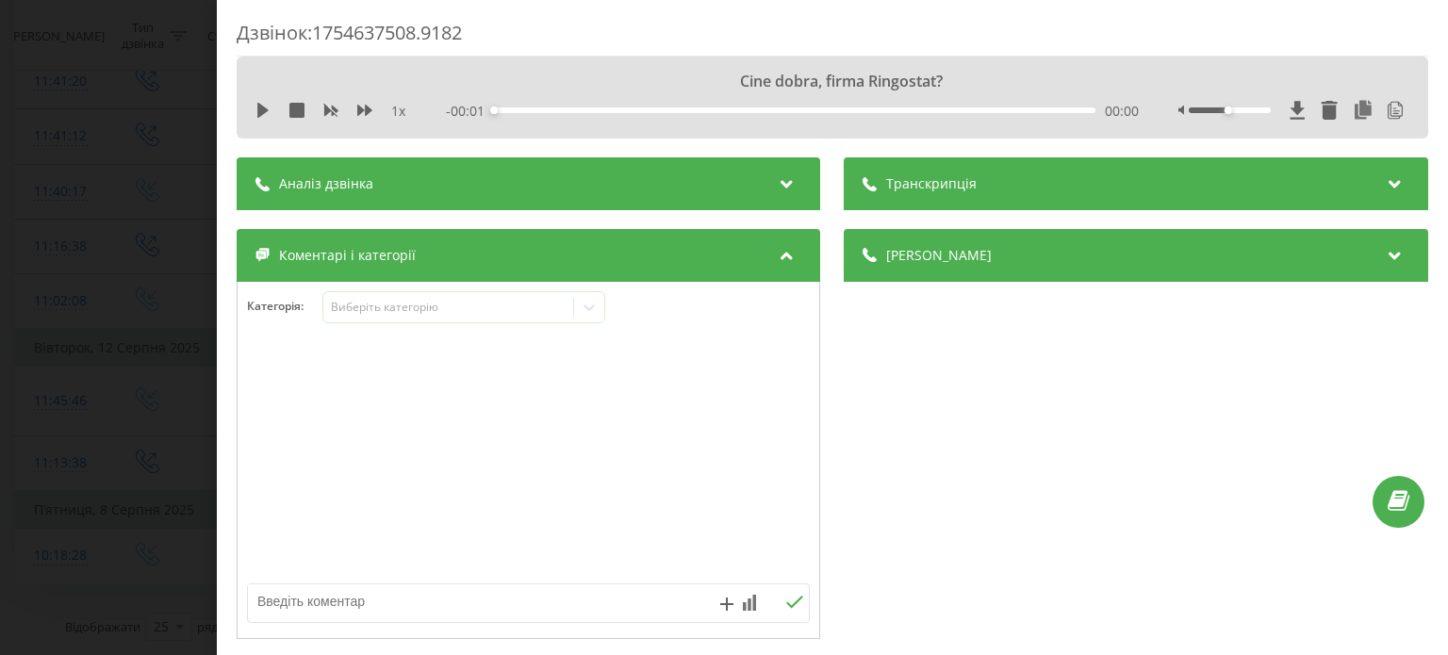
click at [1098, 203] on div "Транскрипція" at bounding box center [1136, 183] width 583 height 53
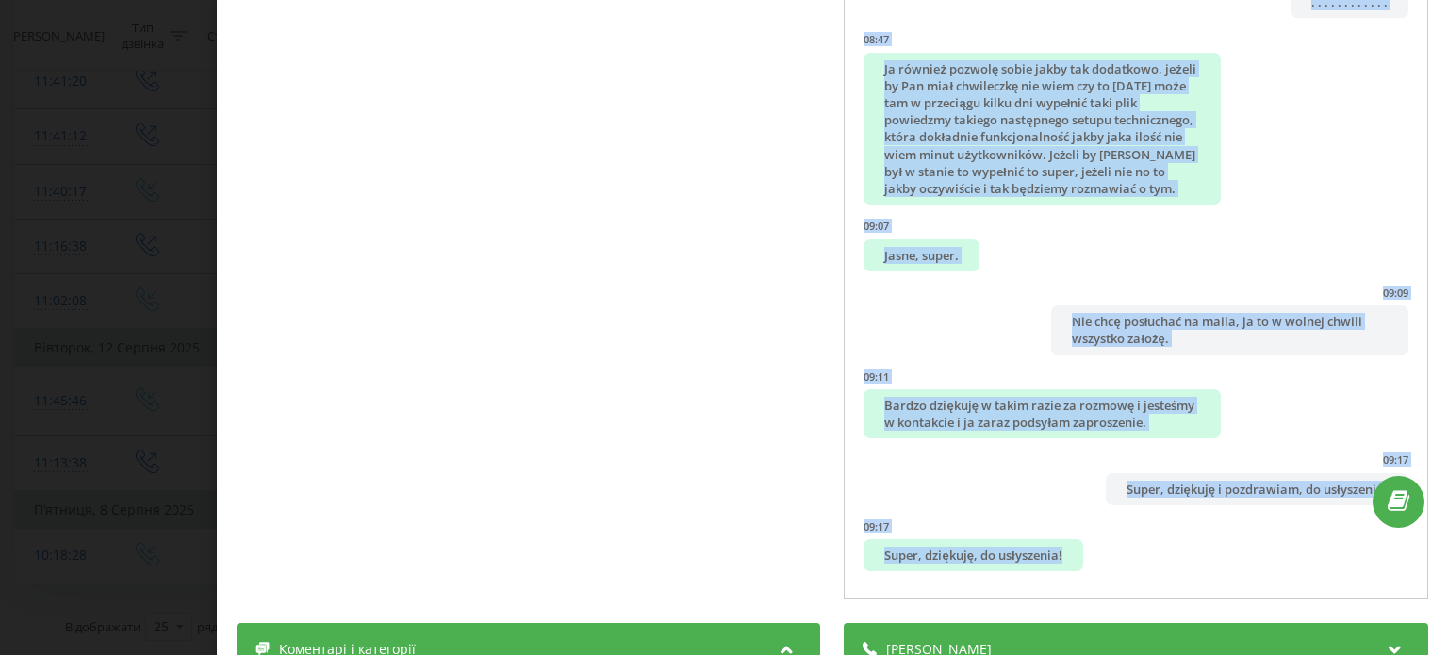
scroll to position [271, 0]
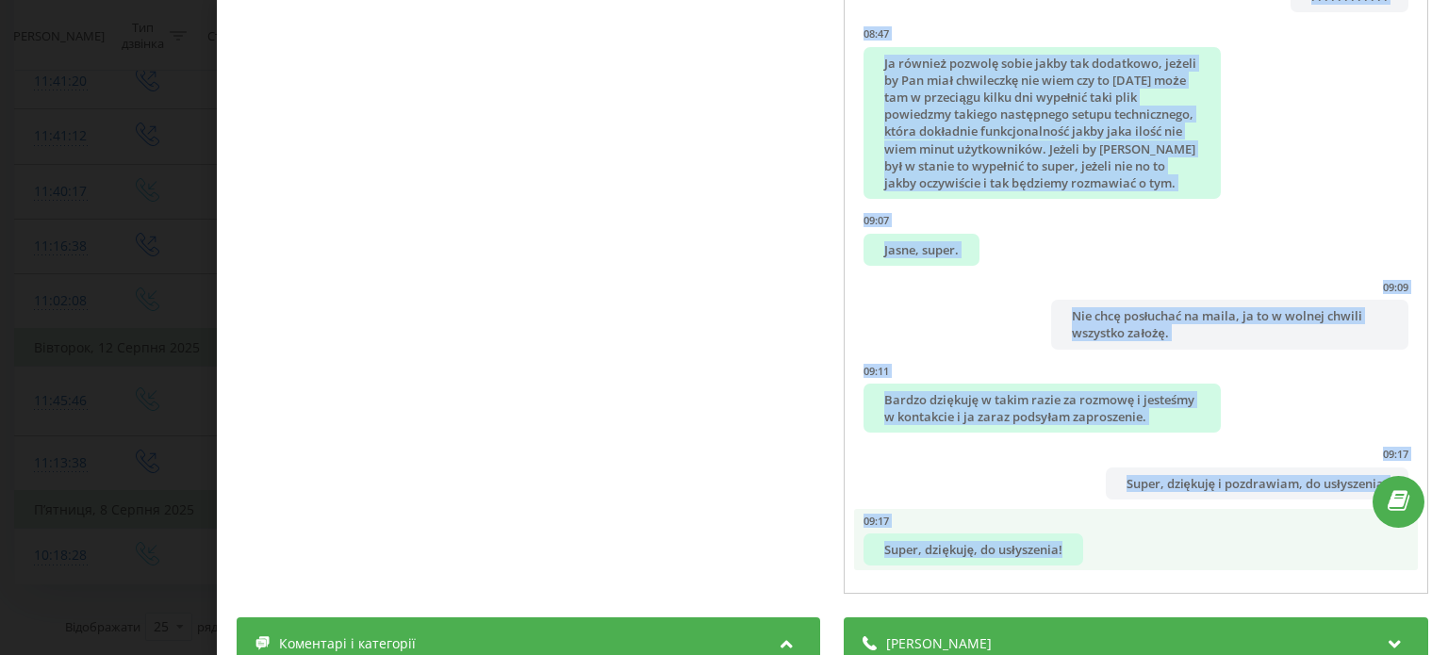
drag, startPoint x: 868, startPoint y: 271, endPoint x: 1135, endPoint y: 565, distance: 397.1
copy ul "Cine dobra, firma Ringostat? 00:00 Dzień dobry, witam. Paweł Czerniawski z tej …"
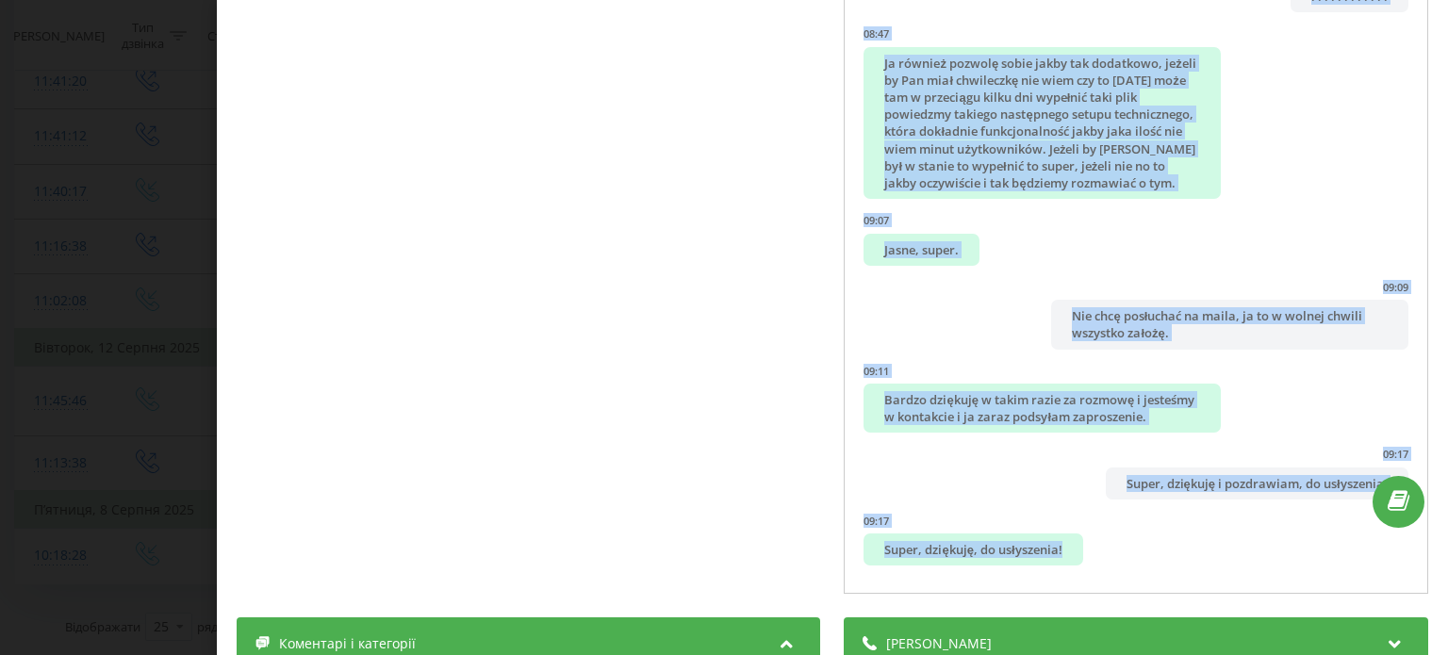
click at [107, 203] on div "Дзвінок : 1754637508.9182 1 x - 09:20 00:00 00:00 Транскрипція 00:00 Cine dobra…" at bounding box center [724, 327] width 1448 height 655
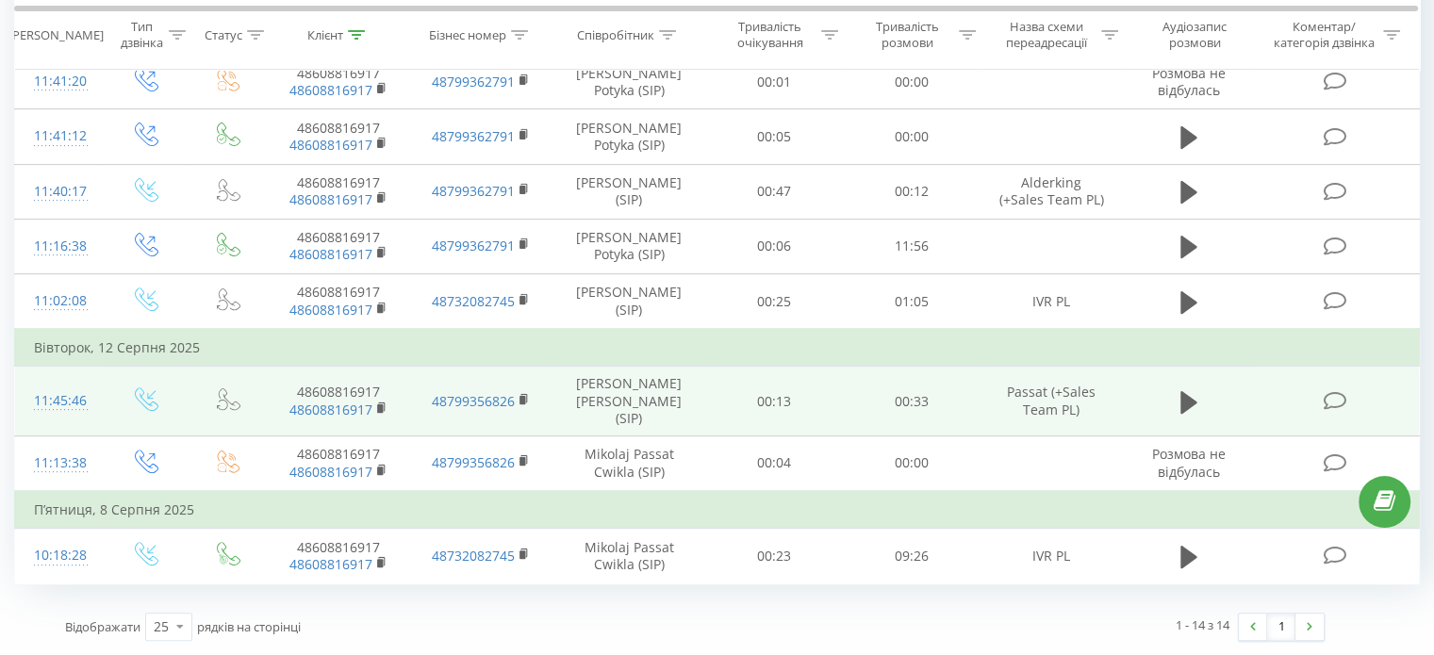
click at [1340, 406] on icon at bounding box center [1335, 401] width 24 height 20
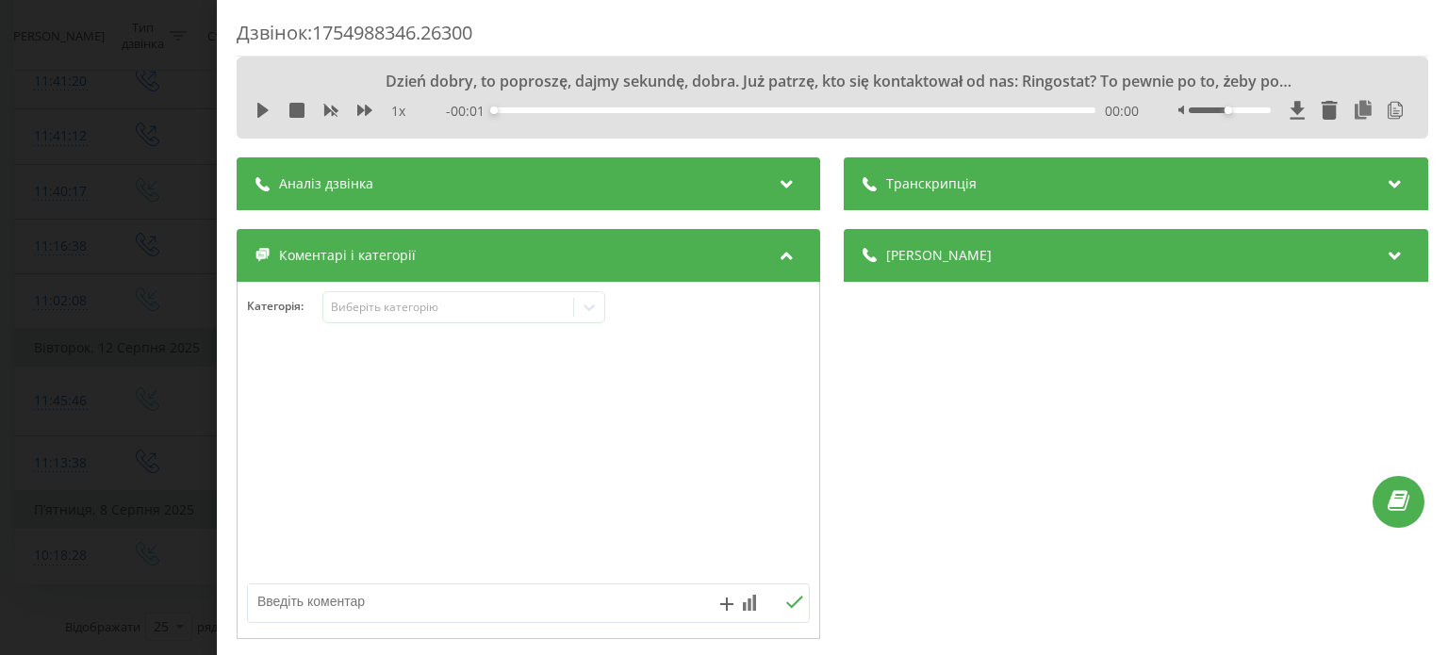
click at [1049, 174] on div "Транскрипція" at bounding box center [1136, 183] width 583 height 53
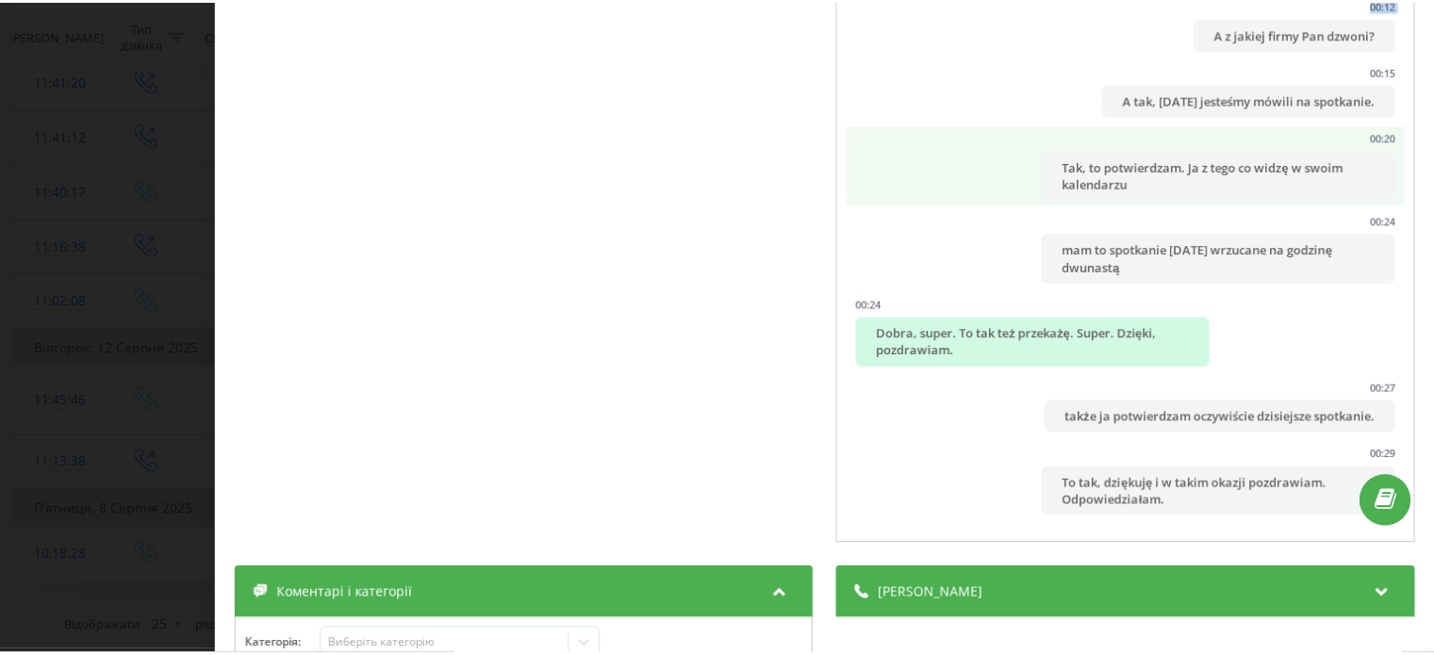
scroll to position [291, 0]
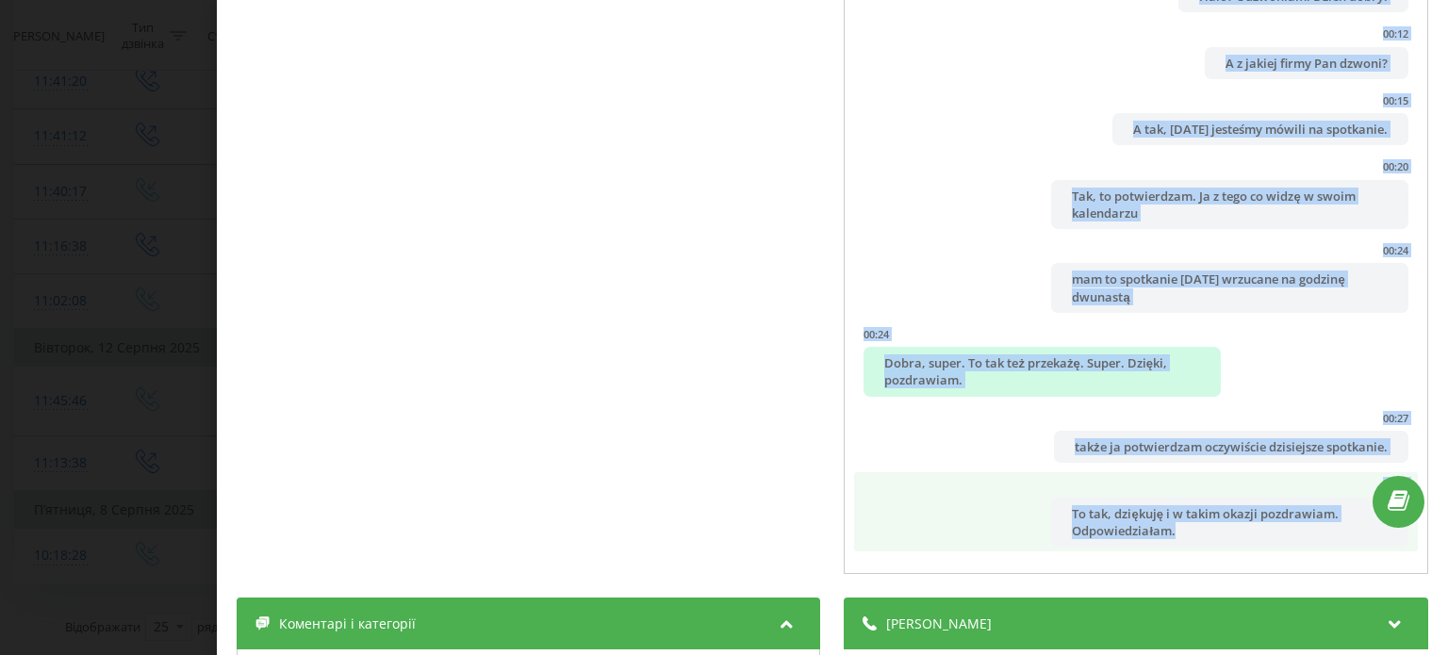
drag, startPoint x: 871, startPoint y: 268, endPoint x: 1216, endPoint y: 527, distance: 431.5
click at [1216, 527] on ul "00:00 Dzień dobry, to poproszę, dajmy sekundę, dobra. Już patrzę, kto się konta…" at bounding box center [1136, 203] width 563 height 697
copy ul "Dzień dobry, to poproszę, dajmy sekundę, dobra. Już patrzę, kto się kontaktował…"
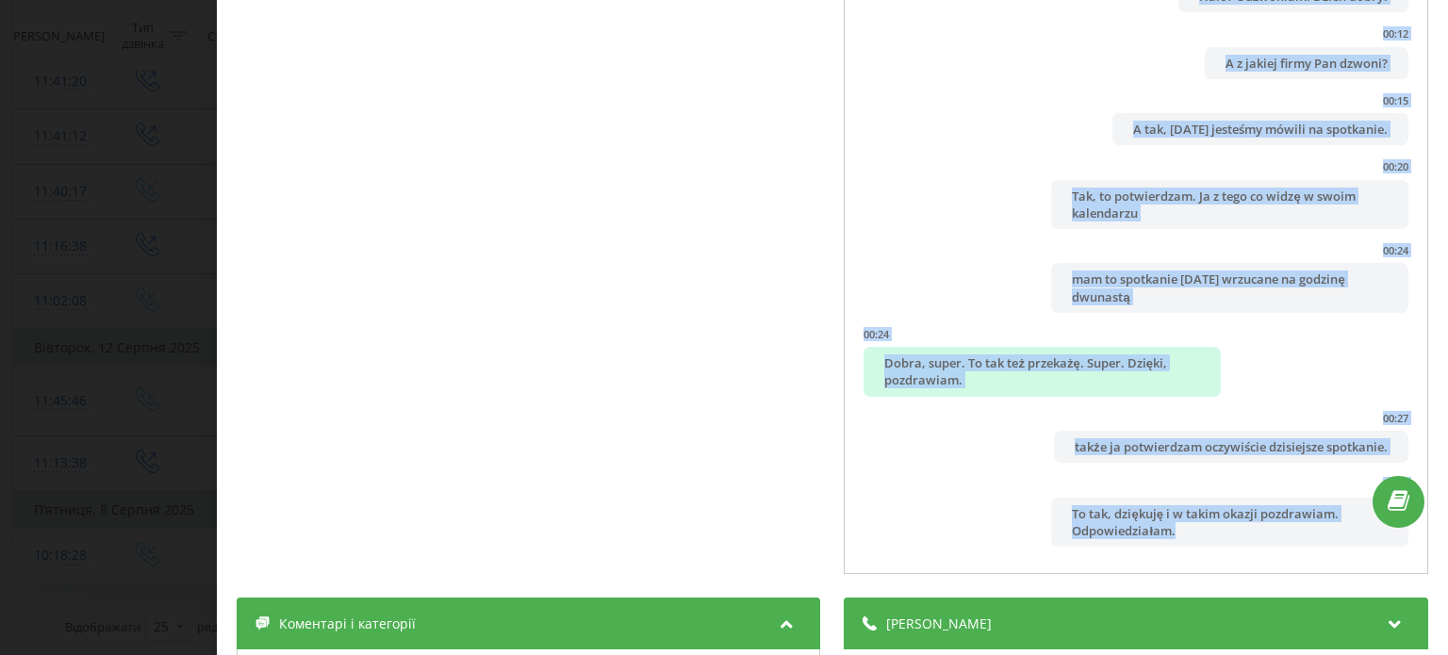
click at [215, 336] on div "Дзвінок : 1754988346.26300 1 x - 00:34 00:00 00:00 Транскрипція 00:00 Dzień dob…" at bounding box center [724, 327] width 1448 height 655
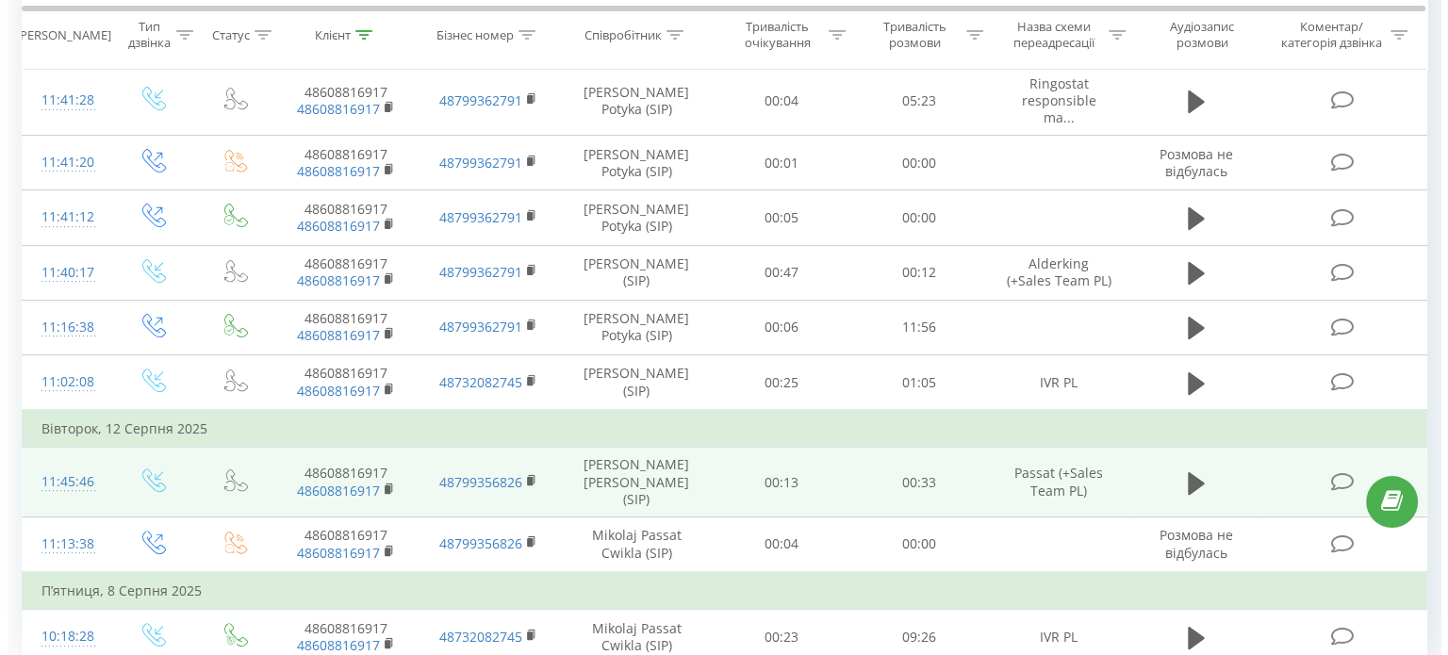
scroll to position [568, 0]
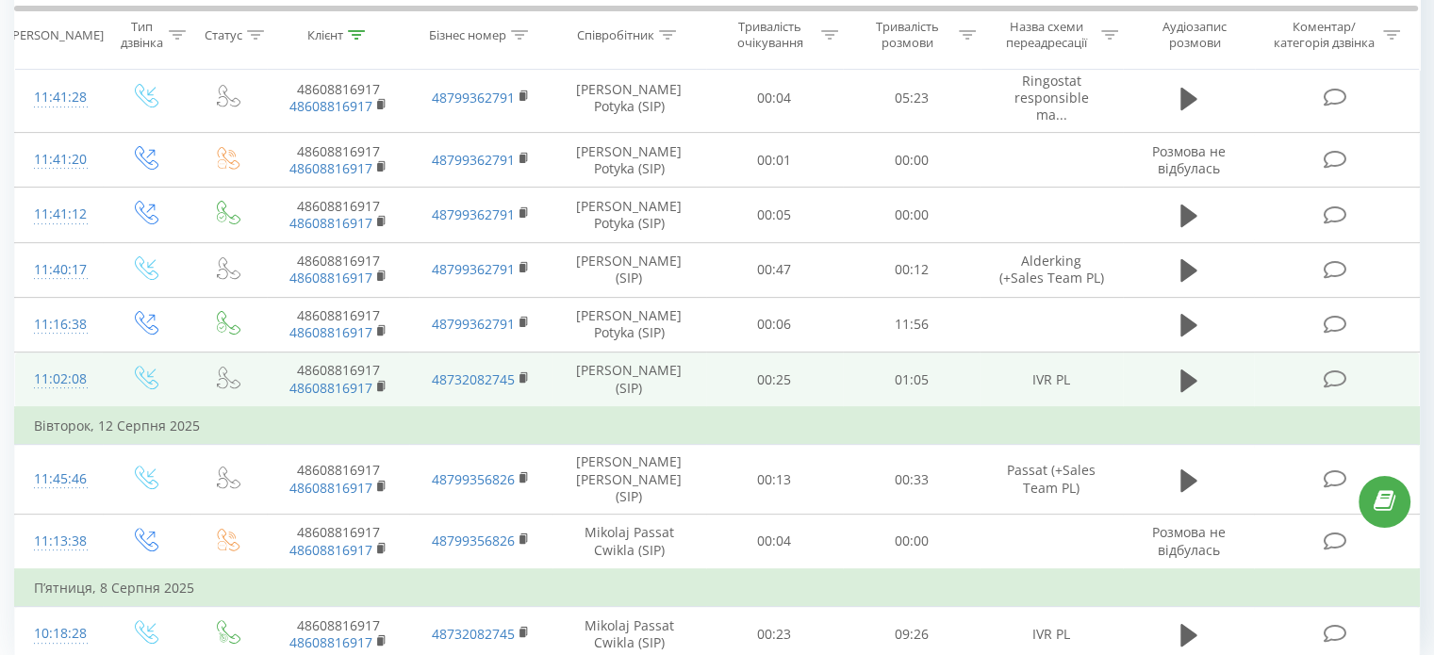
click at [1333, 389] on icon at bounding box center [1335, 380] width 24 height 20
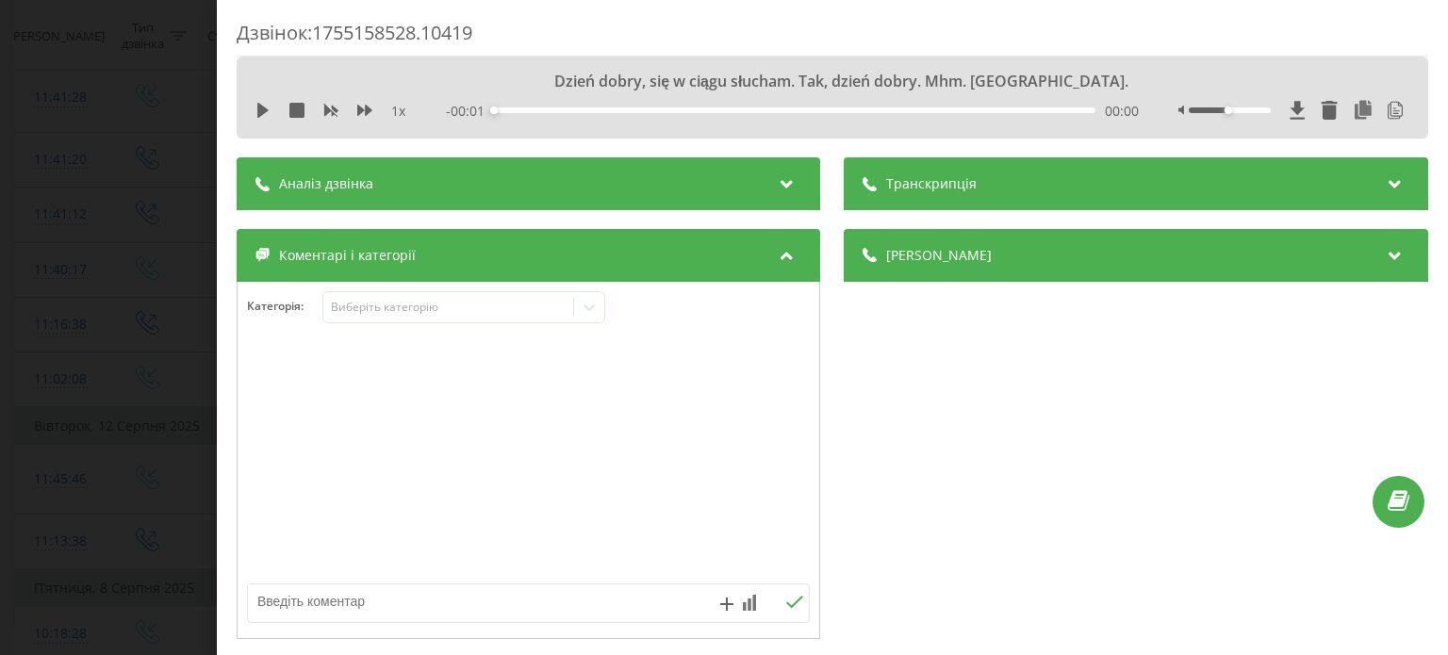
click at [995, 181] on div "Транскрипція" at bounding box center [1136, 183] width 583 height 53
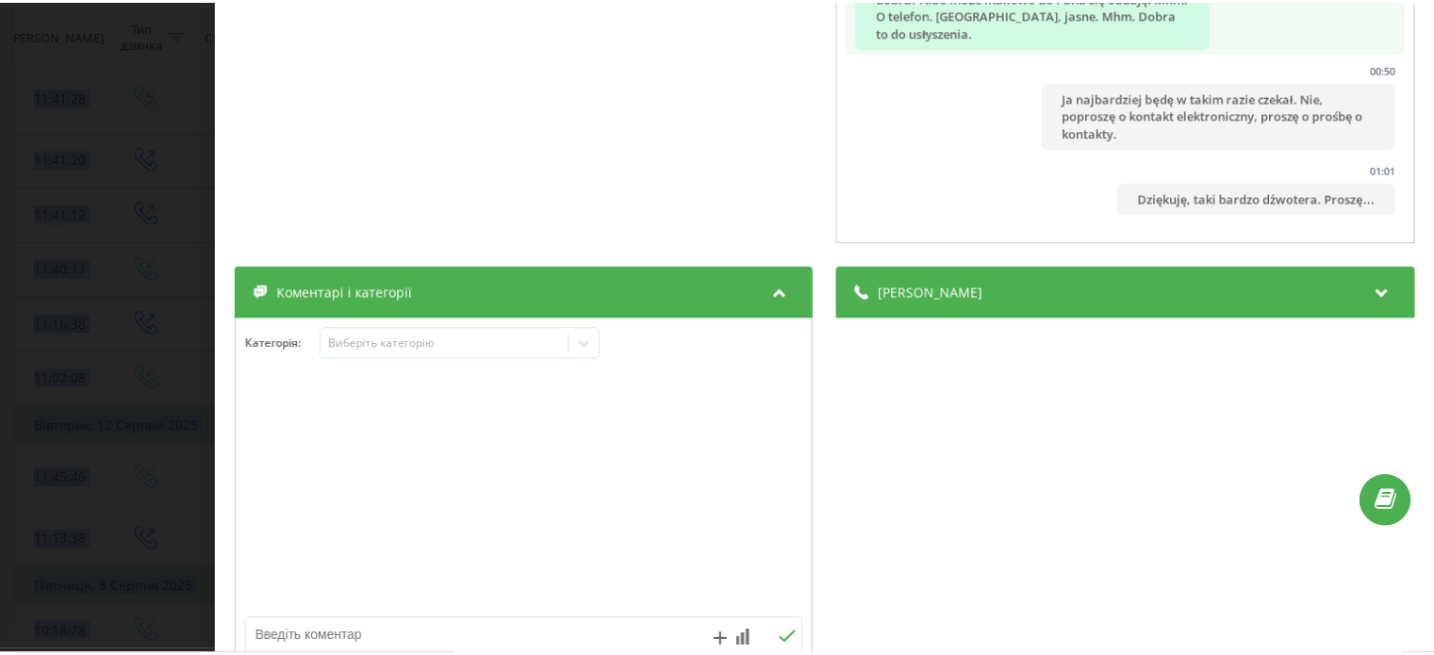
scroll to position [479, 0]
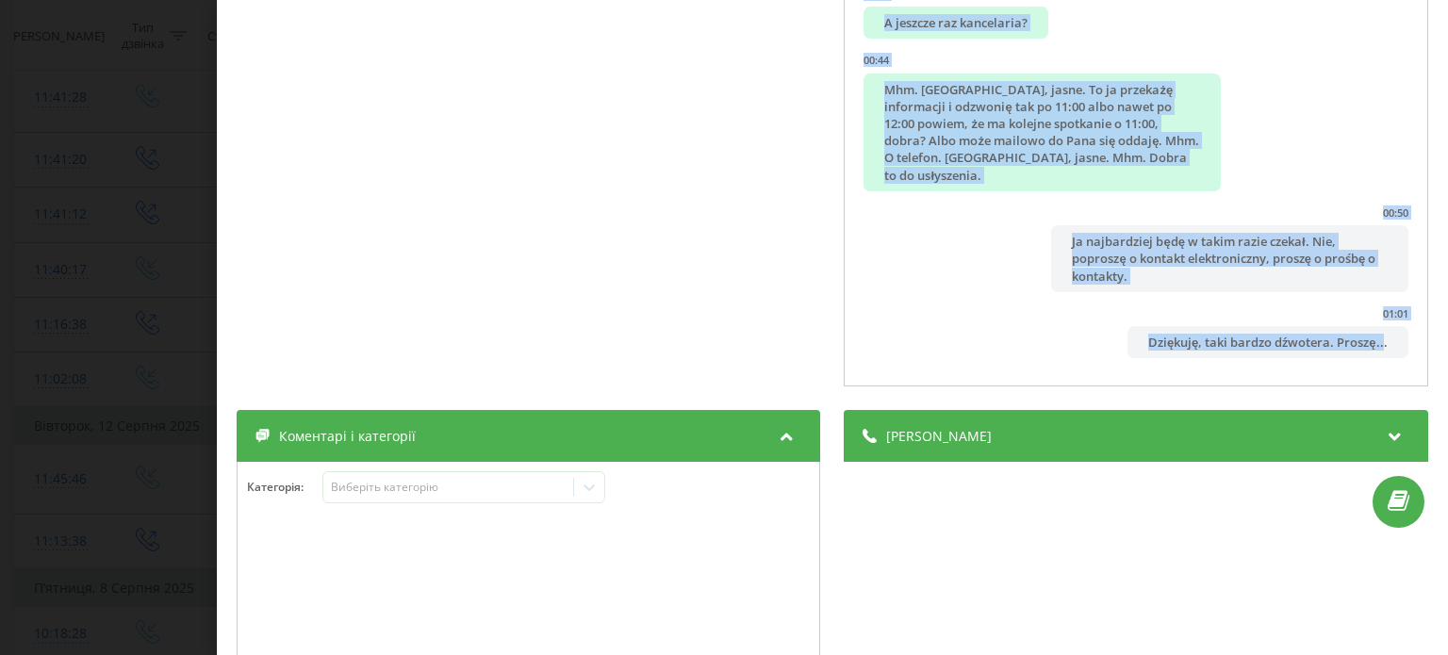
drag, startPoint x: 864, startPoint y: 271, endPoint x: 1356, endPoint y: 365, distance: 500.1
click at [1356, 365] on div "00:00 Dzień dobry, się w ciągu słucham. Tak, dzień dobry. Mhm. Jasne. 00:00 Dzi…" at bounding box center [1136, 59] width 583 height 656
copy ul "Dzień dobry, się w ciągu słucham. Tak, dzień dobry. Mhm. Jasne. 00:00 Dzień dob…"
click at [112, 308] on div "Дзвінок : 1755158528.10419 1 x - 01:05 00:00 00:00 Транскрипція 00:00 Dzień dob…" at bounding box center [724, 327] width 1448 height 655
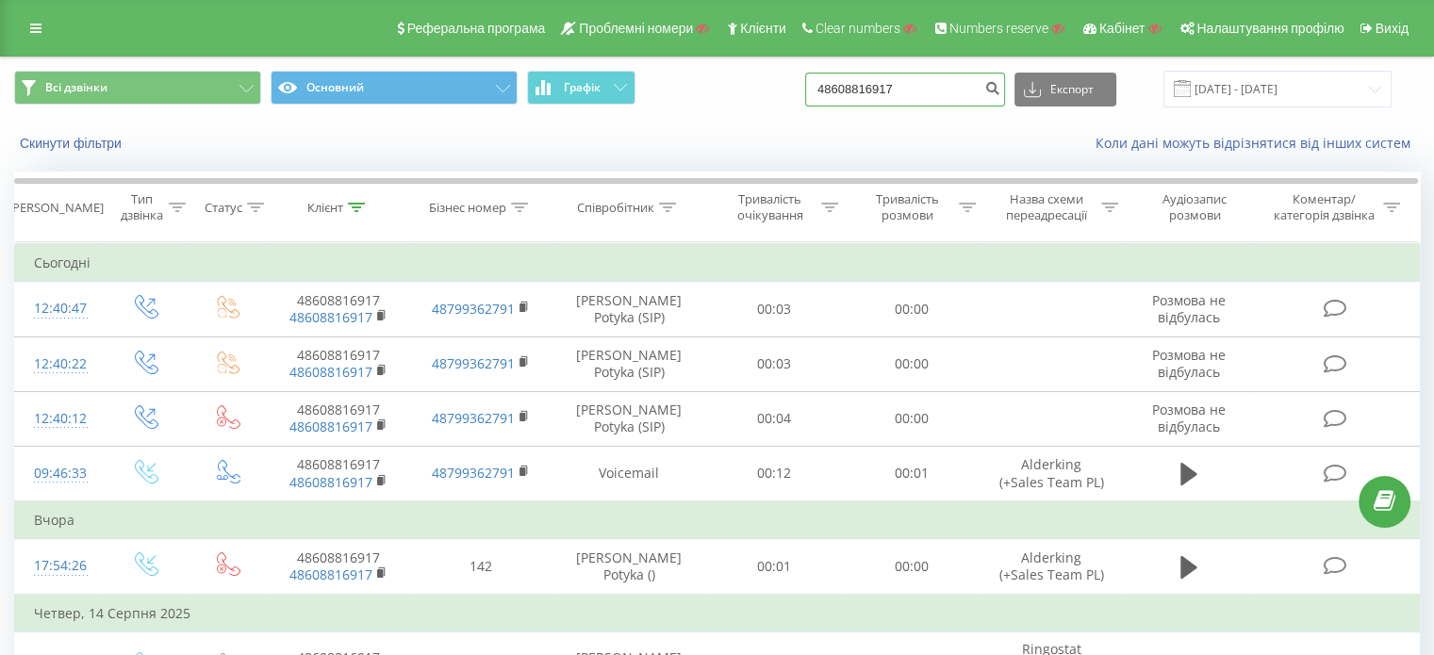
click at [952, 85] on input "48608816917" at bounding box center [905, 90] width 200 height 34
paste input "7355365"
type input "48607355365"
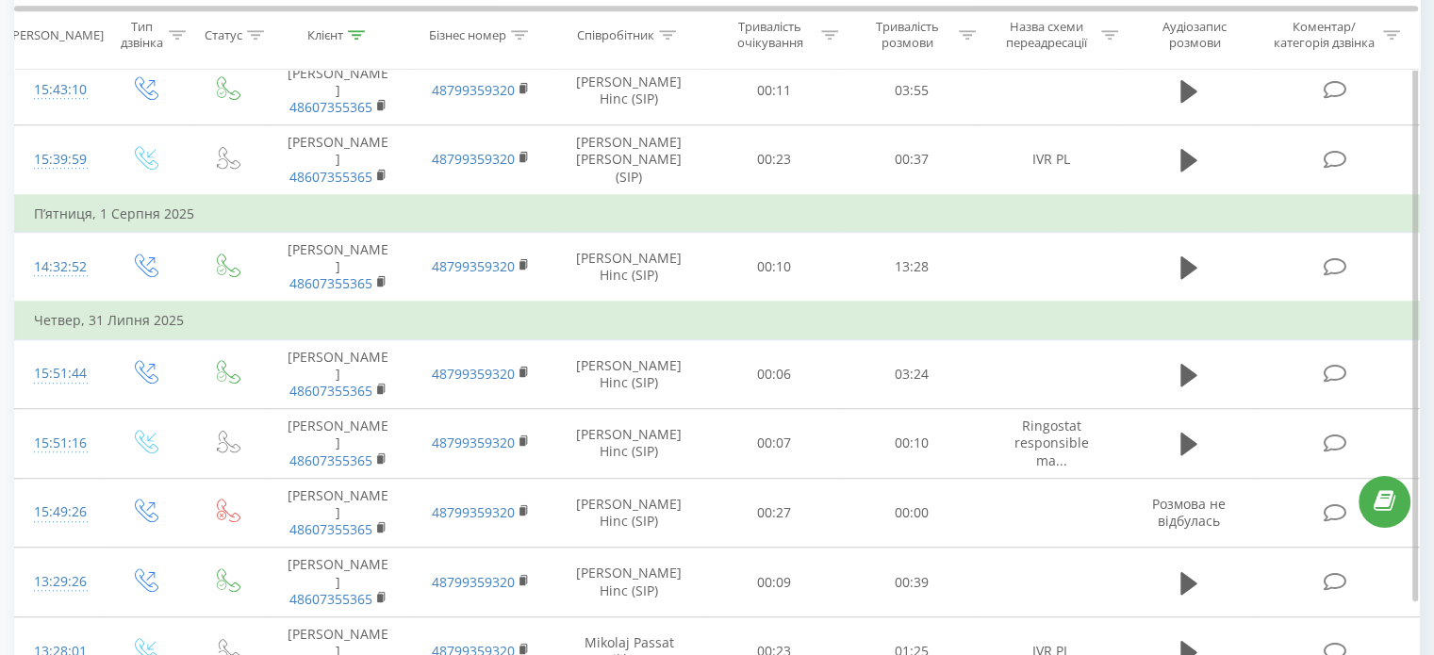
scroll to position [1436, 0]
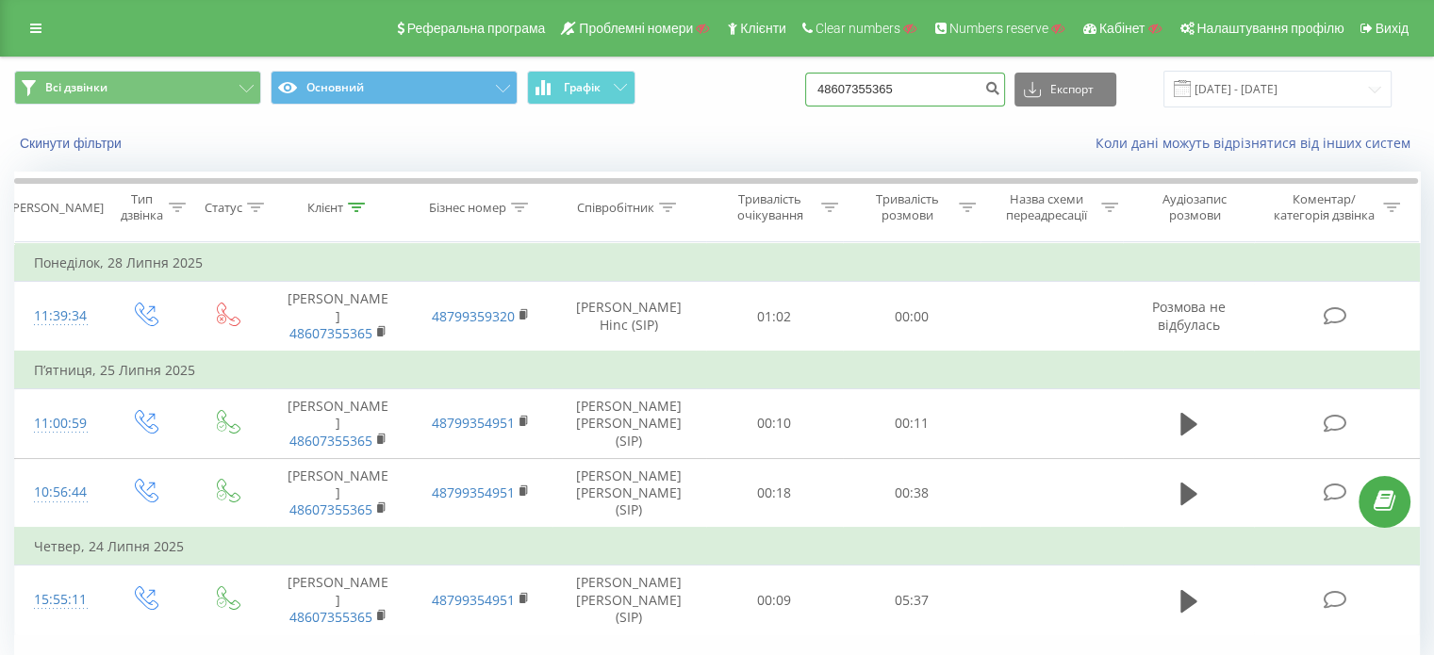
click at [944, 87] on input "48607355365" at bounding box center [905, 90] width 200 height 34
paste input "971506526360"
type input "971506526360"
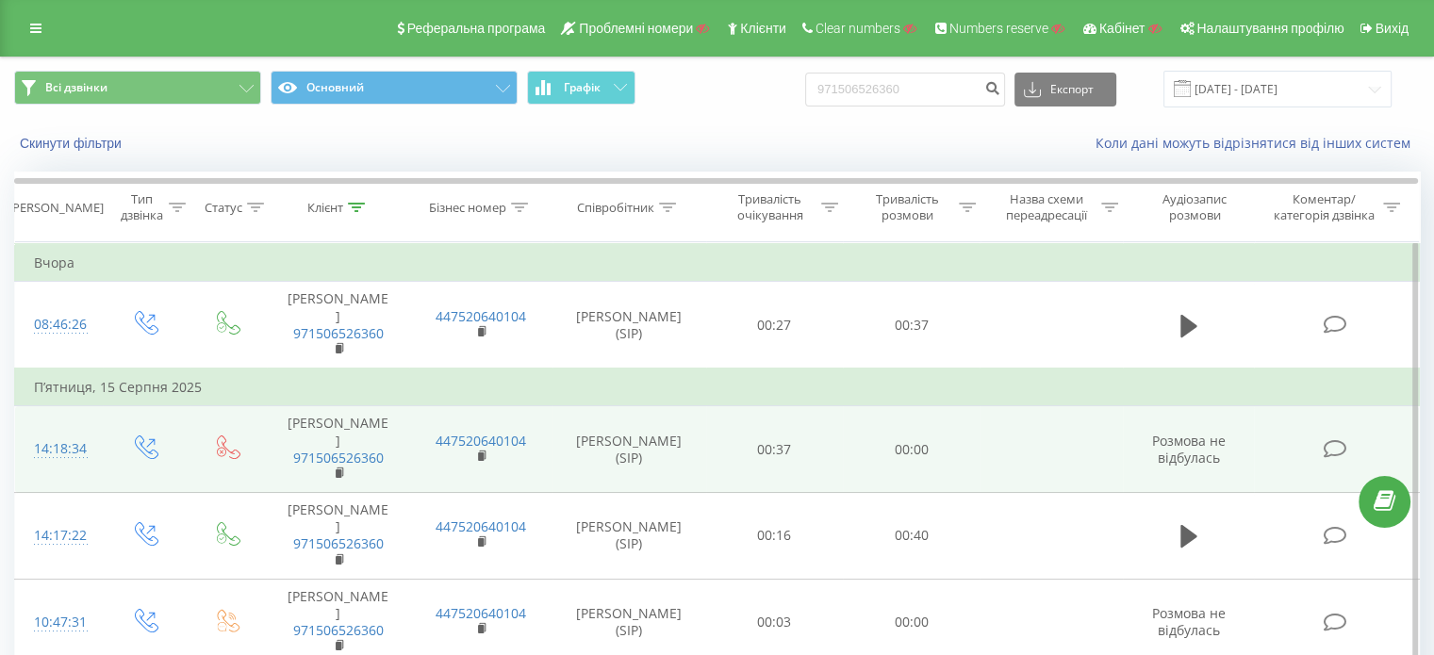
scroll to position [289, 0]
